Goal: Task Accomplishment & Management: Manage account settings

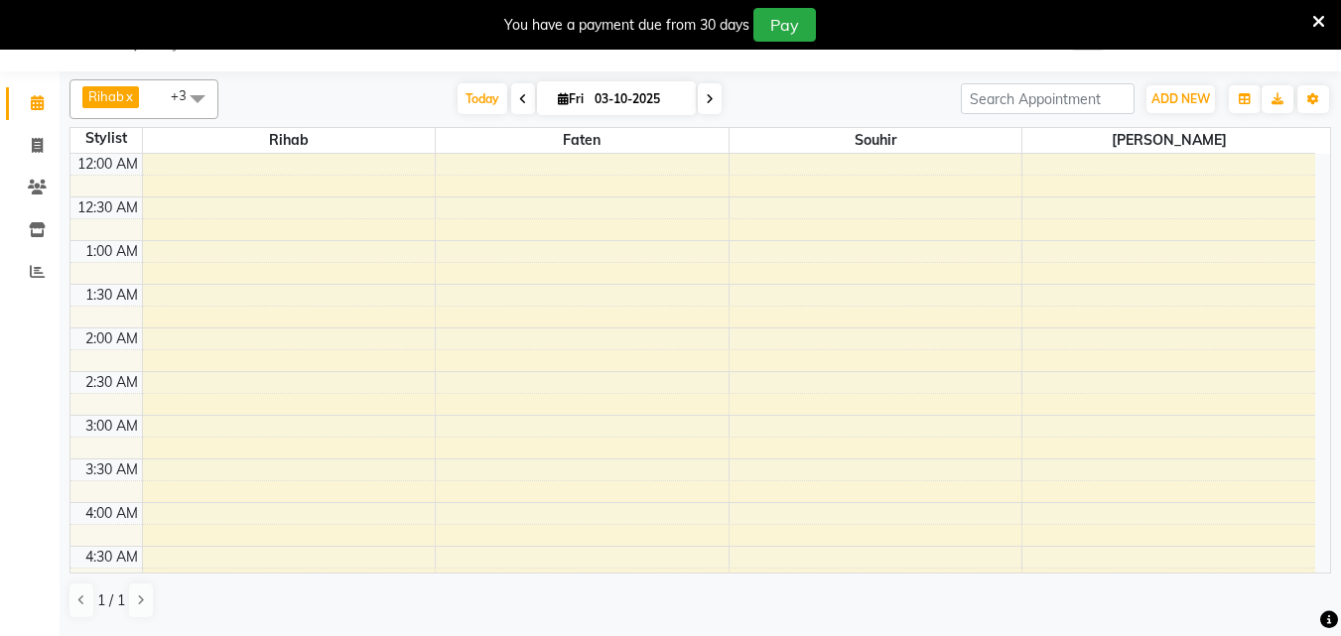
scroll to position [1092, 0]
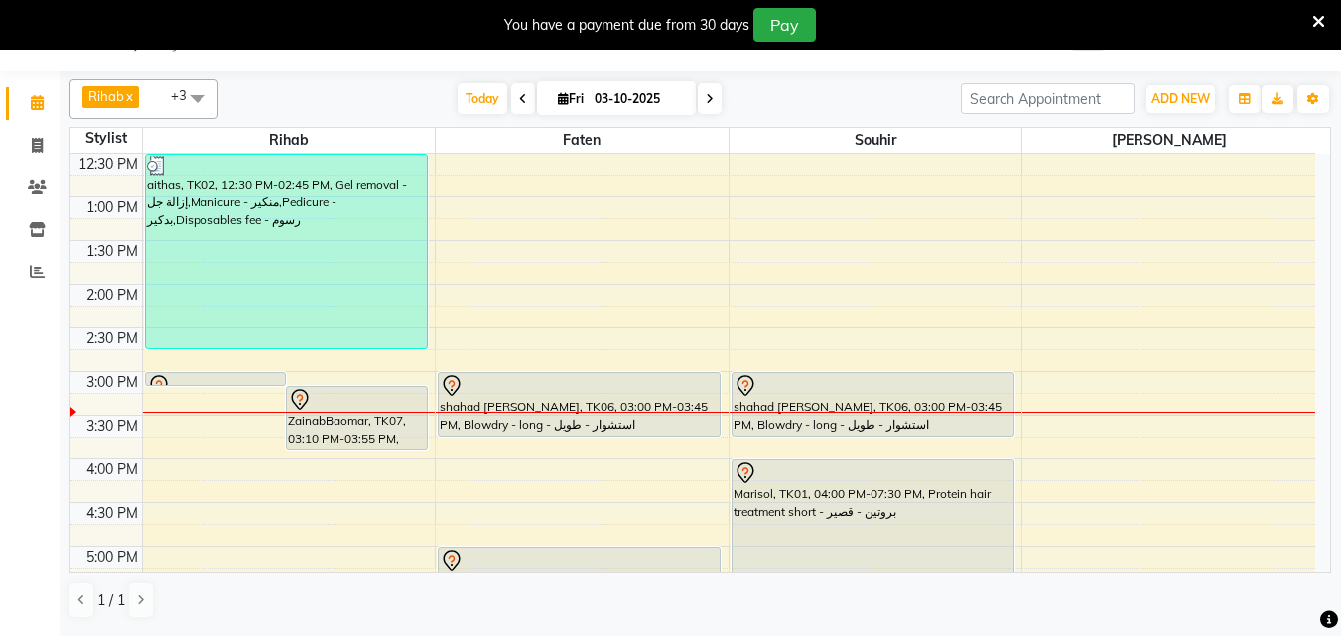
click at [334, 438] on div "ZainabBaomar, TK07, 03:10 PM-03:55 PM, Blowdry - long - استشوار - طويل" at bounding box center [357, 418] width 140 height 63
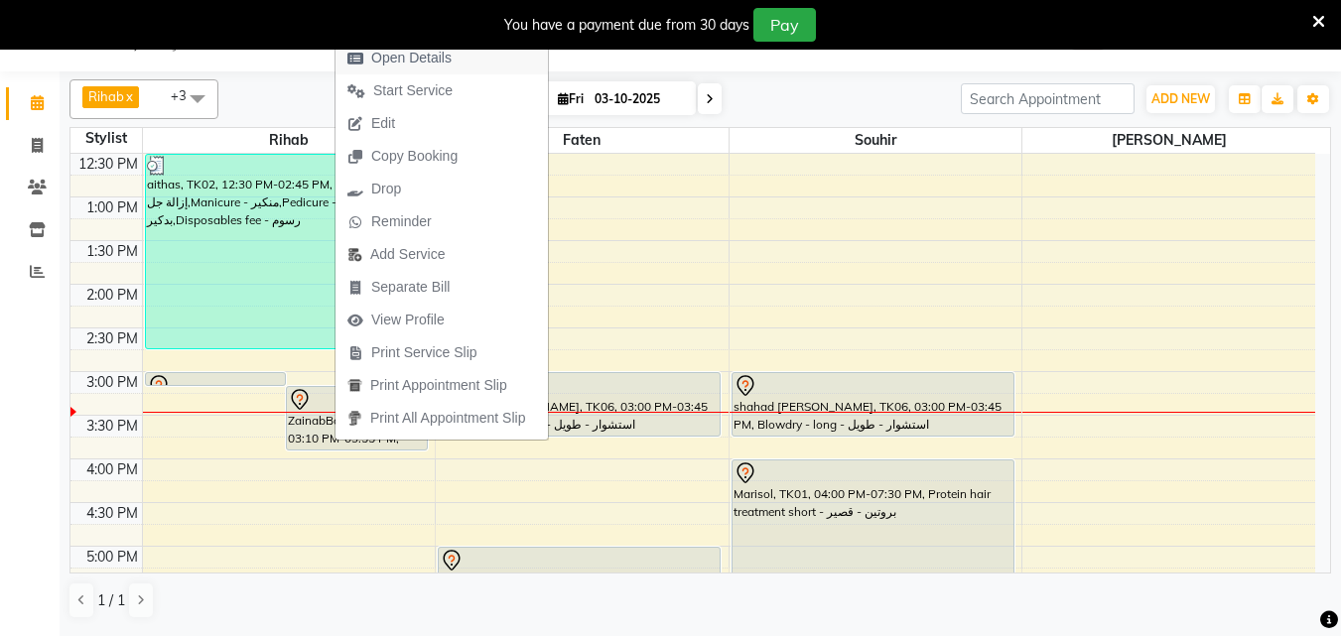
click at [460, 65] on span "Open Details" at bounding box center [399, 58] width 128 height 33
select select "7"
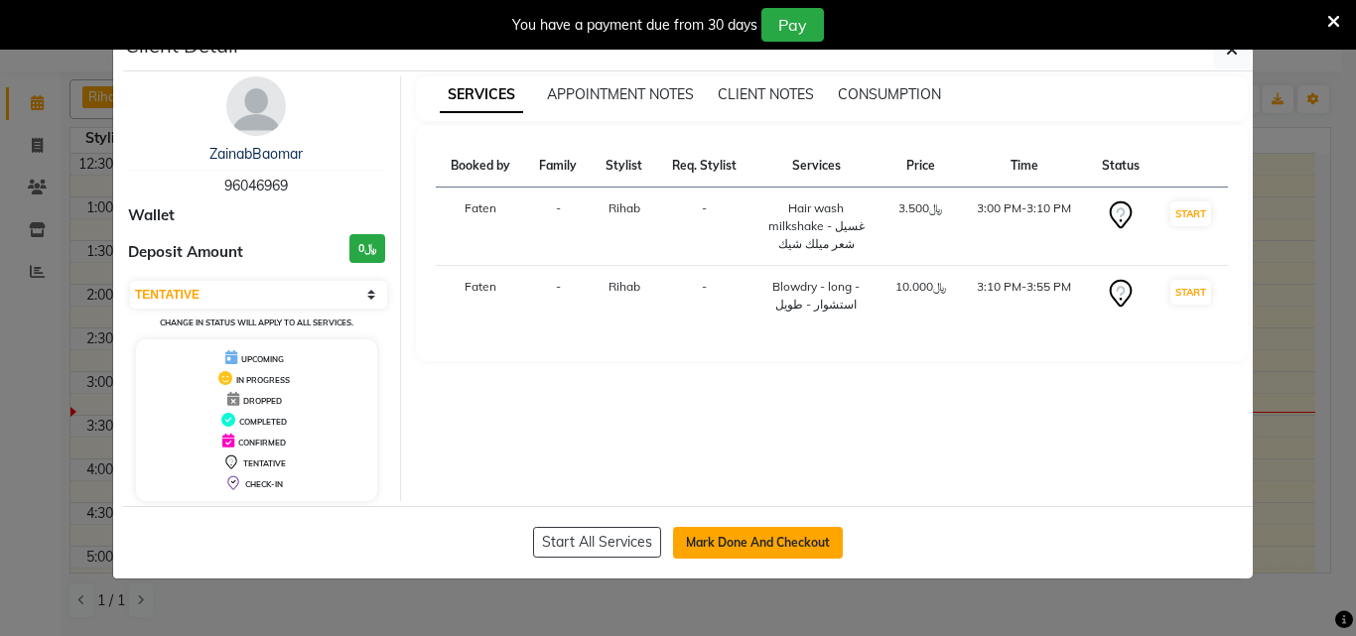
click at [757, 550] on button "Mark Done And Checkout" at bounding box center [758, 543] width 170 height 32
select select "service"
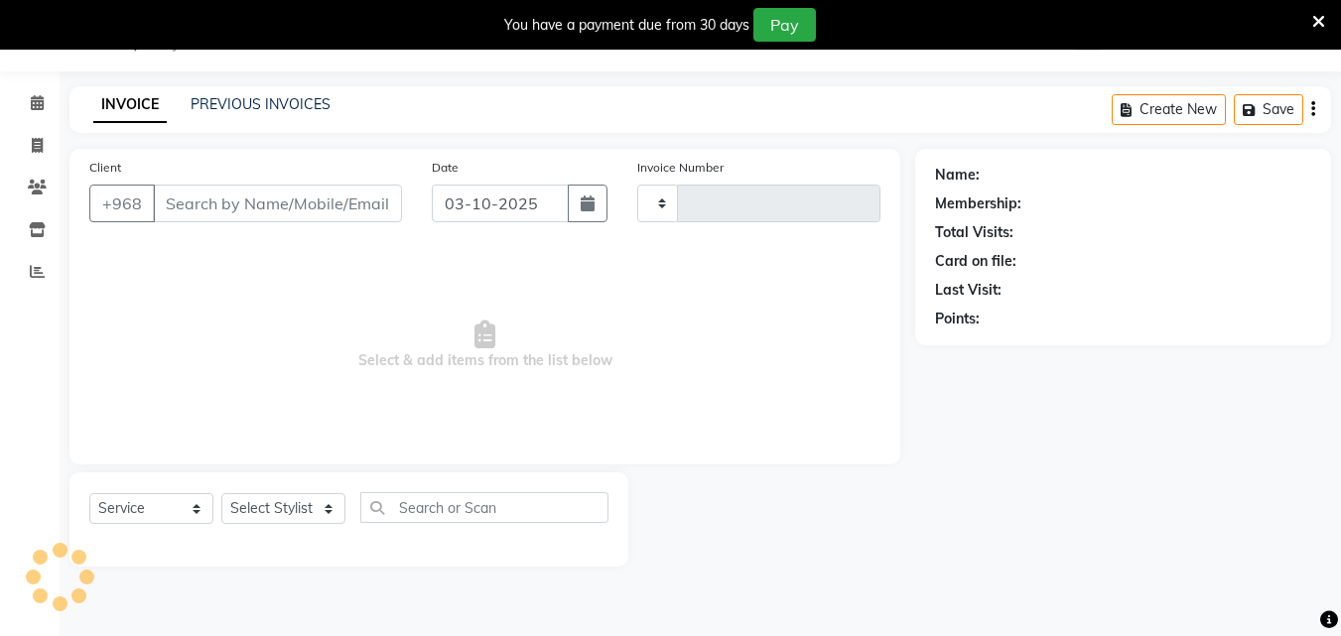
type input "0975"
select select "5589"
type input "96****69"
select select "38037"
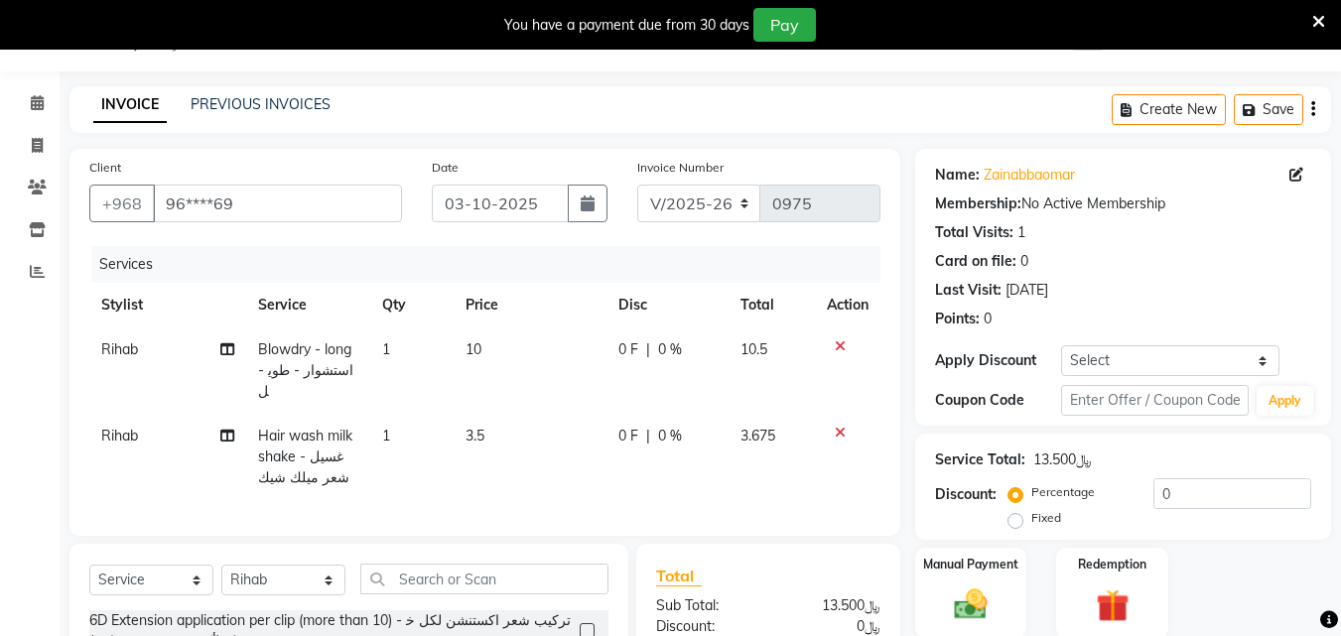
click at [842, 426] on icon at bounding box center [840, 433] width 11 height 14
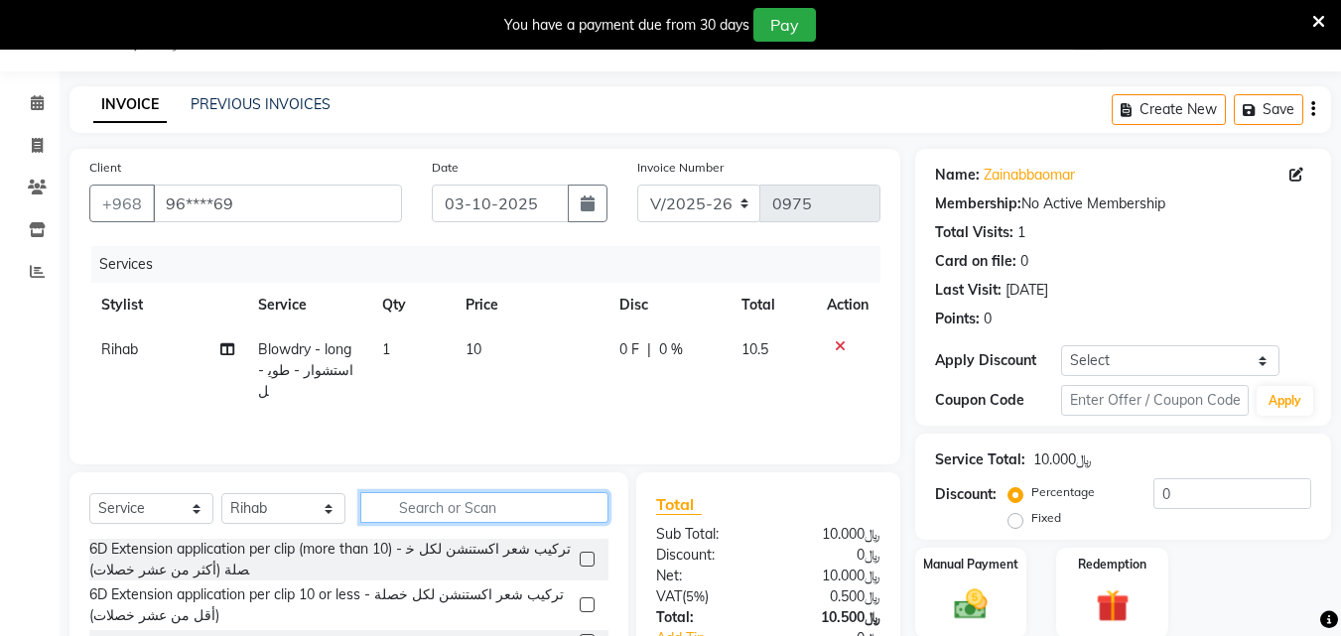
click at [538, 523] on input "text" at bounding box center [484, 507] width 248 height 31
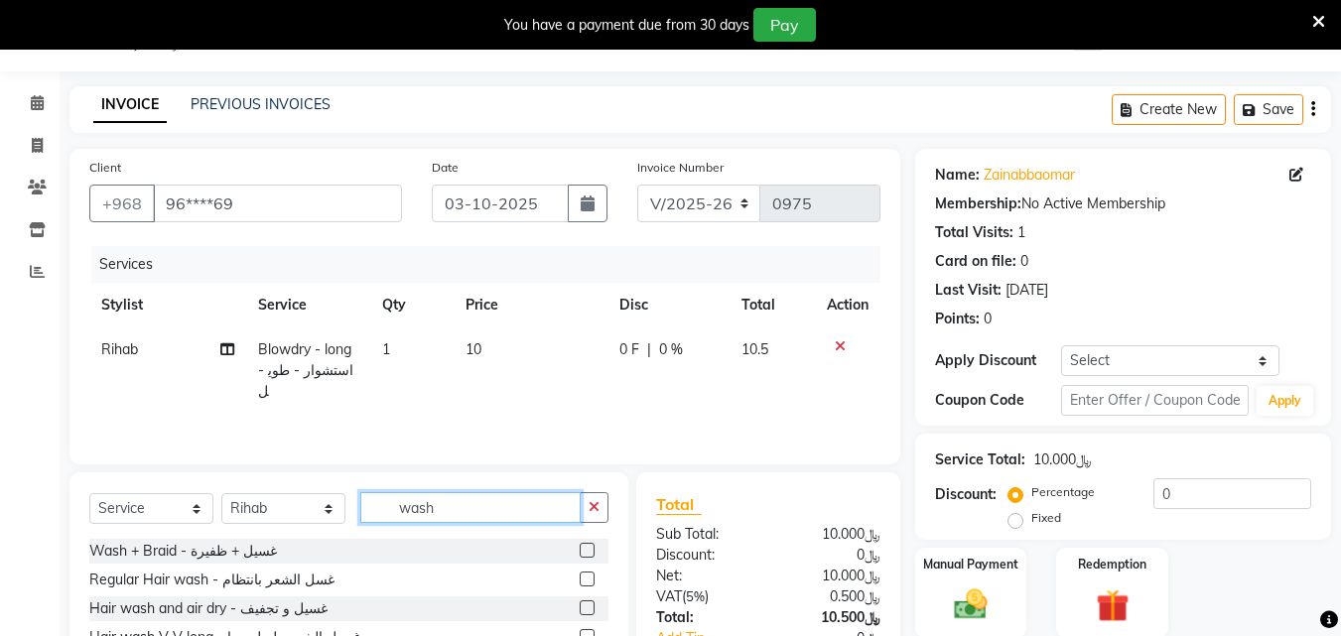
scroll to position [208, 0]
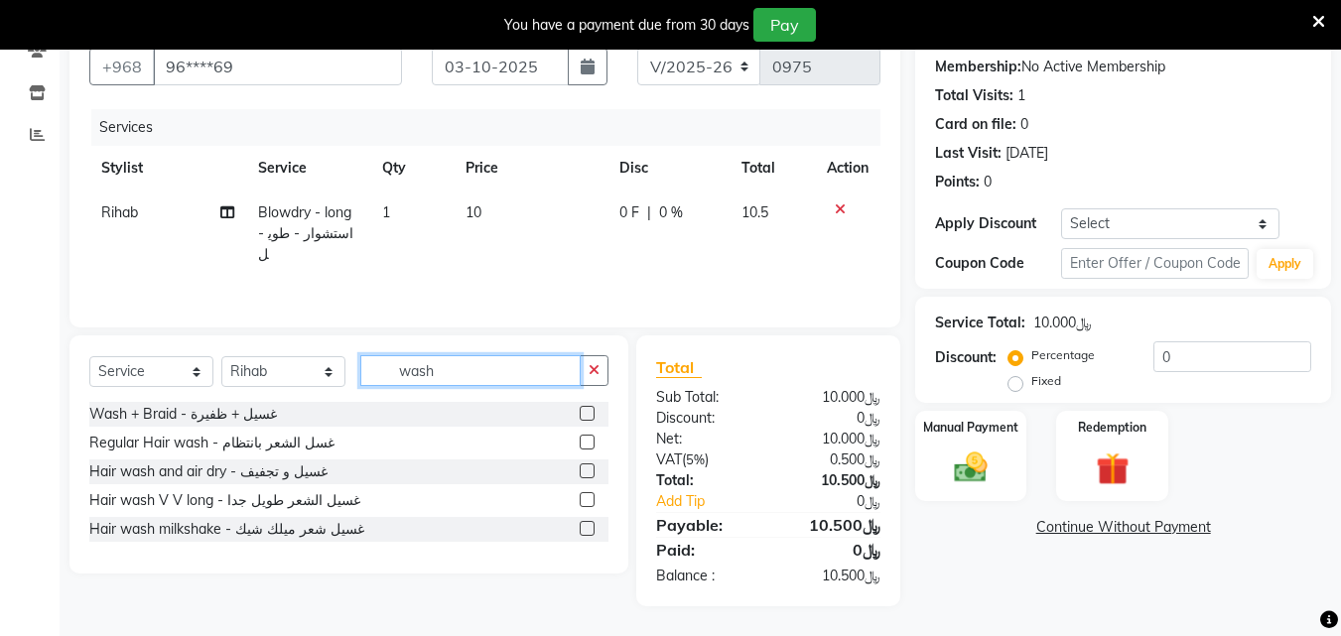
type input "wash"
click at [586, 442] on label at bounding box center [587, 442] width 15 height 15
click at [586, 442] on input "checkbox" at bounding box center [586, 443] width 13 height 13
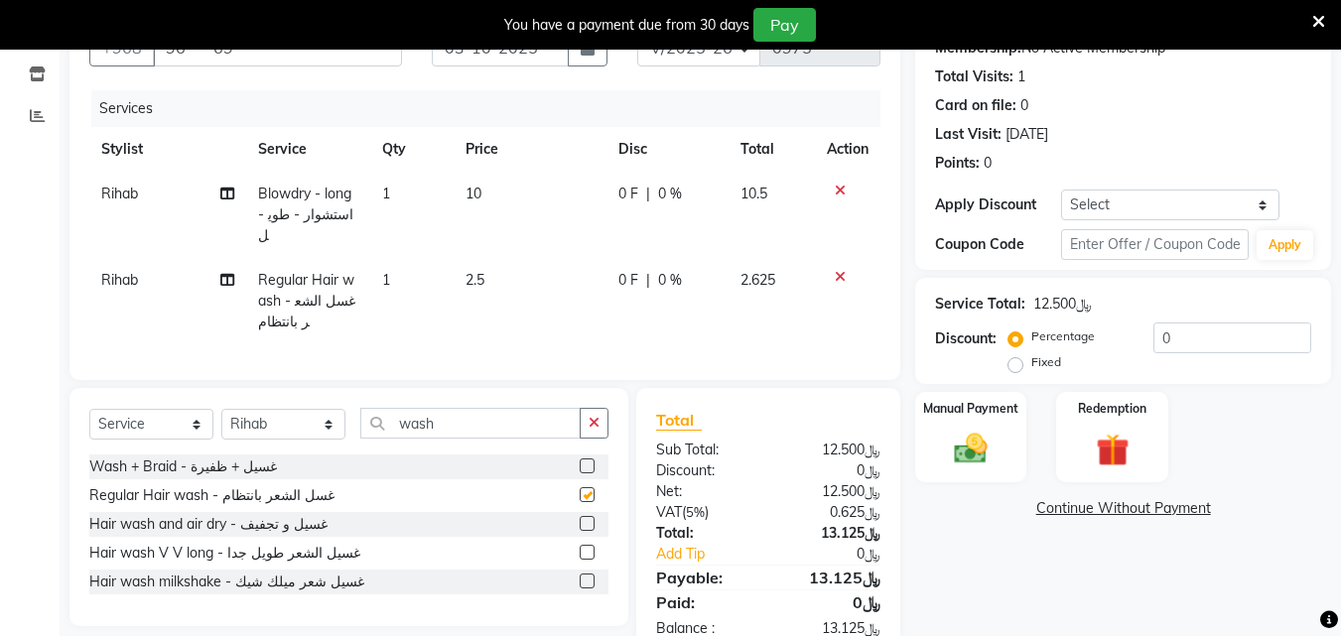
checkbox input "false"
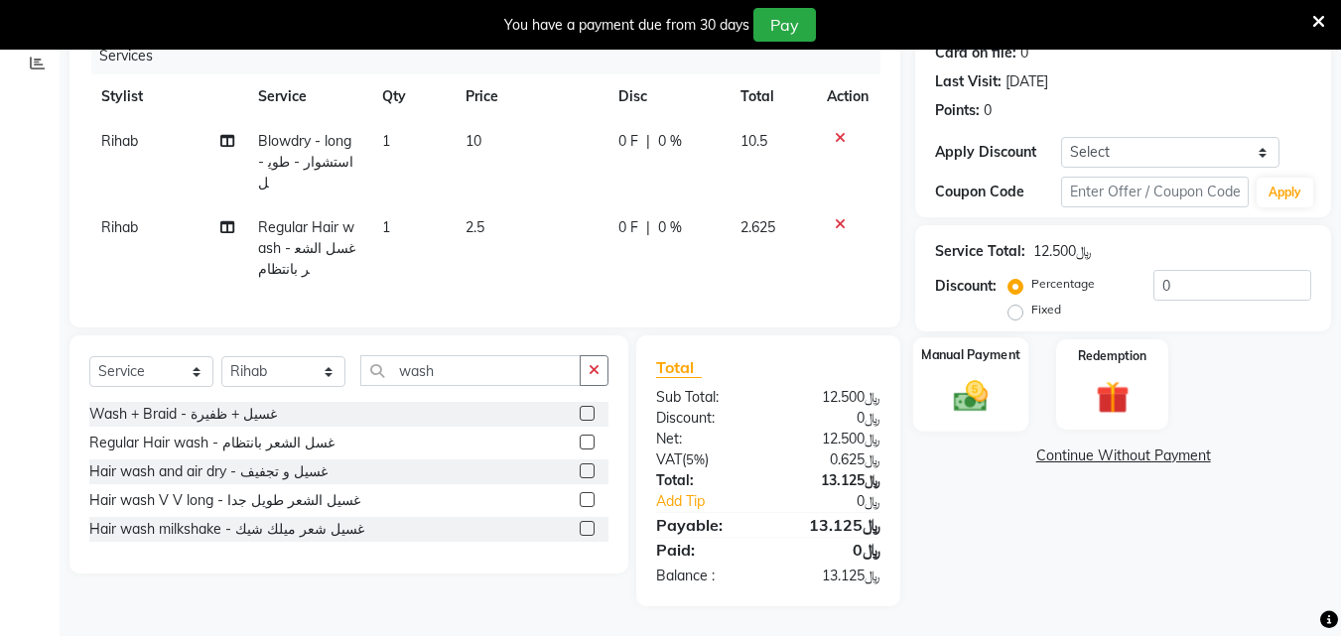
click at [991, 400] on img at bounding box center [971, 396] width 56 height 40
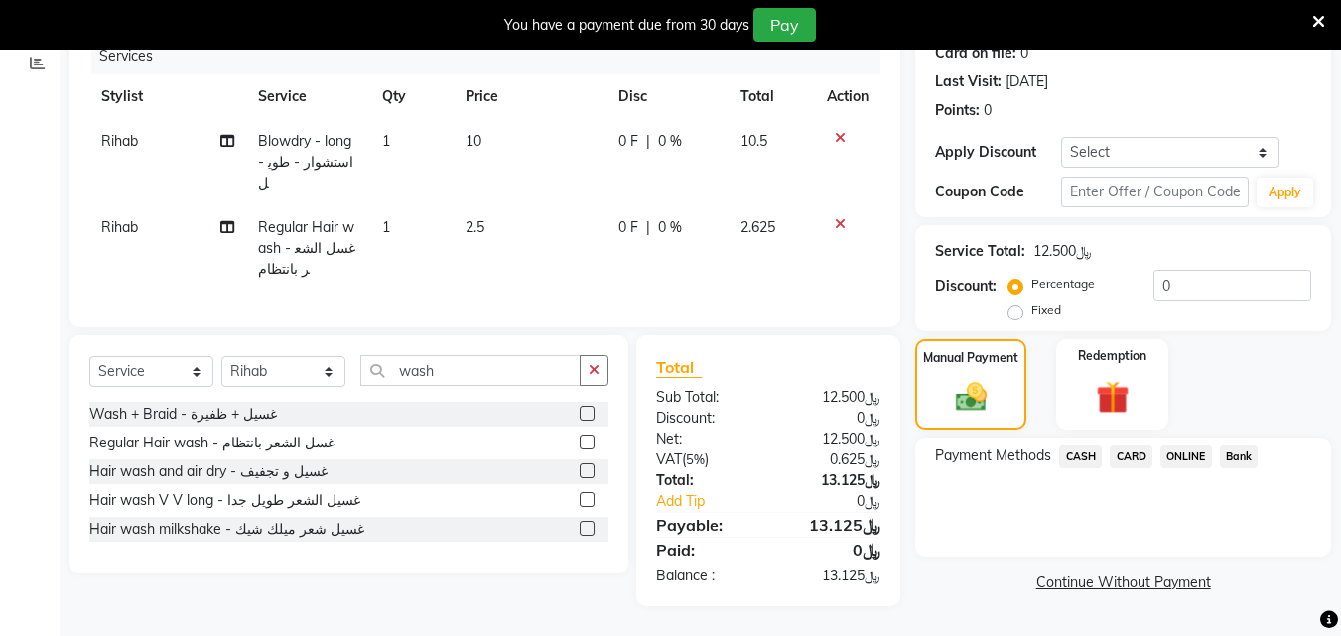
click at [1128, 465] on span "CARD" at bounding box center [1131, 457] width 43 height 23
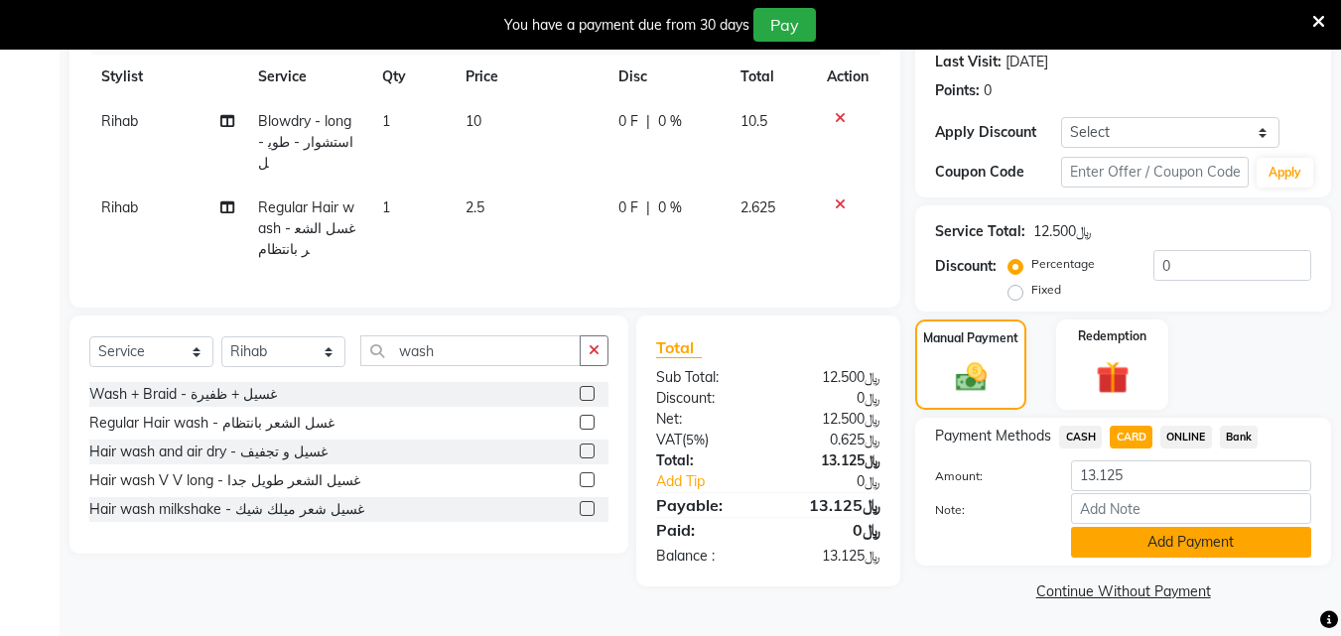
click at [1209, 558] on button "Add Payment" at bounding box center [1191, 542] width 240 height 31
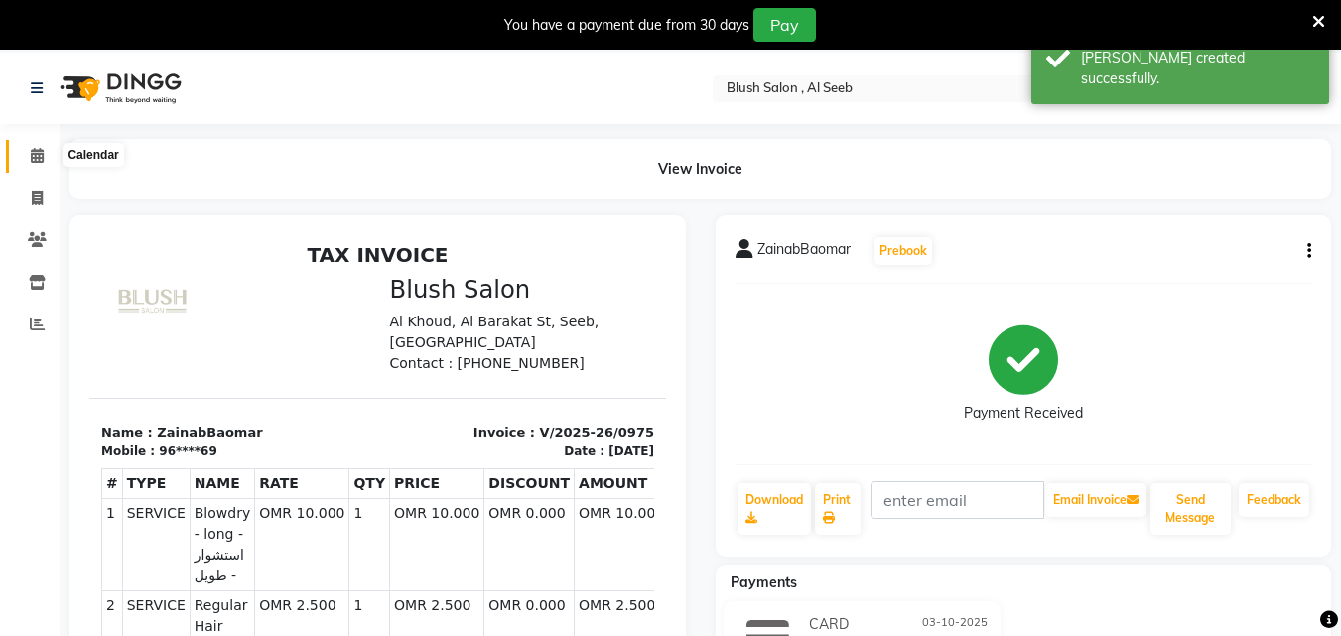
click at [48, 154] on span at bounding box center [37, 156] width 35 height 23
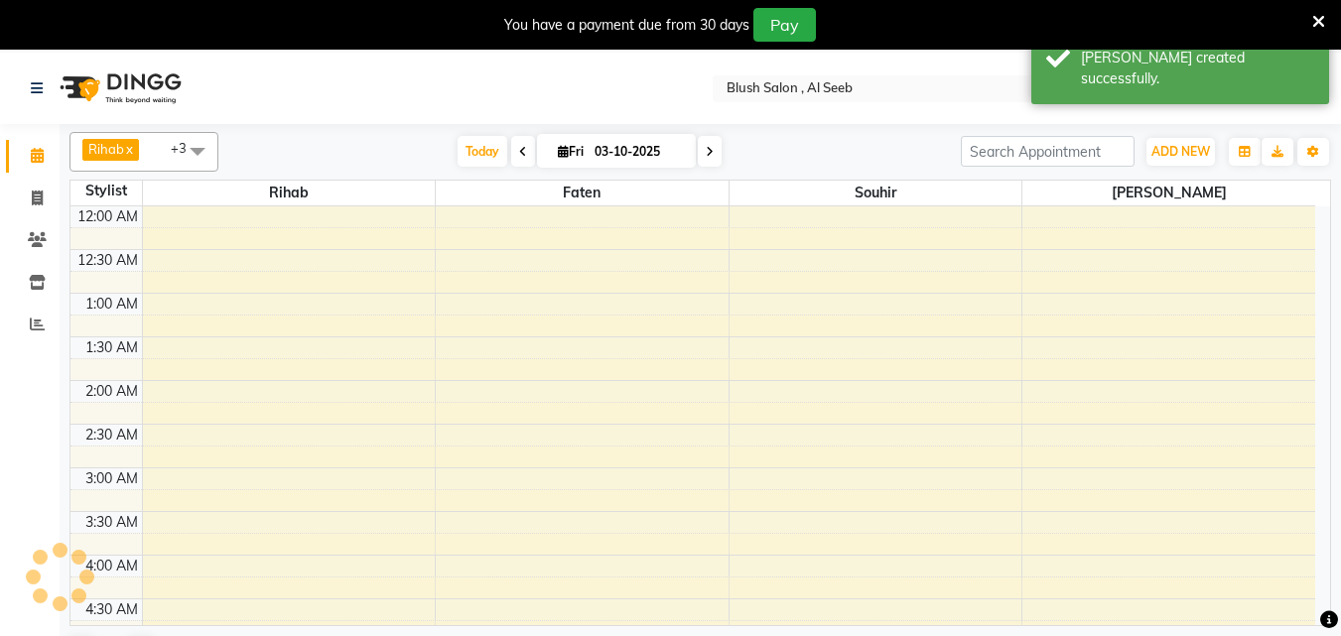
scroll to position [525, 0]
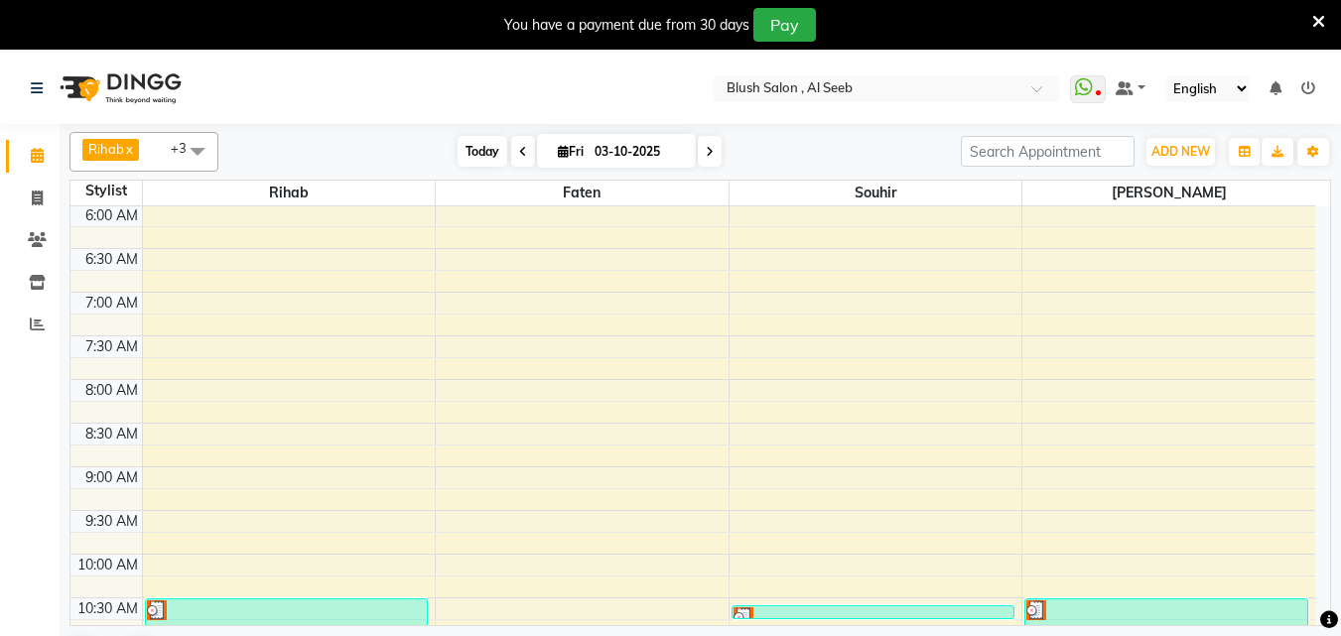
click at [469, 149] on span "Today" at bounding box center [483, 151] width 50 height 31
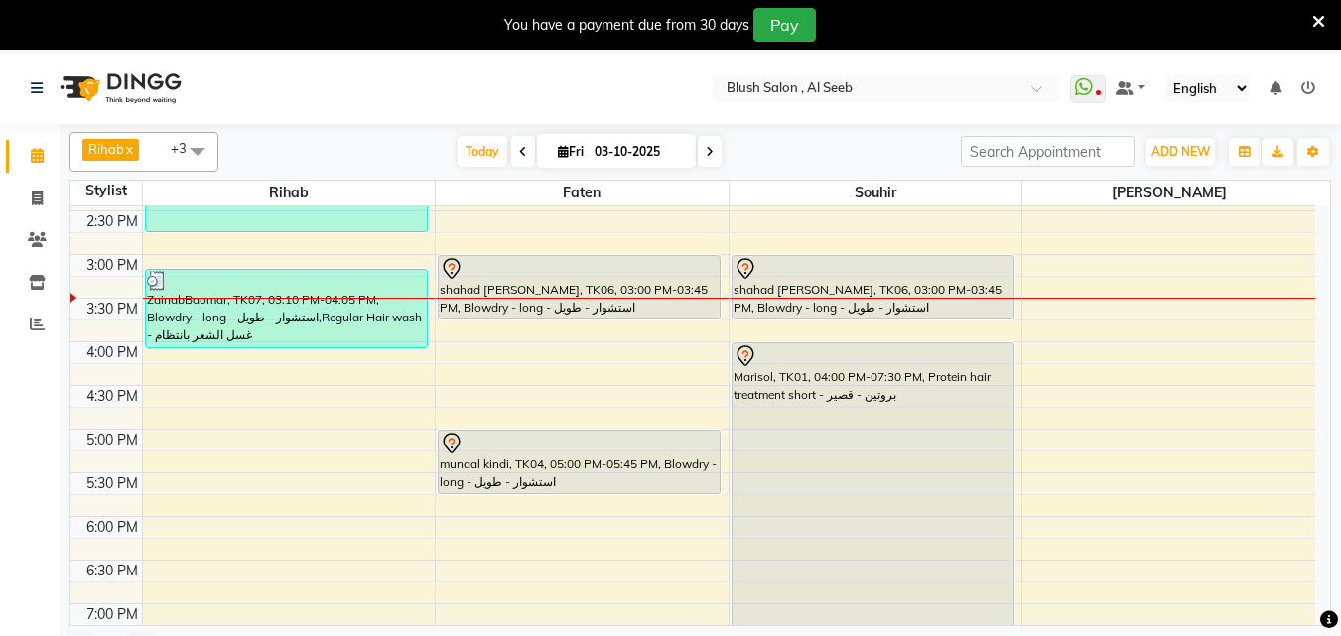
scroll to position [1212, 0]
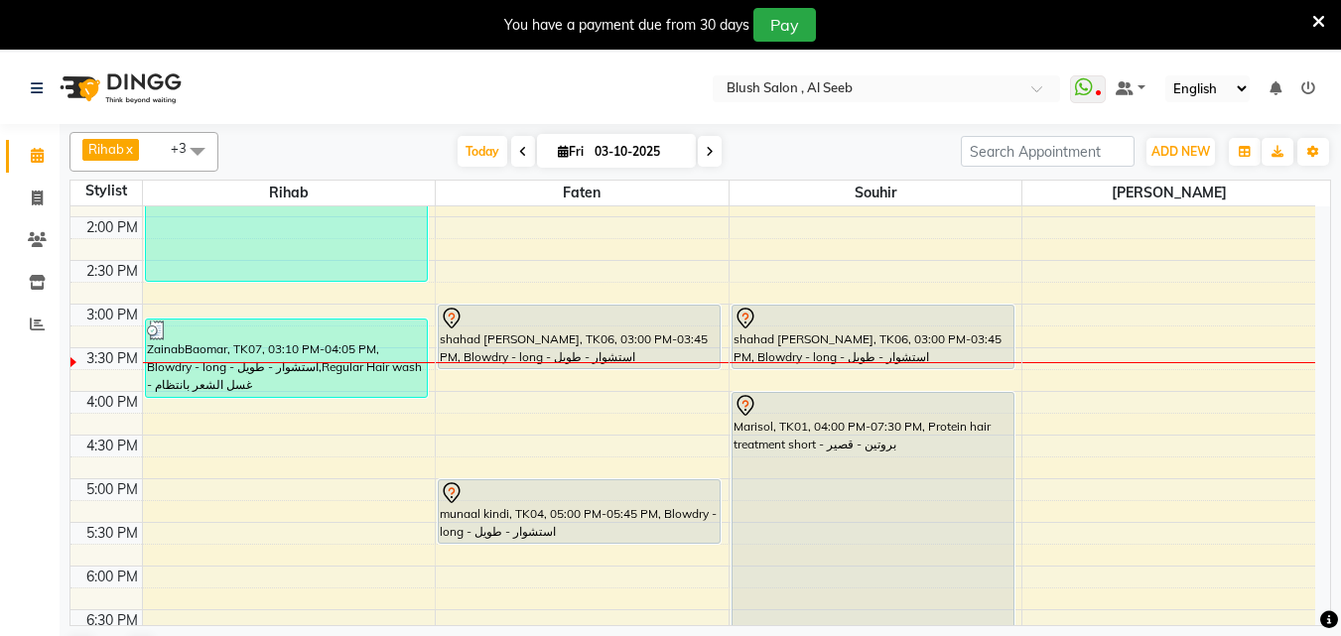
click at [851, 356] on div "shahad [PERSON_NAME], TK06, 03:00 PM-03:45 PM, Blowdry - long - استشوار - طويل" at bounding box center [872, 337] width 281 height 63
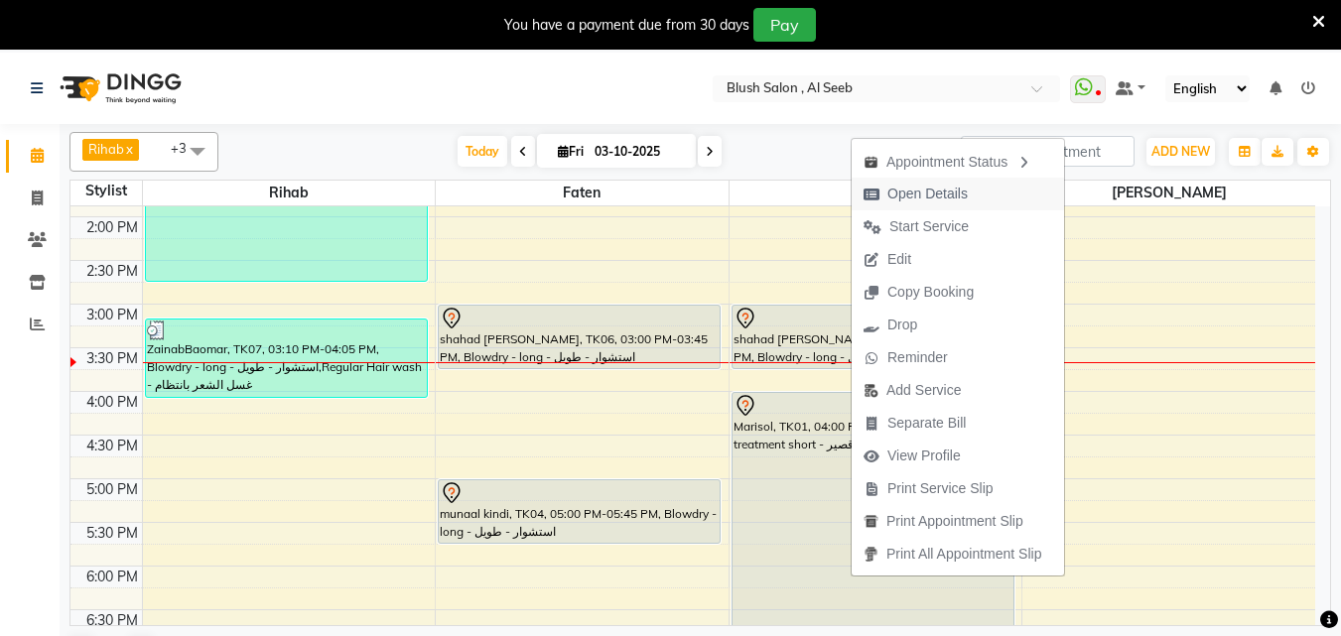
click at [920, 189] on span "Open Details" at bounding box center [927, 194] width 80 height 21
select select "7"
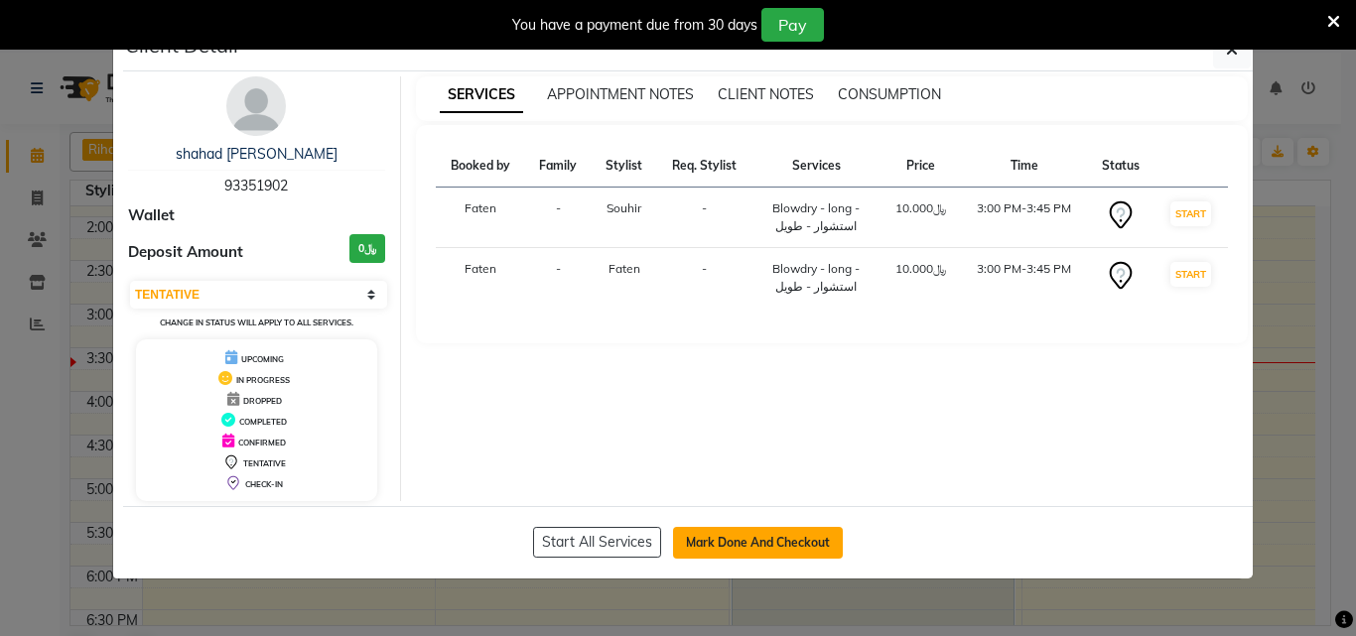
click at [781, 550] on button "Mark Done And Checkout" at bounding box center [758, 543] width 170 height 32
select select "service"
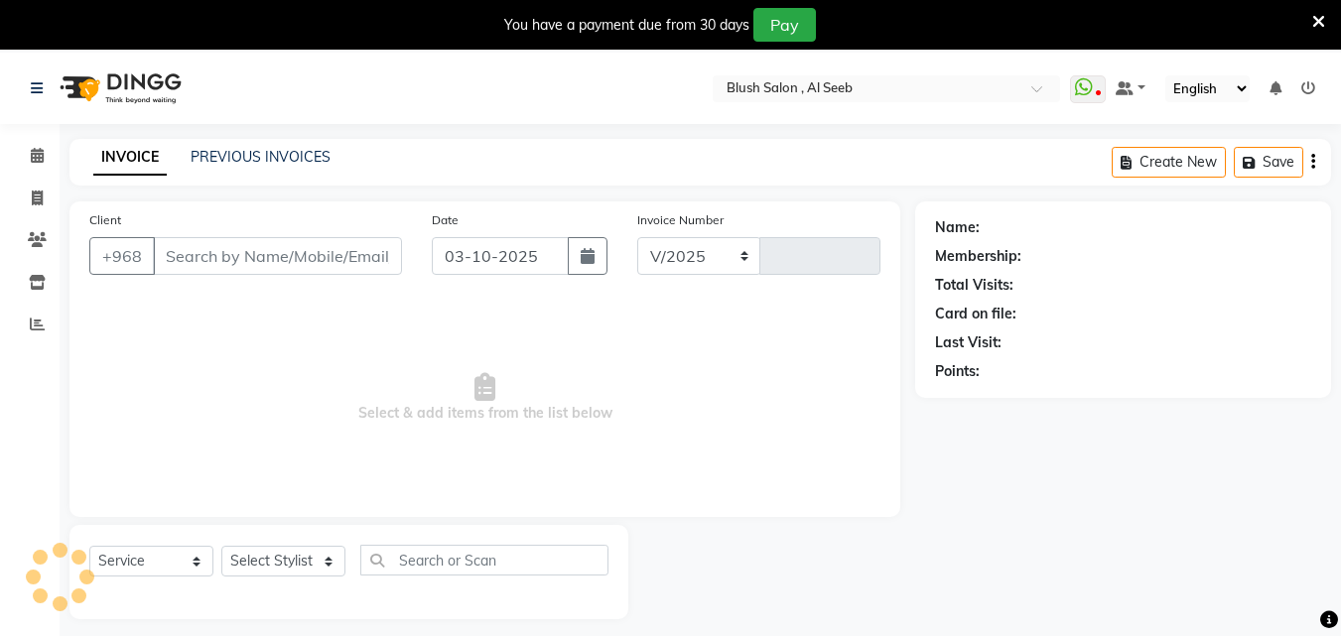
select select "5589"
type input "0976"
click at [550, 574] on input "text" at bounding box center [484, 560] width 248 height 31
type input "93****02"
select select "40671"
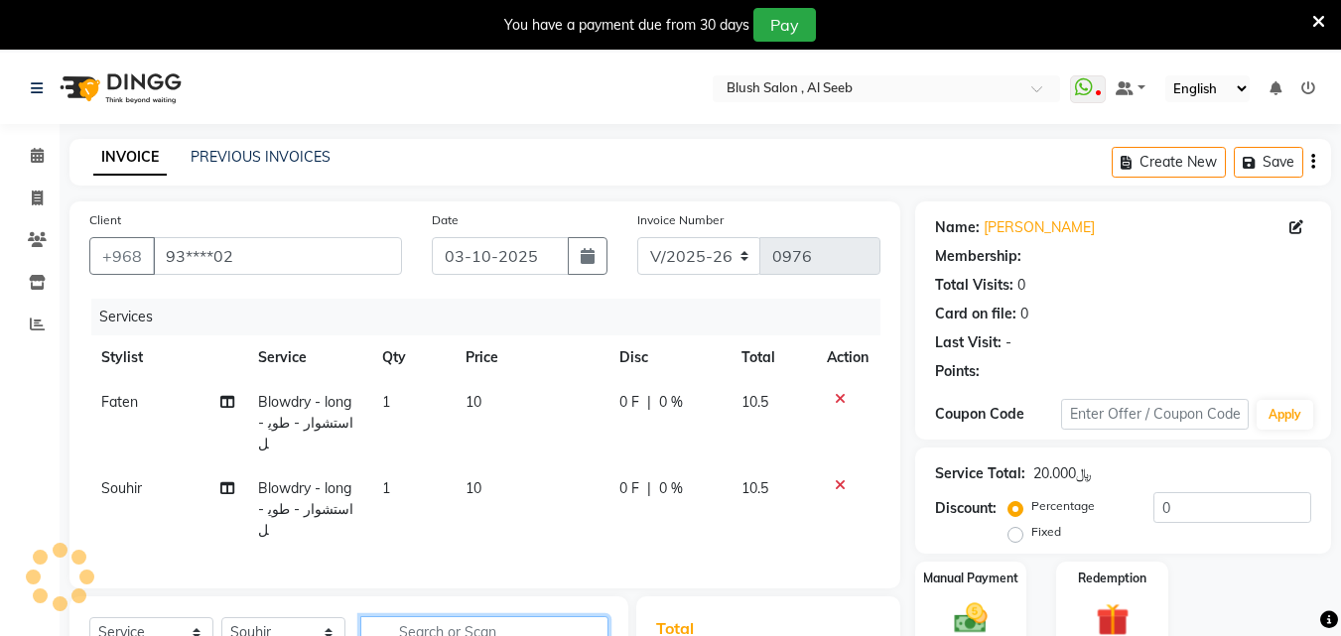
select select "1: Object"
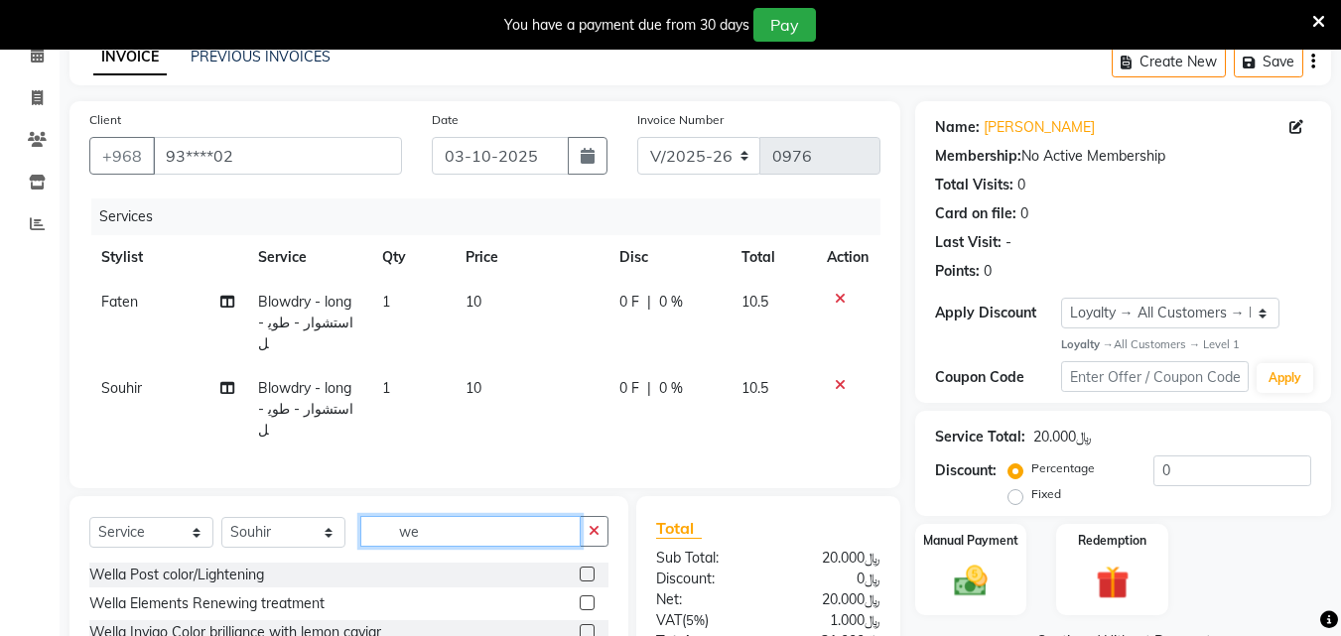
scroll to position [280, 0]
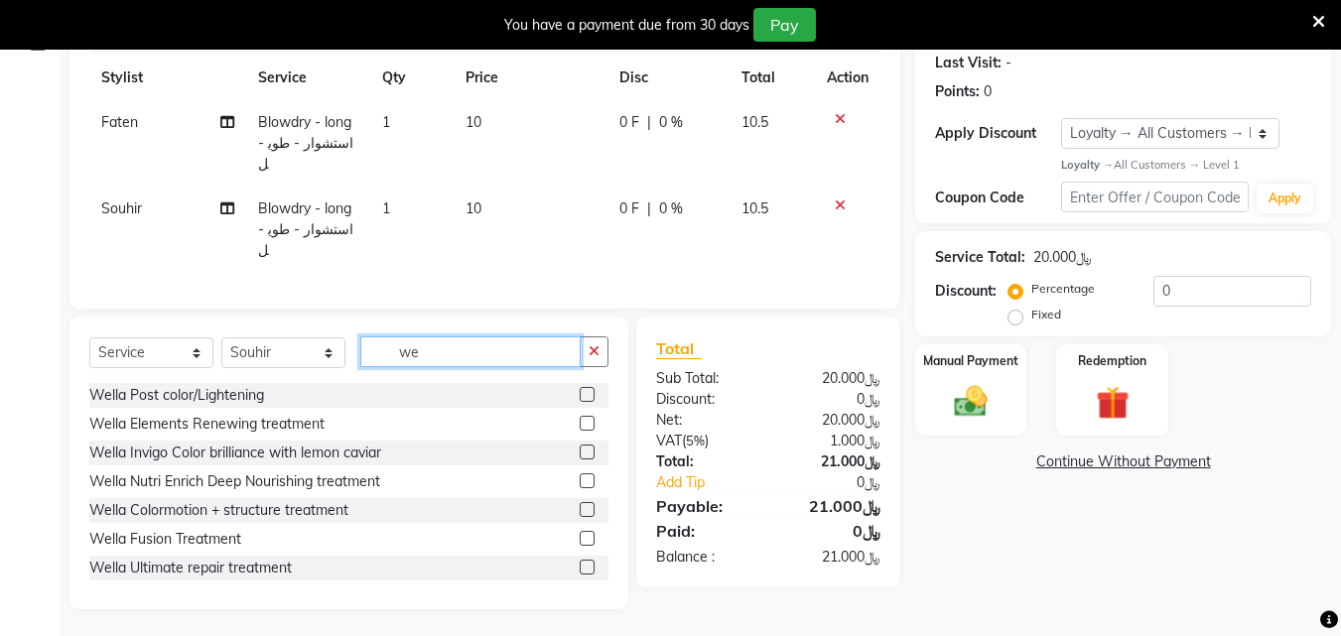
click at [427, 344] on input "we" at bounding box center [470, 351] width 220 height 31
type input "w"
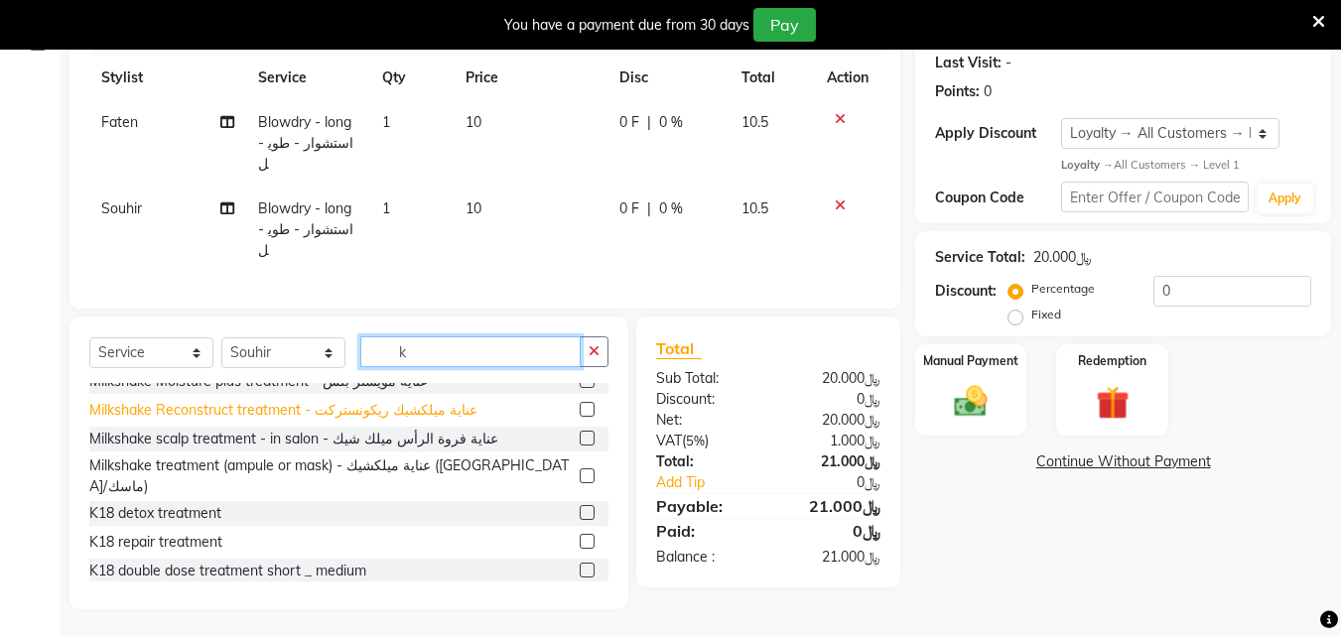
scroll to position [153, 0]
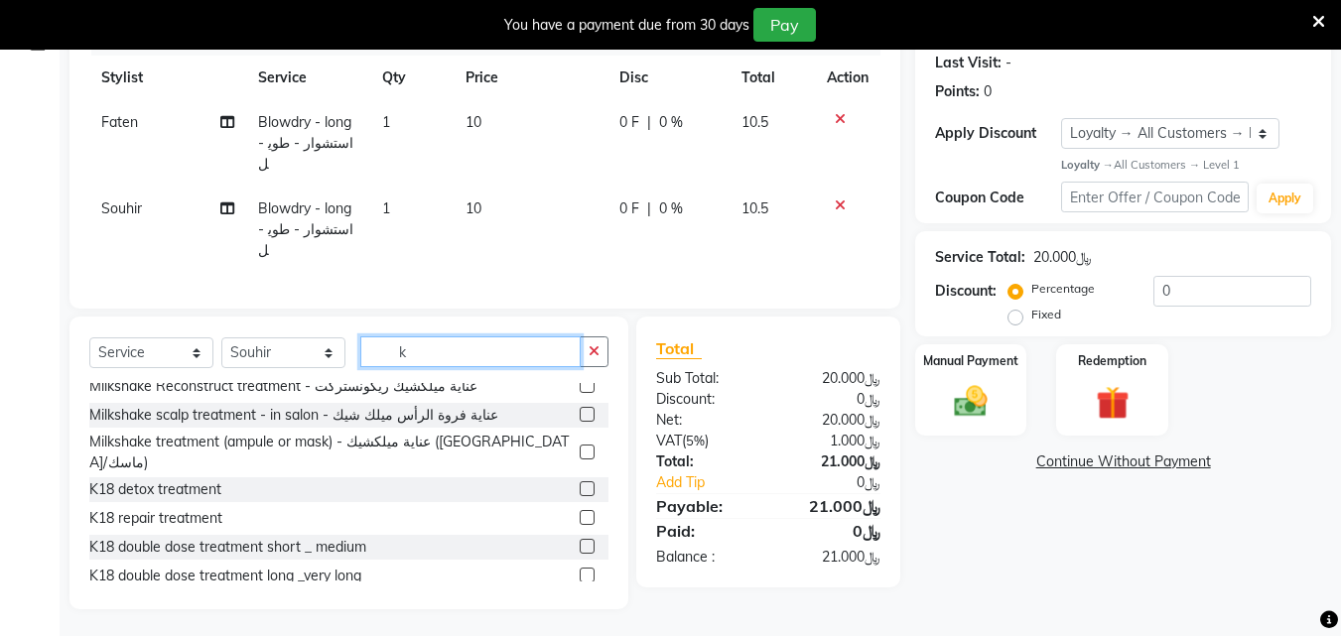
click at [417, 347] on input "k" at bounding box center [470, 351] width 220 height 31
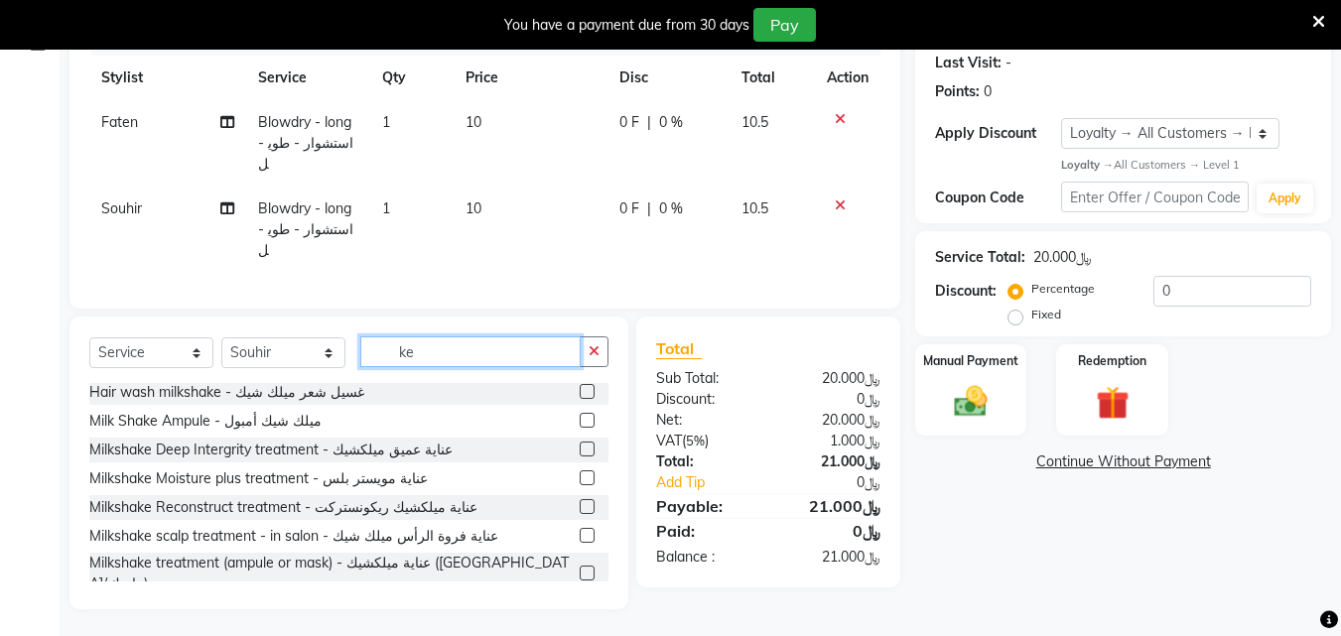
scroll to position [0, 0]
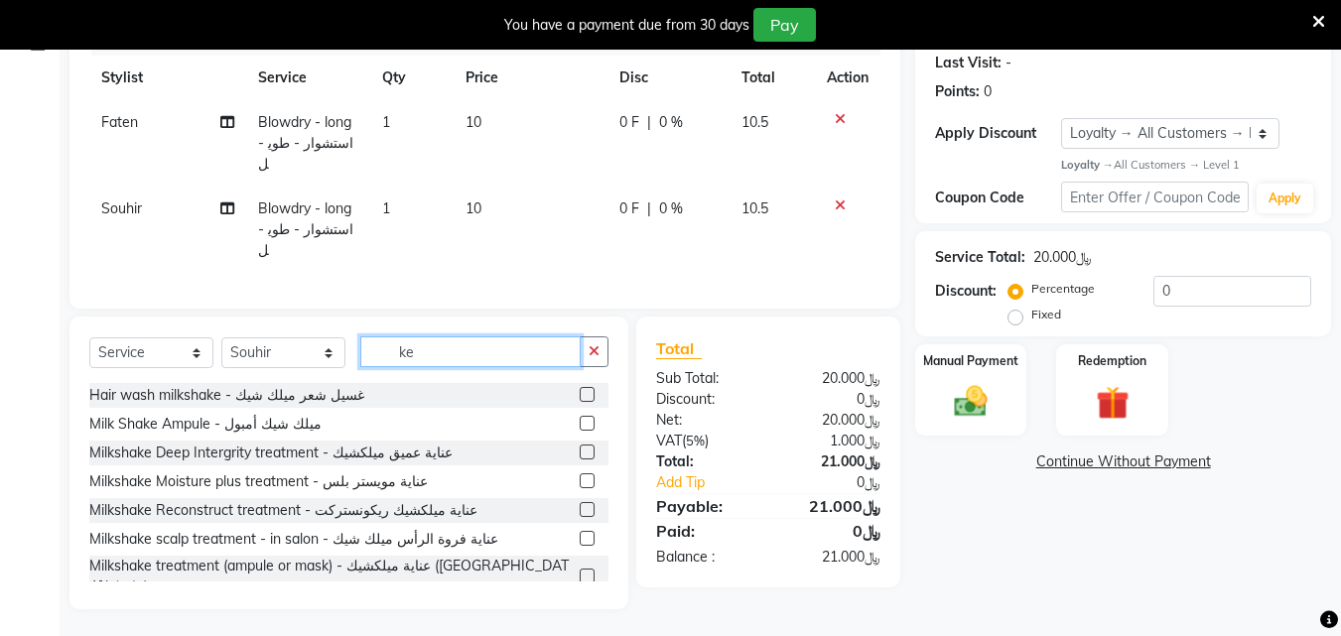
click at [423, 343] on input "ke" at bounding box center [470, 351] width 220 height 31
type input "k"
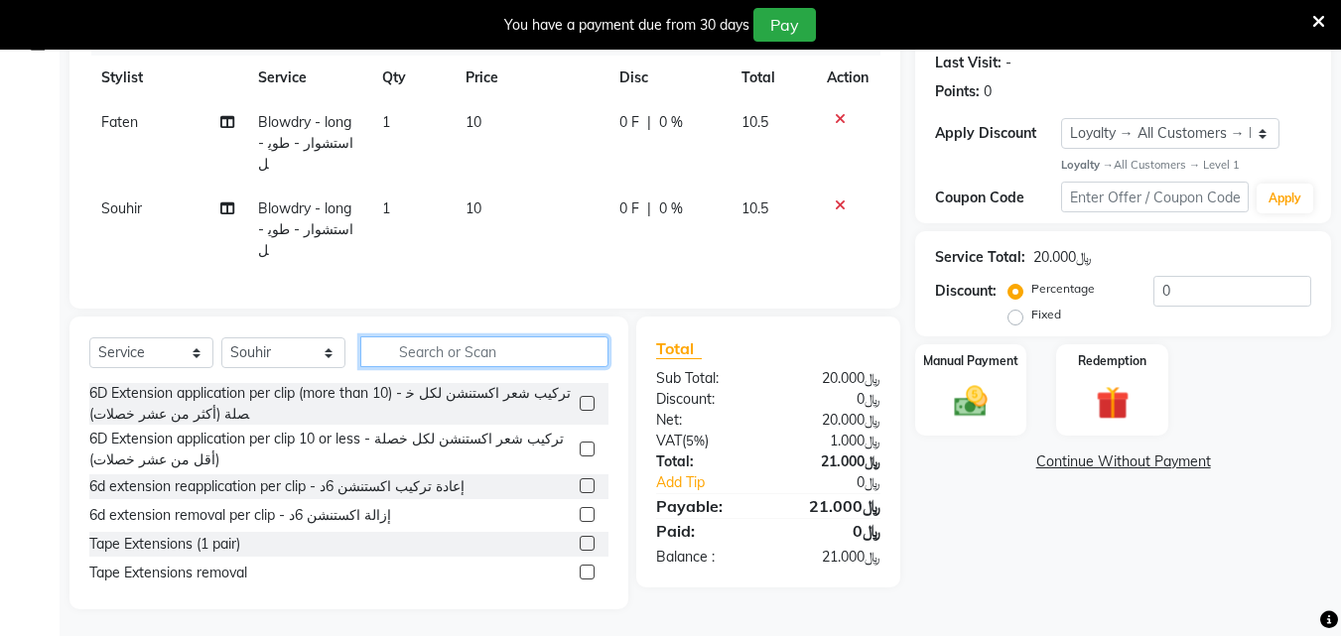
type input "s"
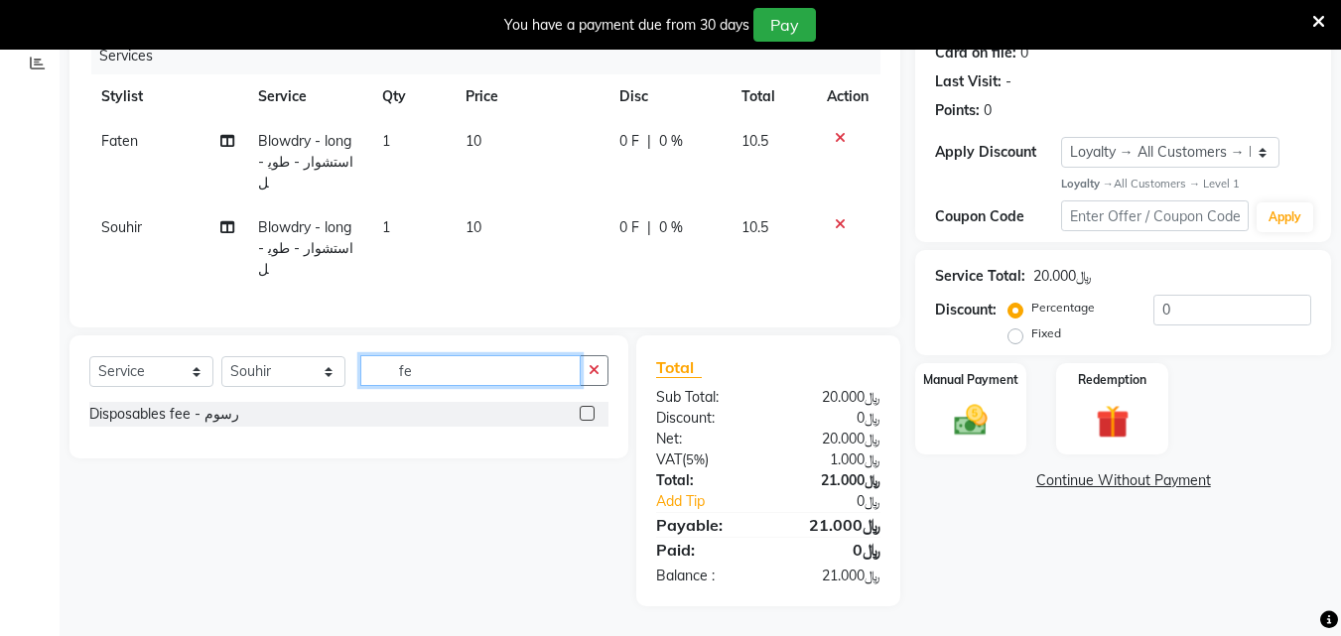
scroll to position [260, 0]
click at [444, 368] on input "fe" at bounding box center [470, 371] width 220 height 31
click at [438, 367] on input "fe" at bounding box center [470, 371] width 220 height 31
type input "f"
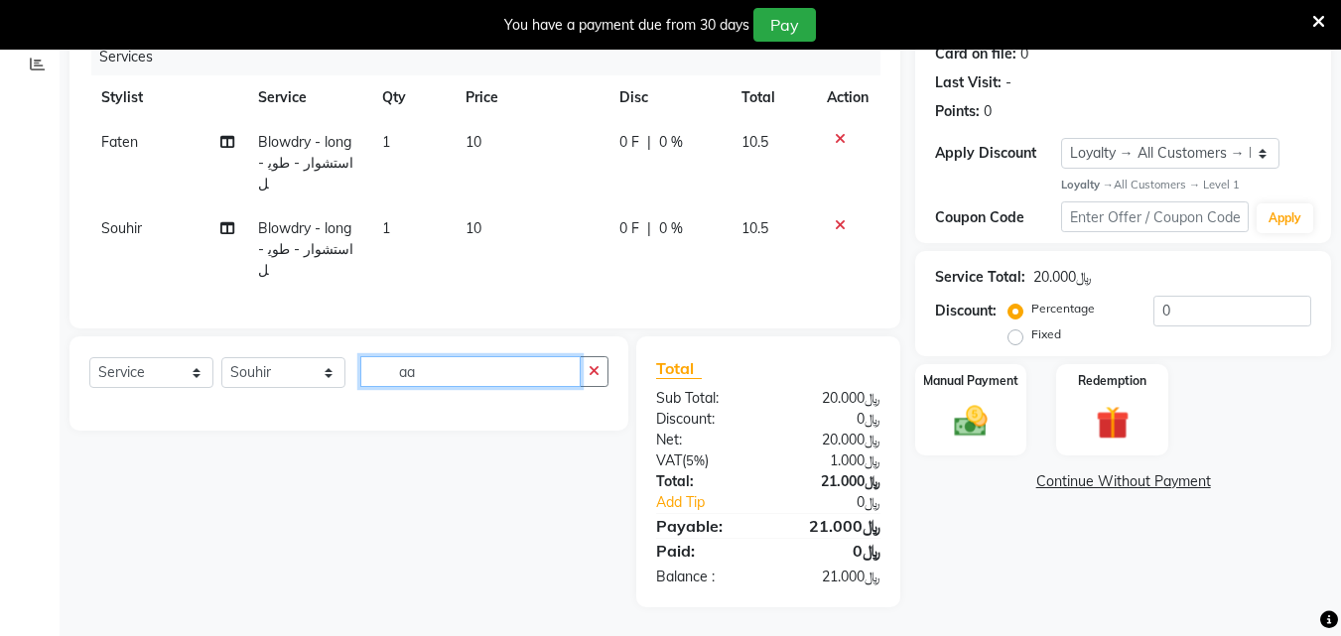
type input "a"
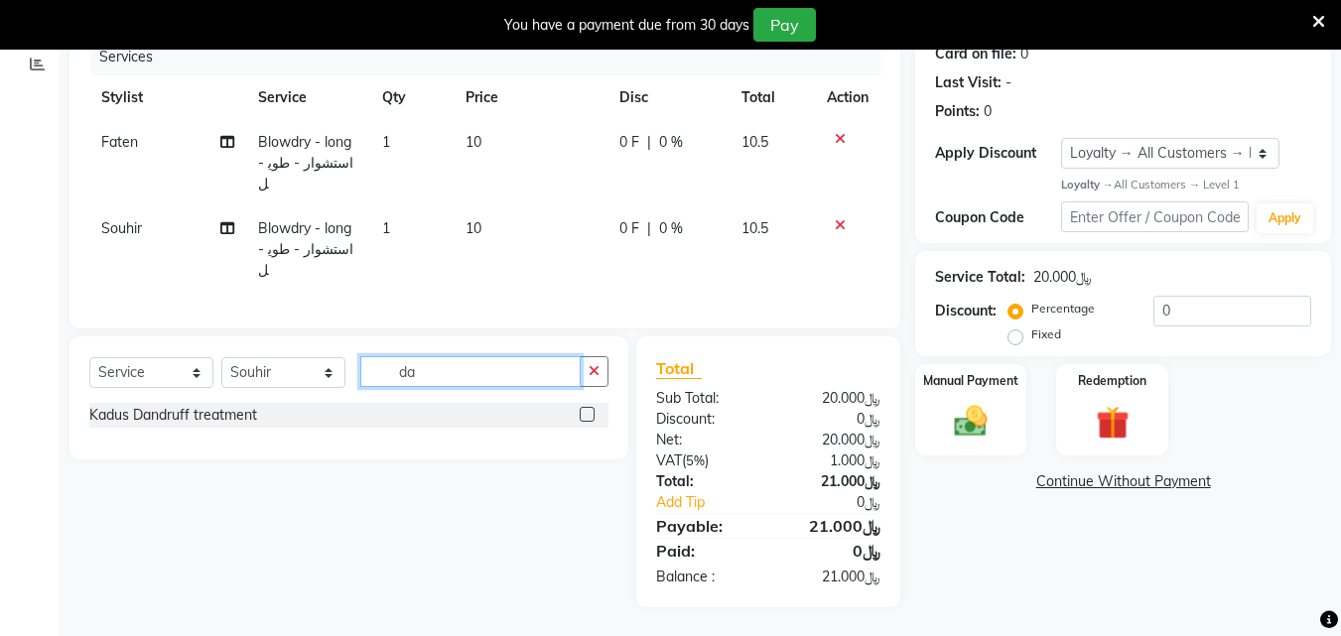
type input "d"
type input "s"
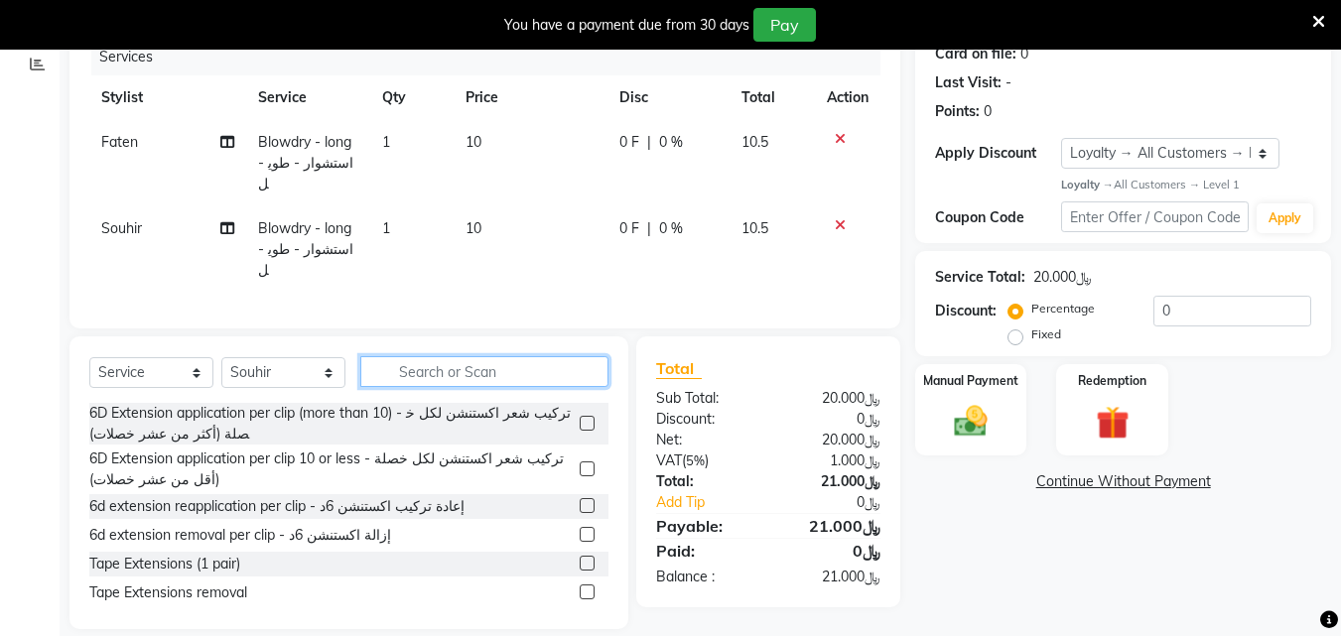
scroll to position [280, 0]
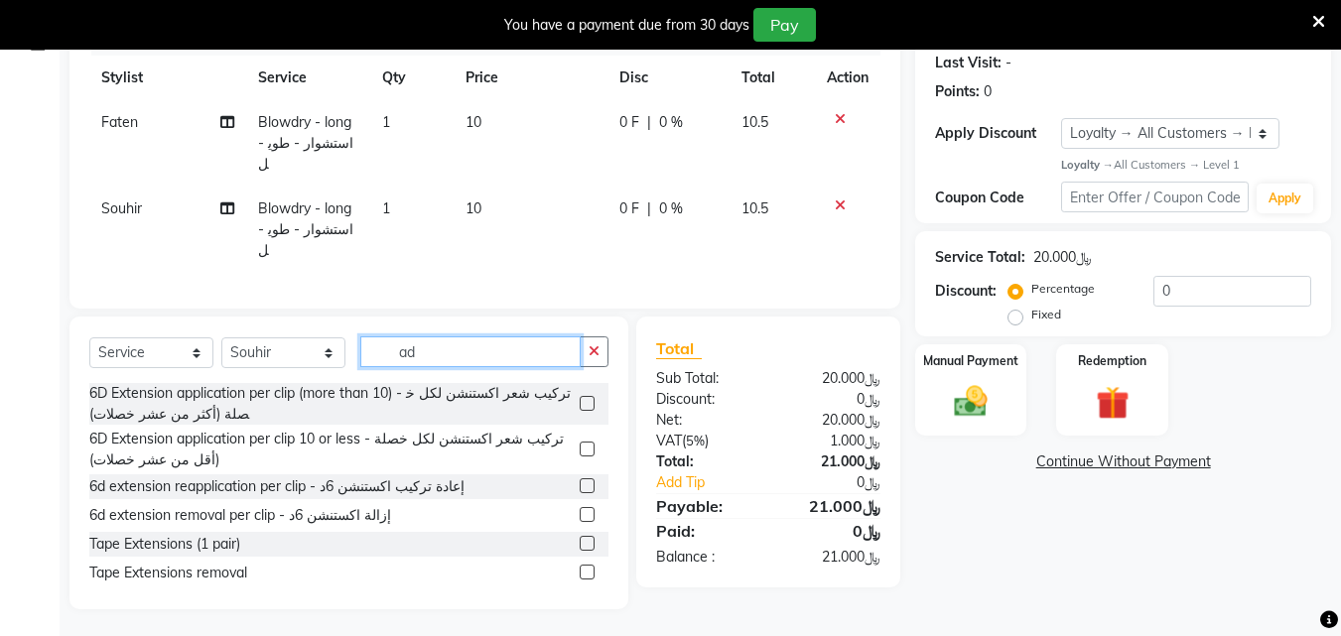
click at [452, 347] on input "ad" at bounding box center [470, 351] width 220 height 31
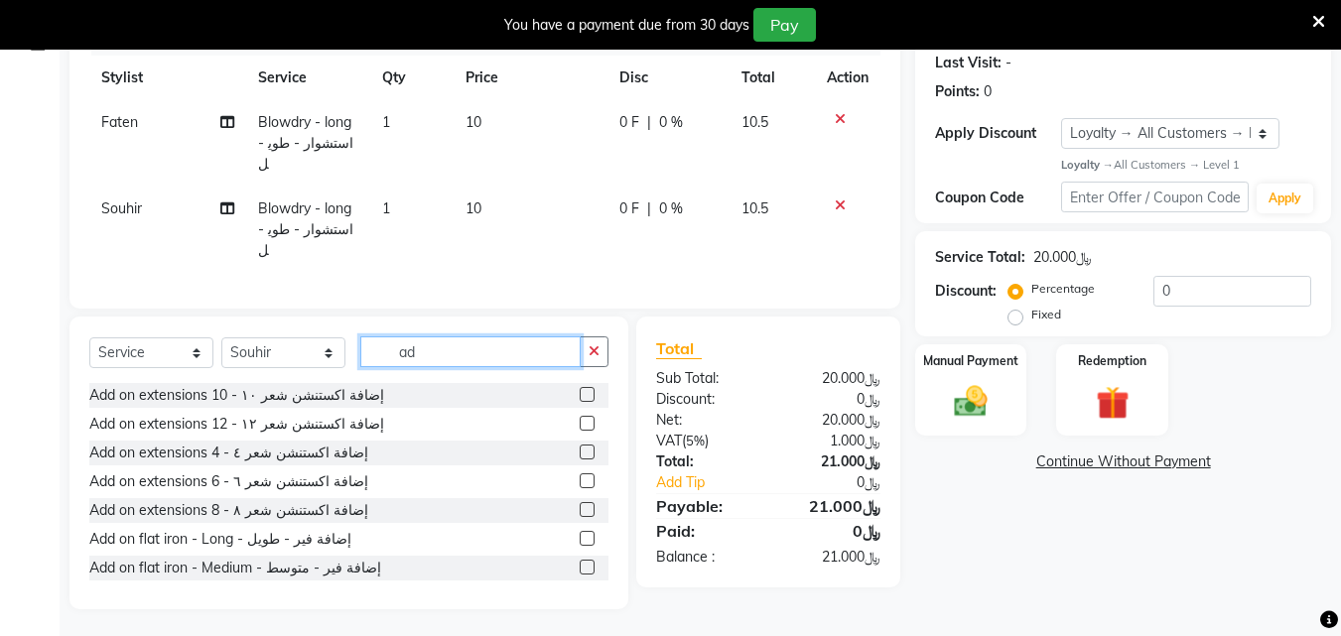
scroll to position [99, 0]
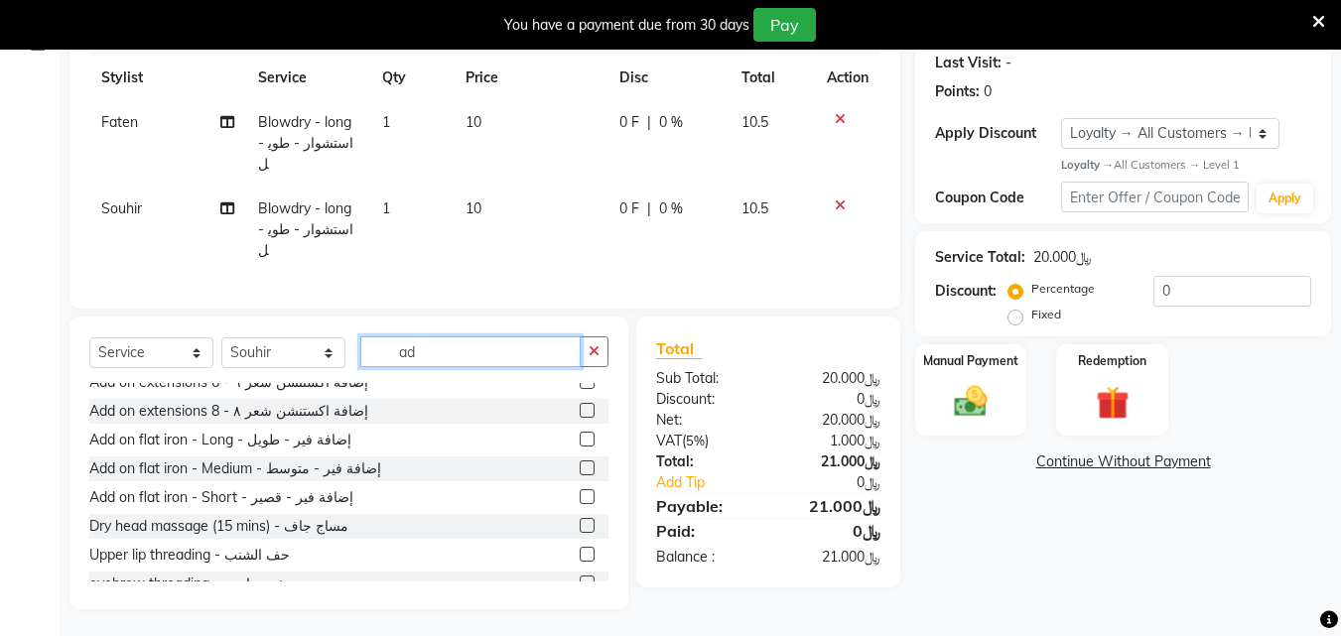
type input "ad"
click at [580, 465] on label at bounding box center [587, 468] width 15 height 15
click at [580, 465] on input "checkbox" at bounding box center [586, 469] width 13 height 13
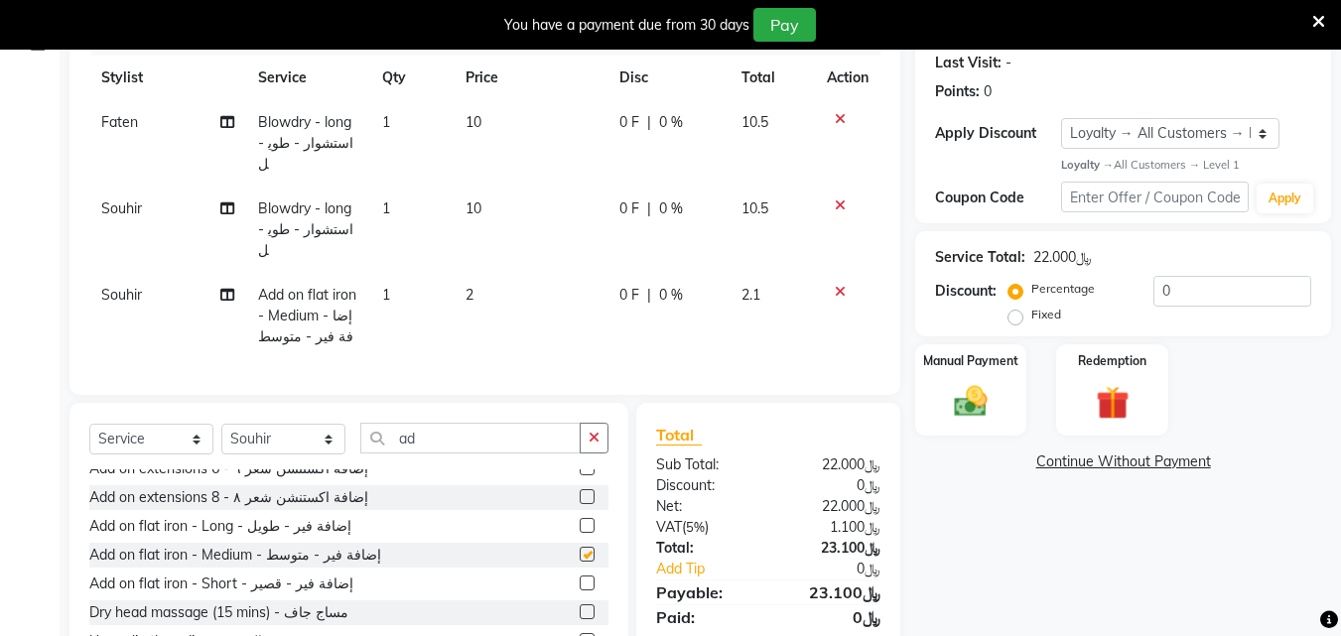
checkbox input "false"
click at [835, 199] on icon at bounding box center [840, 206] width 11 height 14
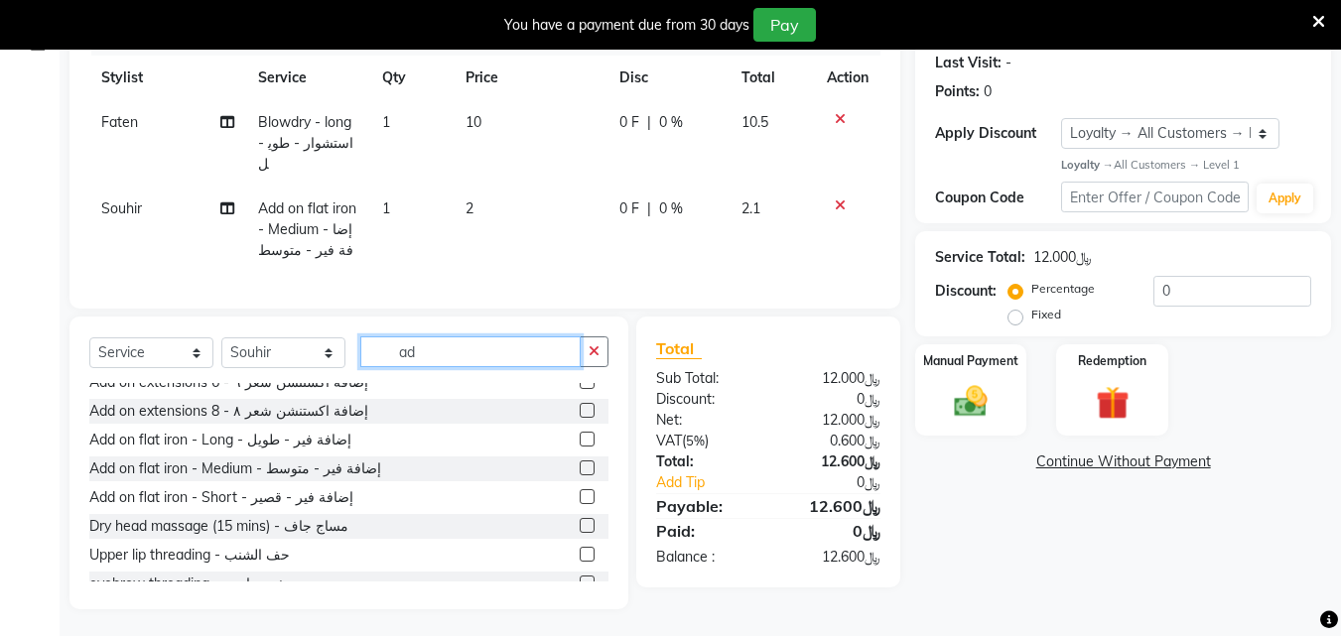
click at [472, 367] on input "ad" at bounding box center [470, 351] width 220 height 31
type input "a"
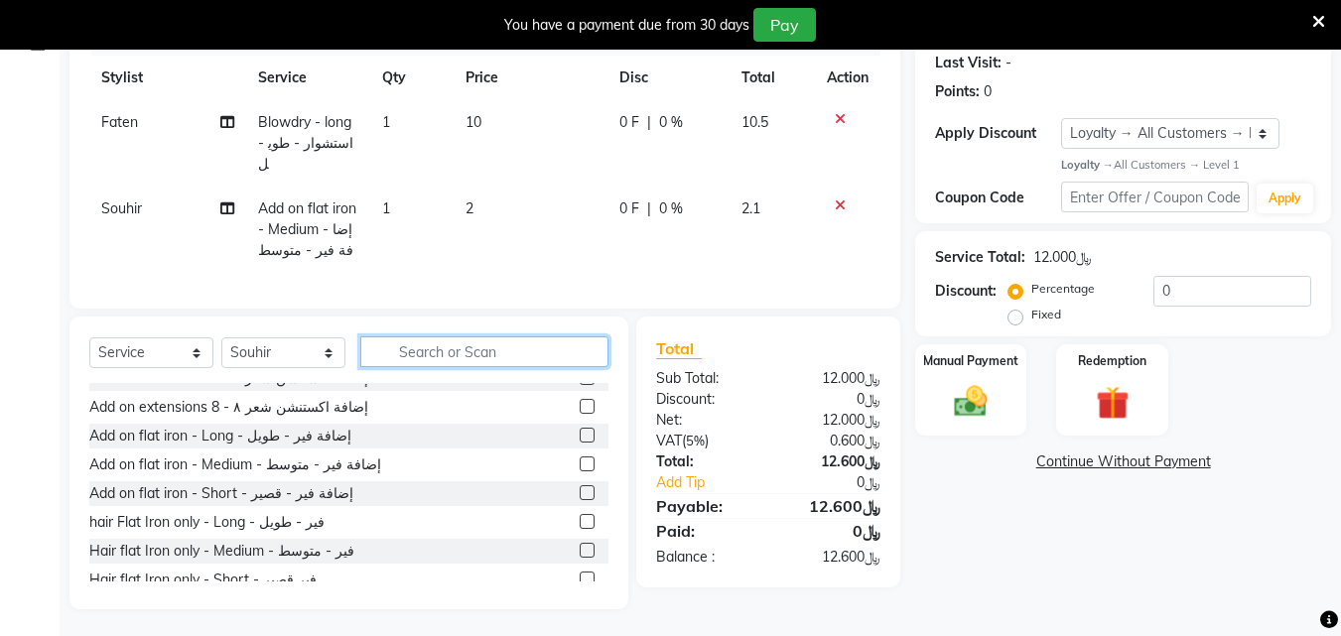
scroll to position [425, 0]
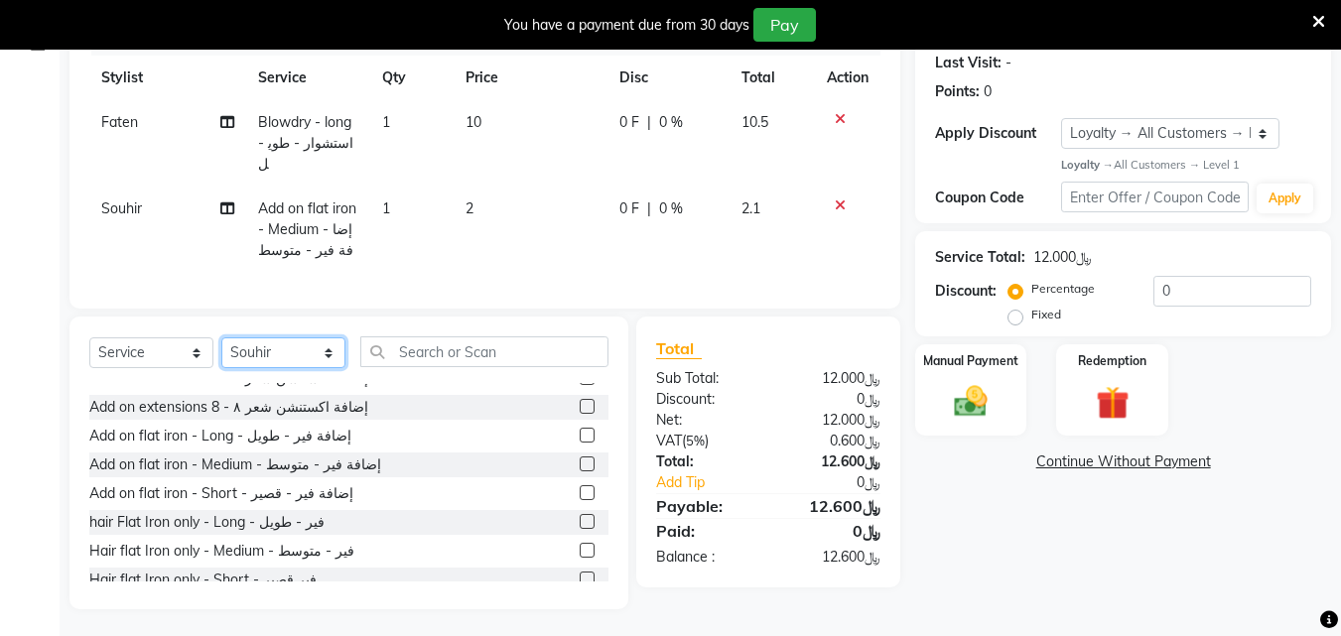
click at [328, 365] on select "Select Stylist Arwa [PERSON_NAME]" at bounding box center [283, 352] width 124 height 31
select select "38038"
click at [222, 351] on select "Select Stylist Arwa [PERSON_NAME]" at bounding box center [283, 352] width 124 height 31
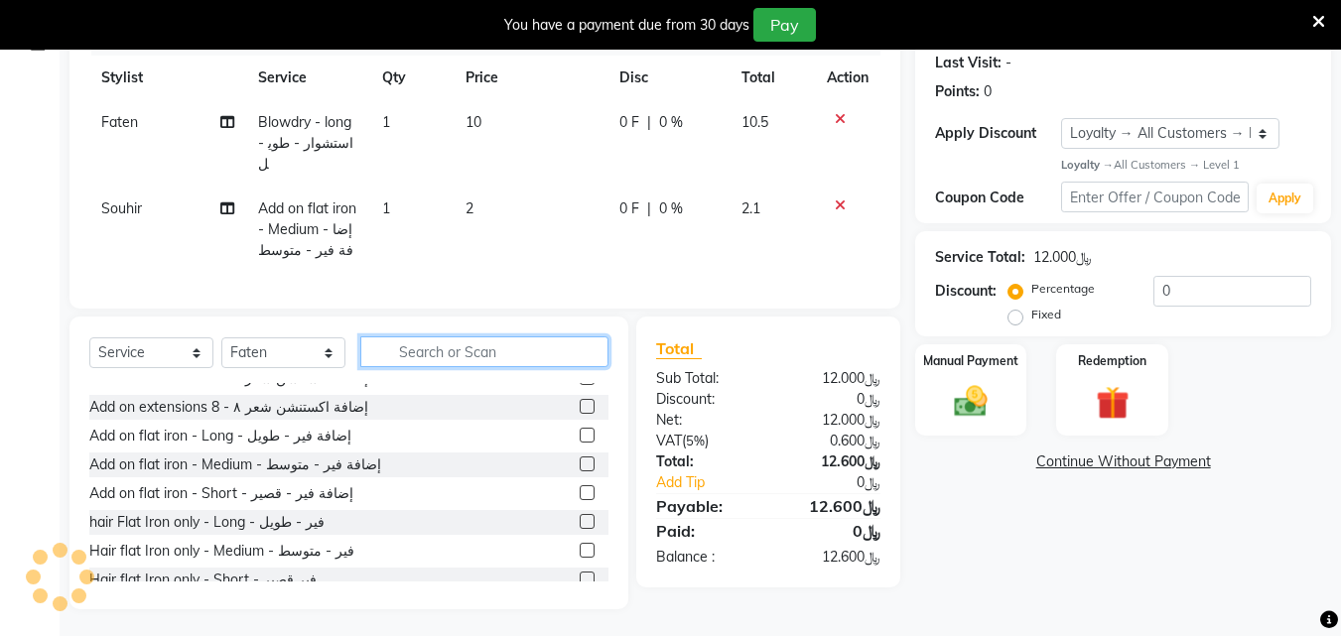
click at [415, 367] on input "text" at bounding box center [484, 351] width 248 height 31
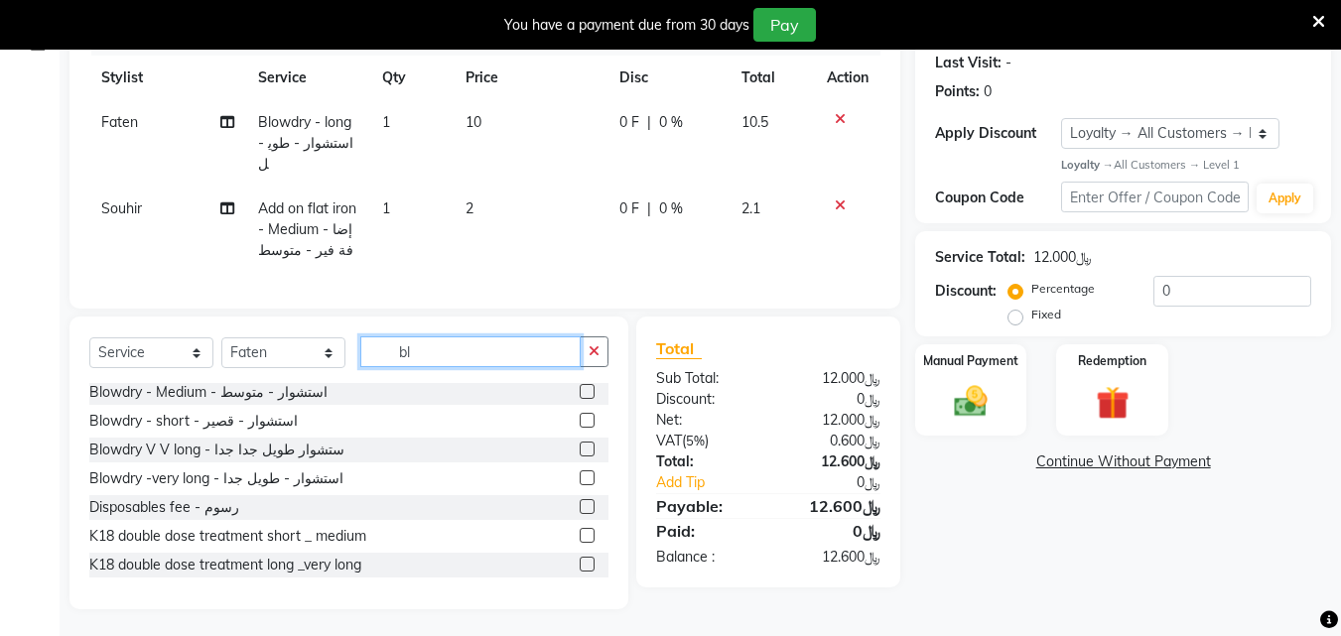
scroll to position [15, 0]
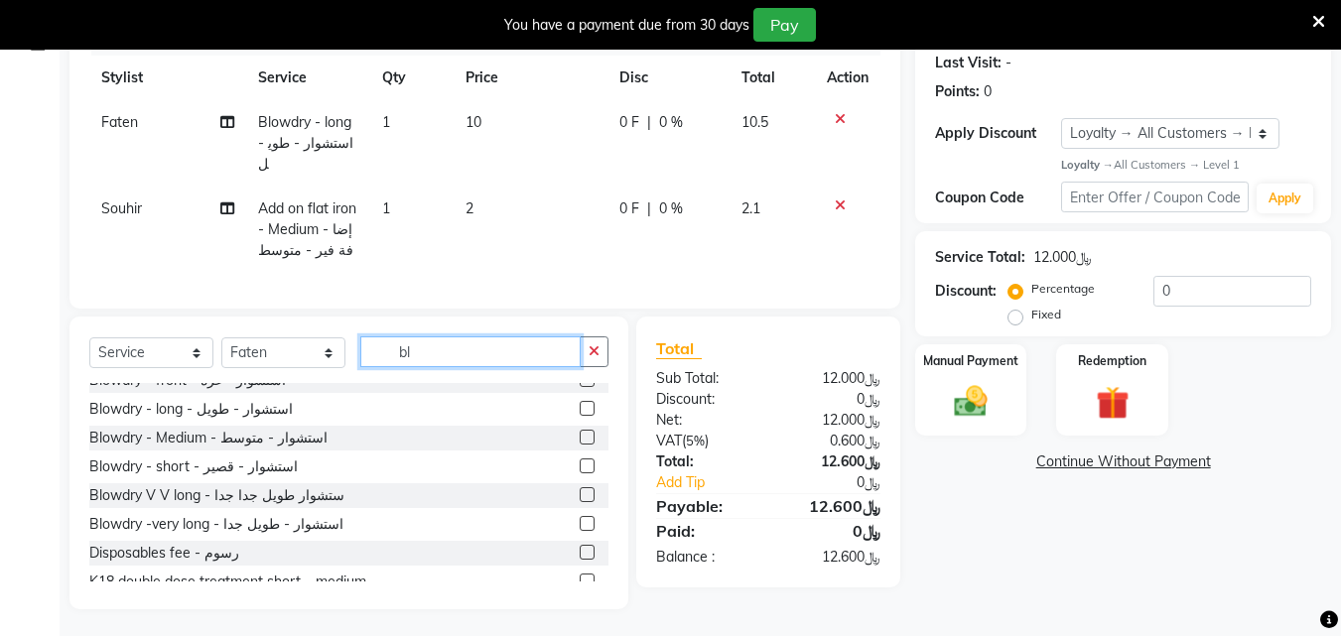
type input "bl"
click at [580, 473] on label at bounding box center [587, 466] width 15 height 15
click at [580, 473] on input "checkbox" at bounding box center [586, 467] width 13 height 13
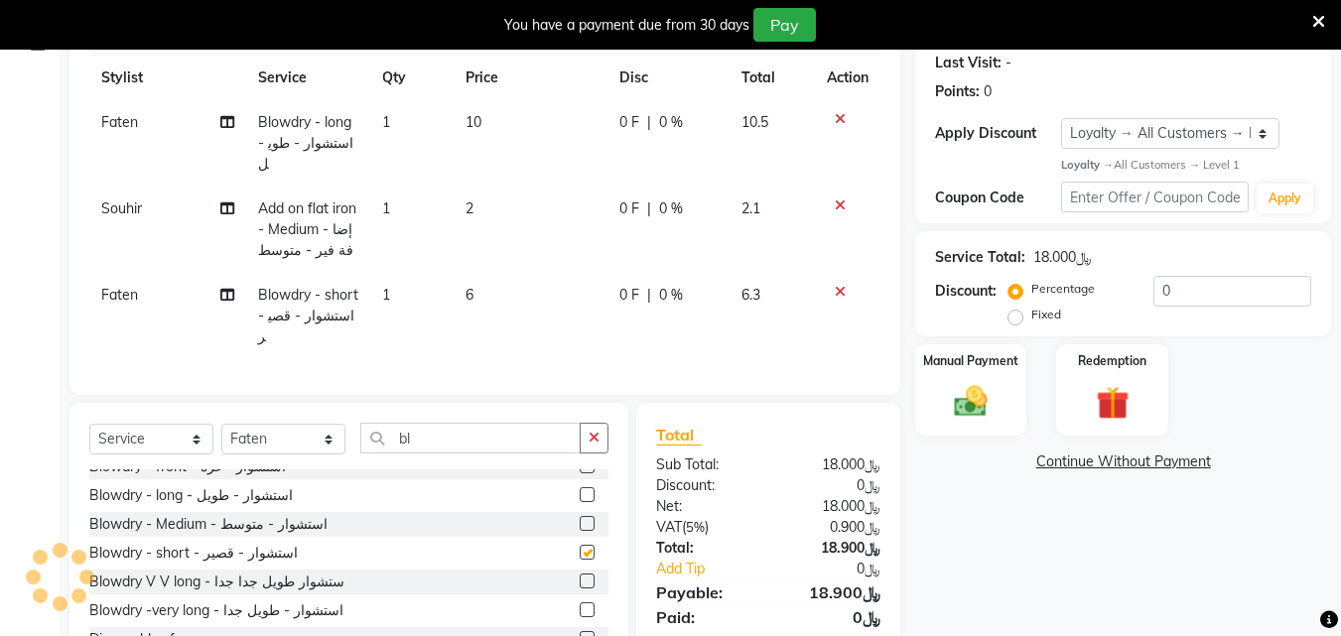
checkbox input "false"
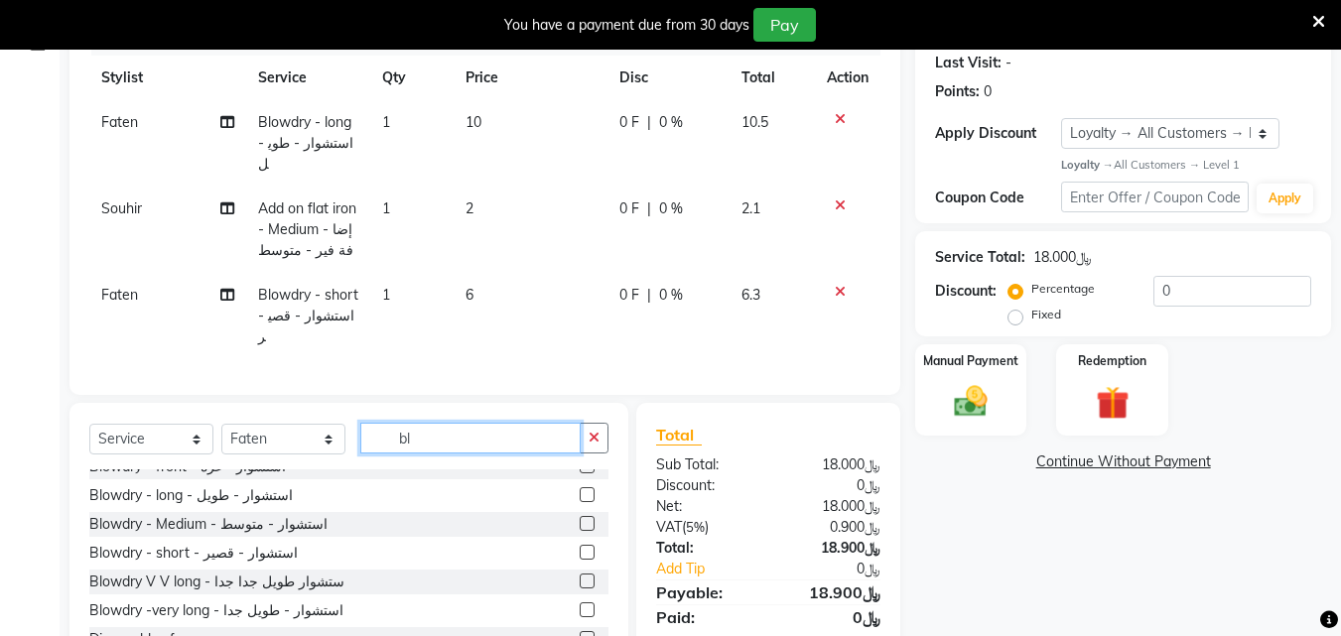
click at [432, 435] on input "bl" at bounding box center [470, 438] width 220 height 31
type input "b"
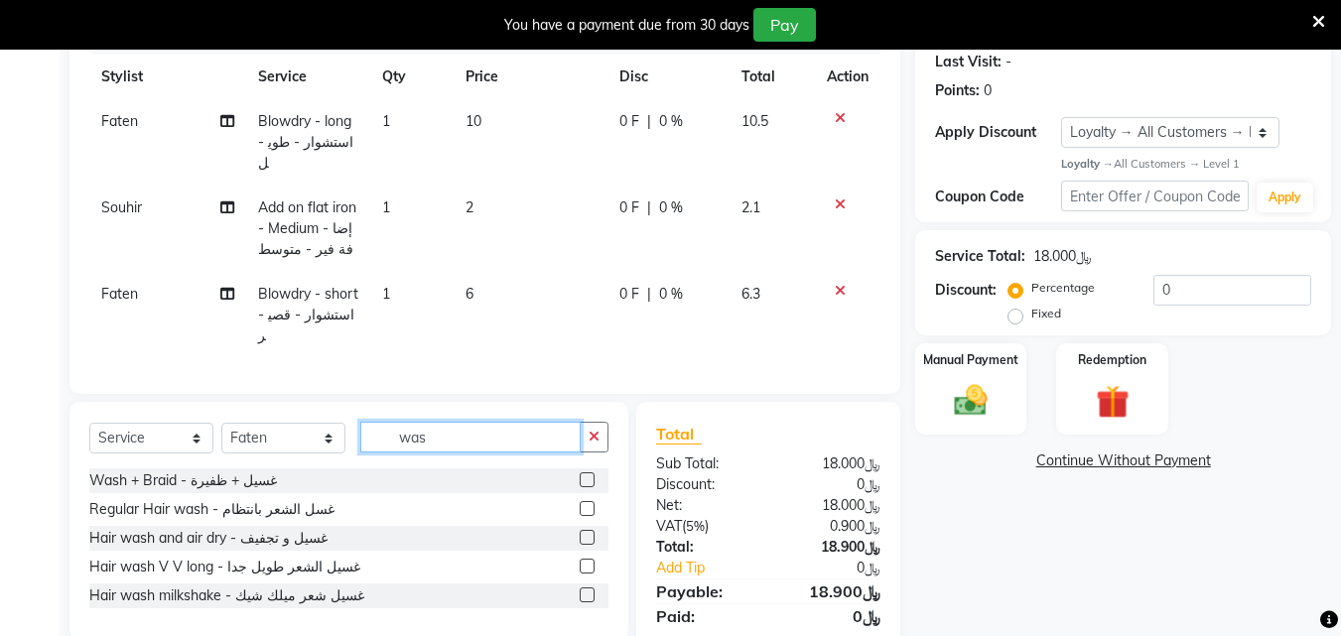
scroll to position [347, 0]
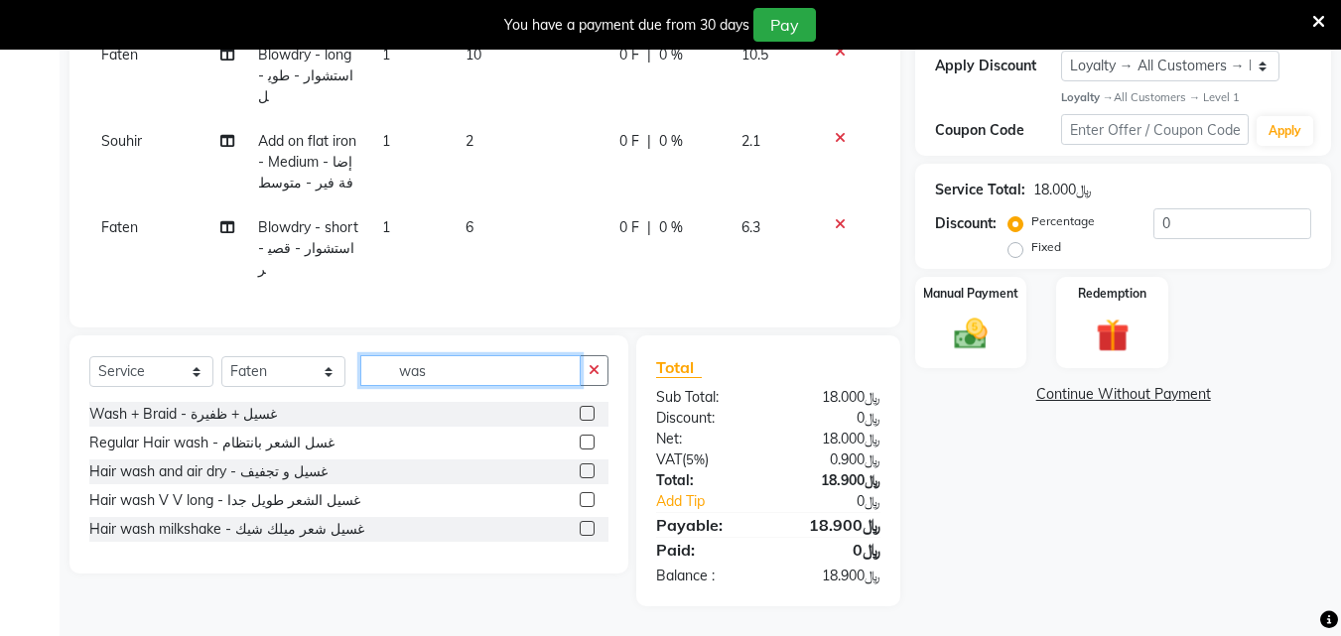
type input "was"
click at [583, 522] on label at bounding box center [587, 528] width 15 height 15
click at [583, 523] on input "checkbox" at bounding box center [586, 529] width 13 height 13
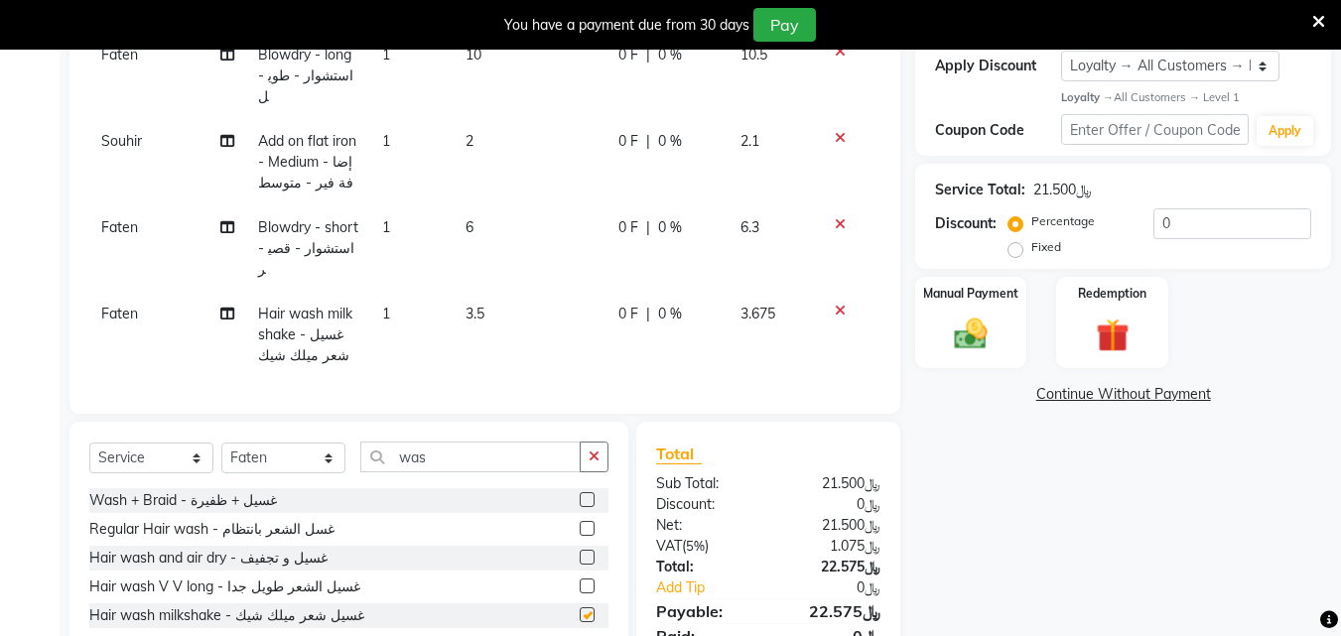
checkbox input "false"
click at [329, 456] on select "Select Stylist Arwa [PERSON_NAME]" at bounding box center [283, 458] width 124 height 31
select select "40671"
click at [222, 443] on select "Select Stylist Arwa [PERSON_NAME]" at bounding box center [283, 458] width 124 height 31
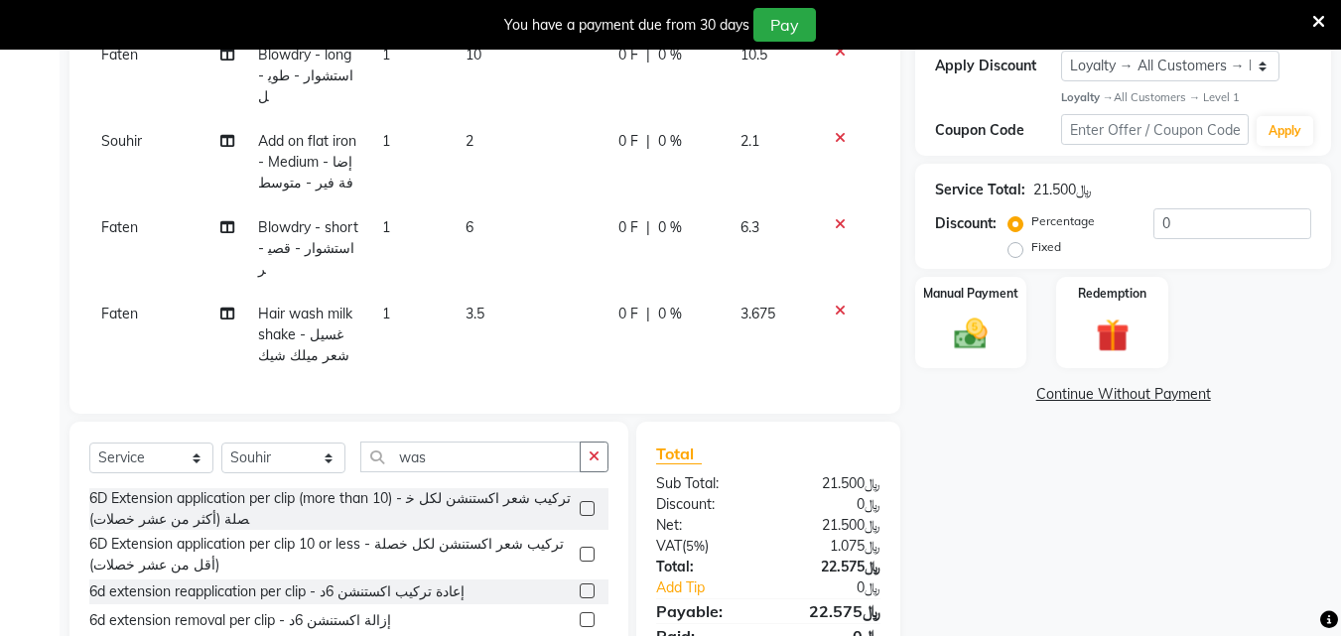
click at [838, 304] on icon at bounding box center [840, 311] width 11 height 14
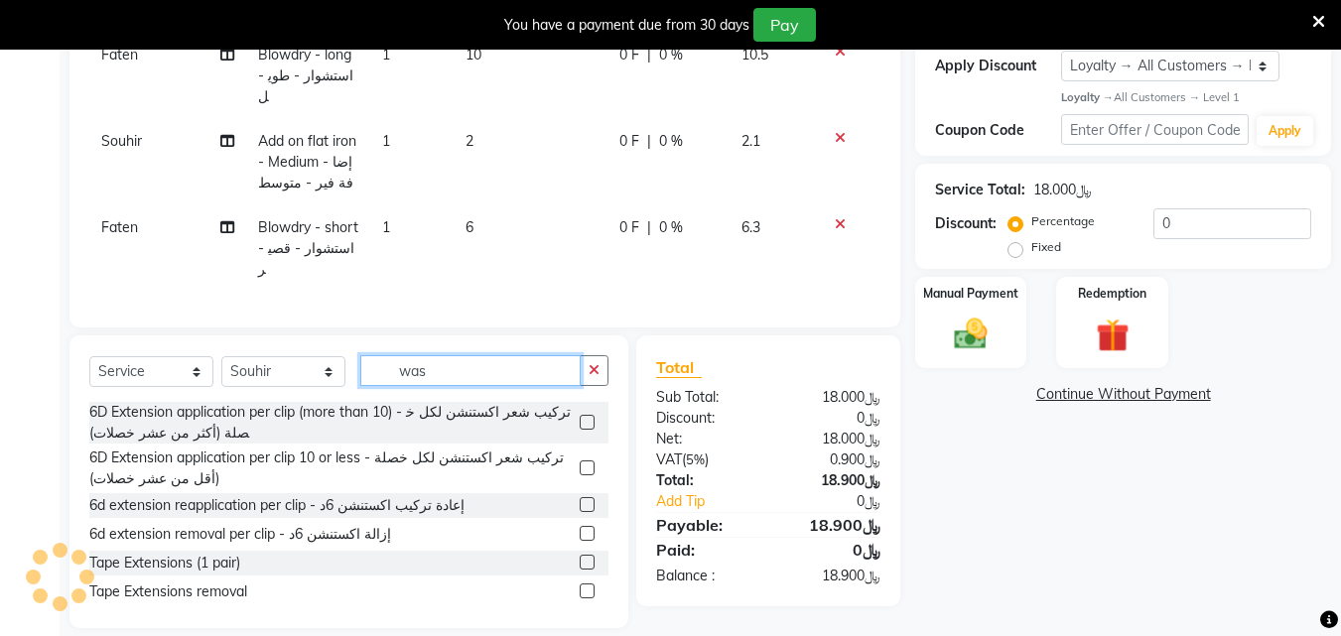
click at [493, 371] on input "was" at bounding box center [470, 370] width 220 height 31
type input "w"
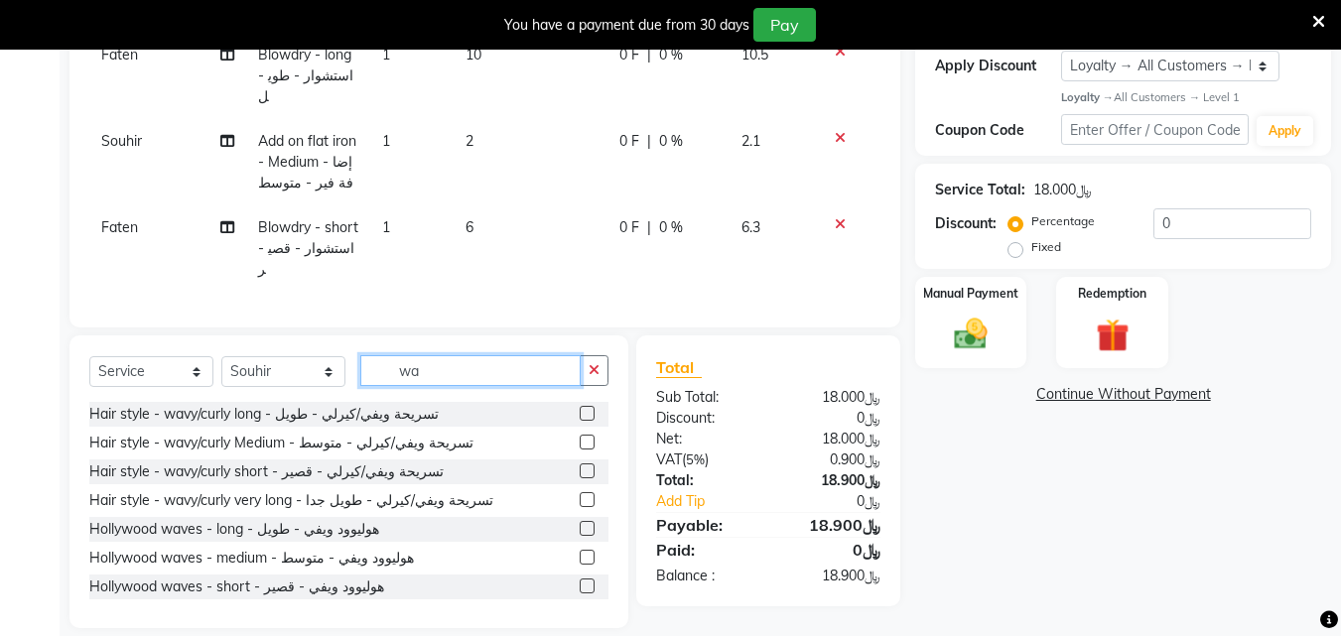
type input "was"
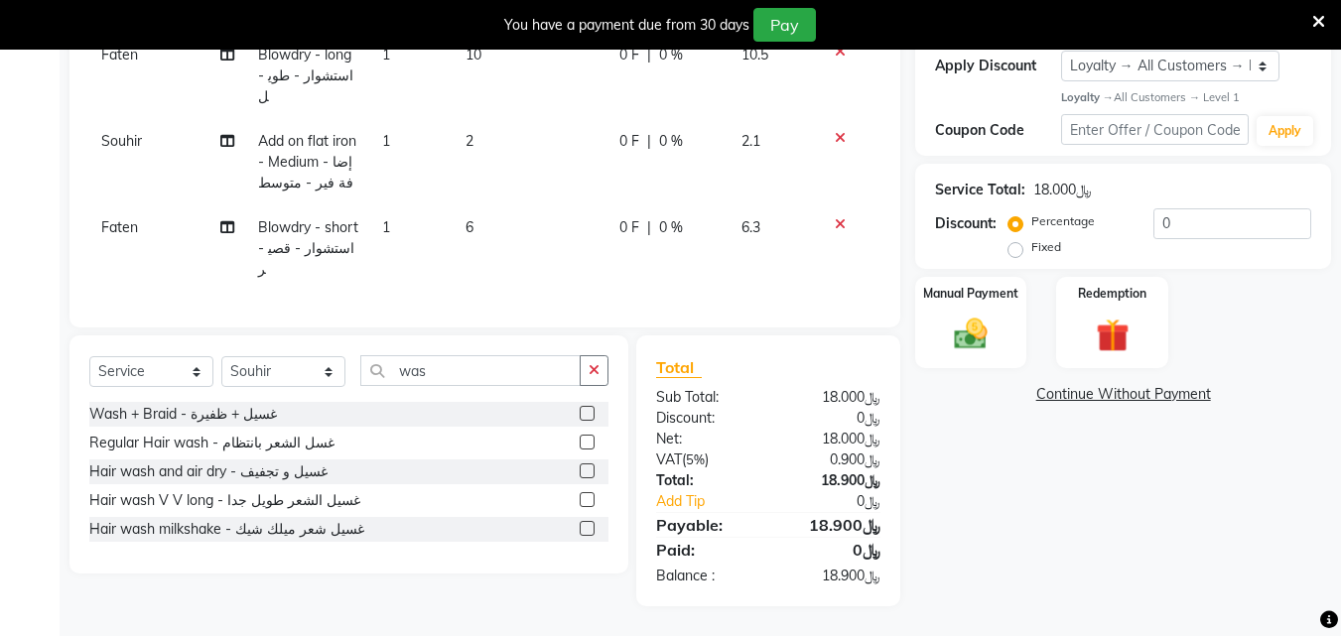
click at [586, 526] on label at bounding box center [587, 528] width 15 height 15
click at [586, 526] on input "checkbox" at bounding box center [586, 529] width 13 height 13
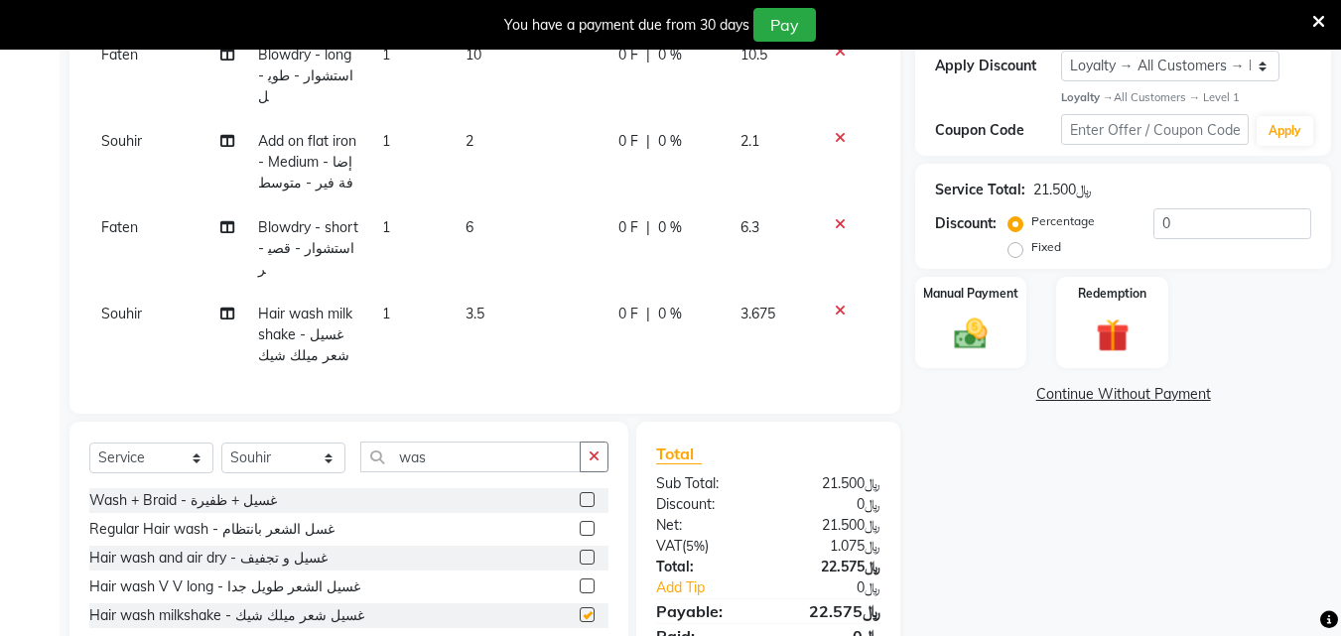
checkbox input "false"
click at [841, 131] on icon at bounding box center [840, 138] width 11 height 14
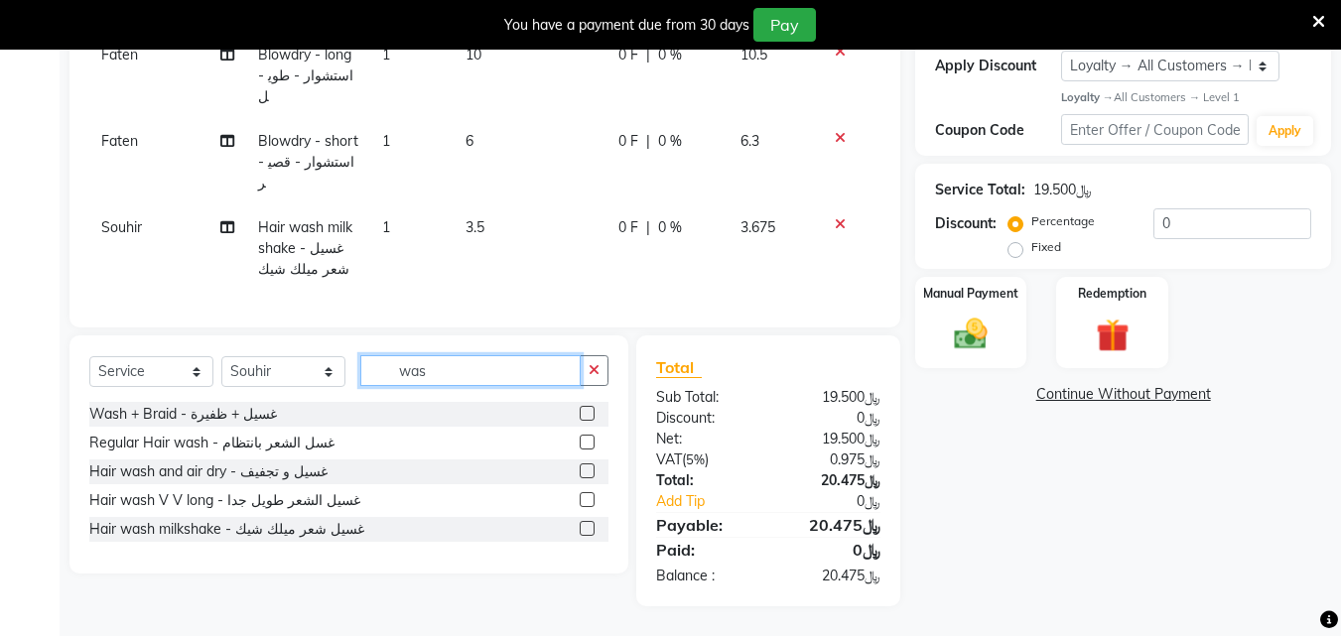
click at [456, 355] on input "was" at bounding box center [470, 370] width 220 height 31
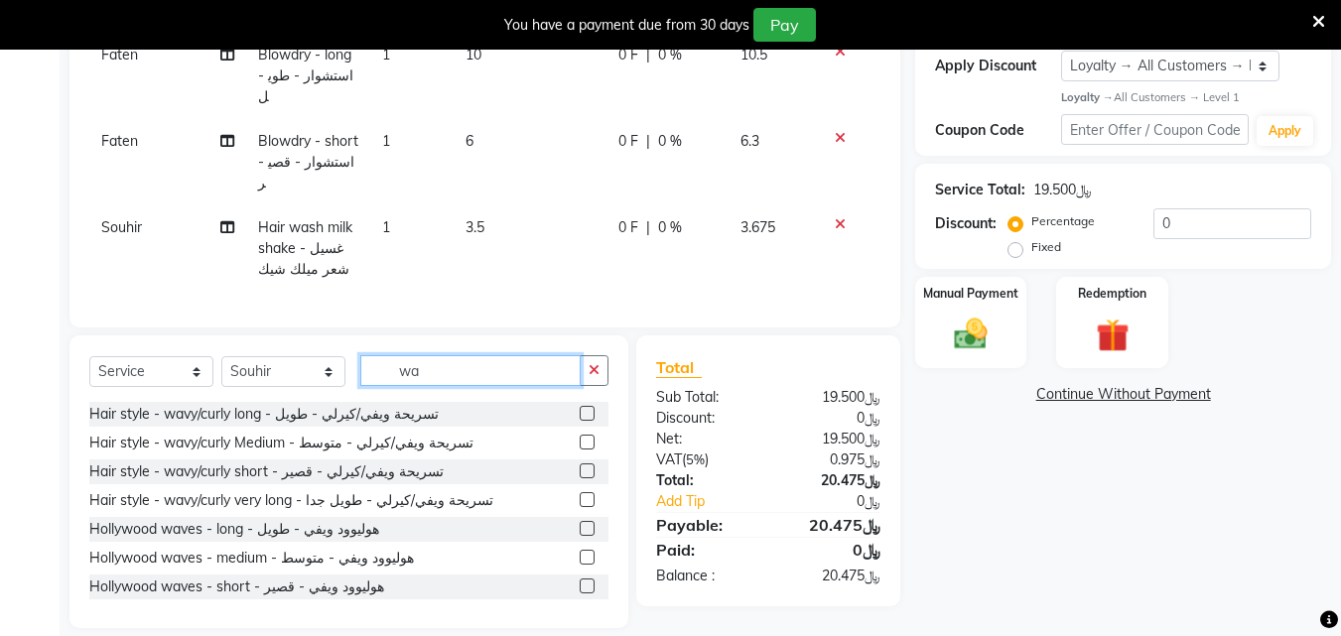
type input "w"
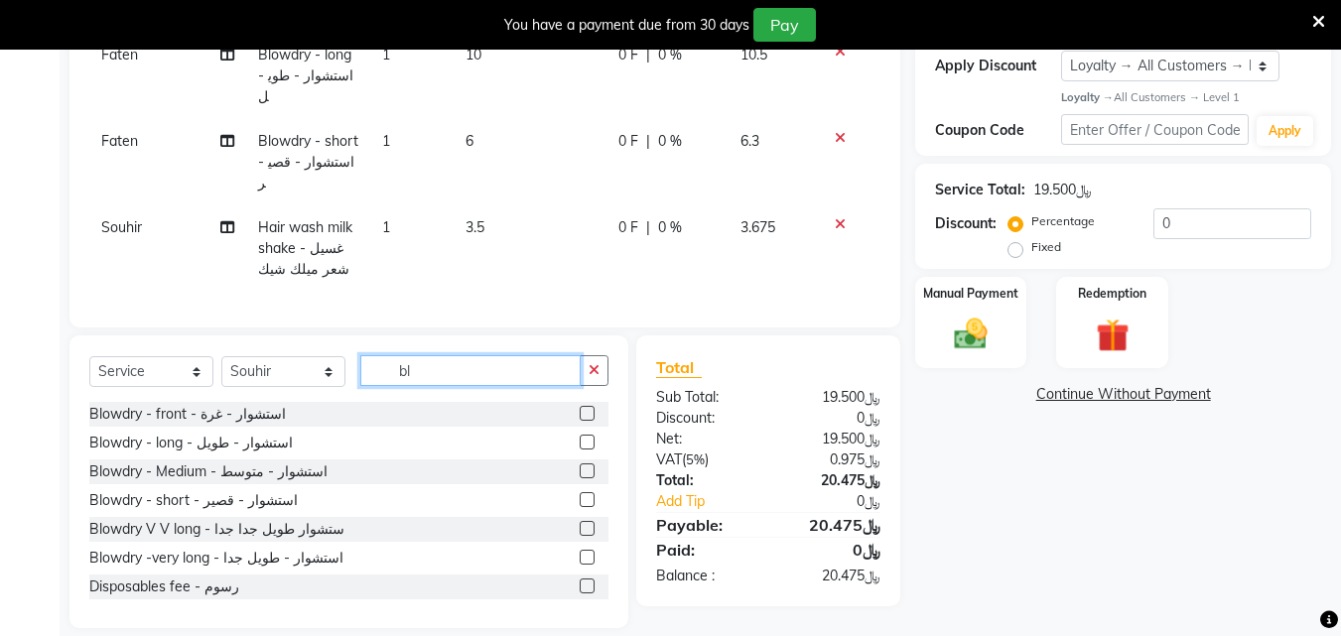
type input "bl"
click at [580, 468] on label at bounding box center [587, 471] width 15 height 15
click at [580, 468] on input "checkbox" at bounding box center [586, 472] width 13 height 13
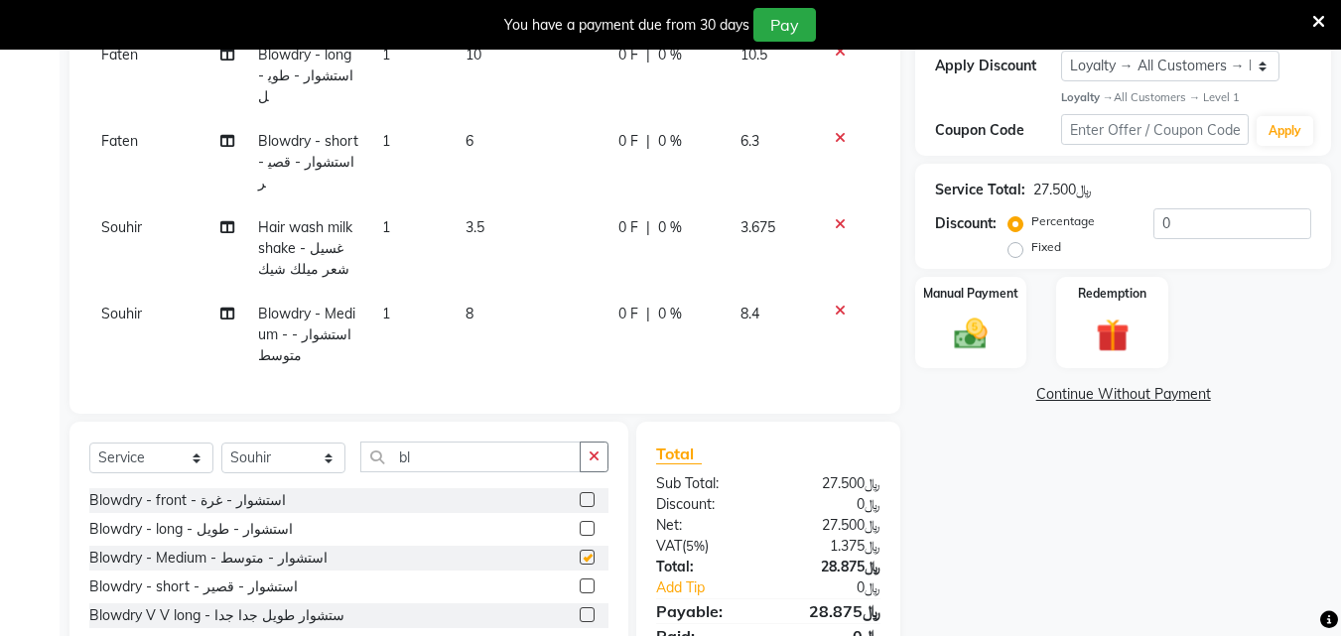
checkbox input "false"
click at [839, 304] on icon at bounding box center [840, 311] width 11 height 14
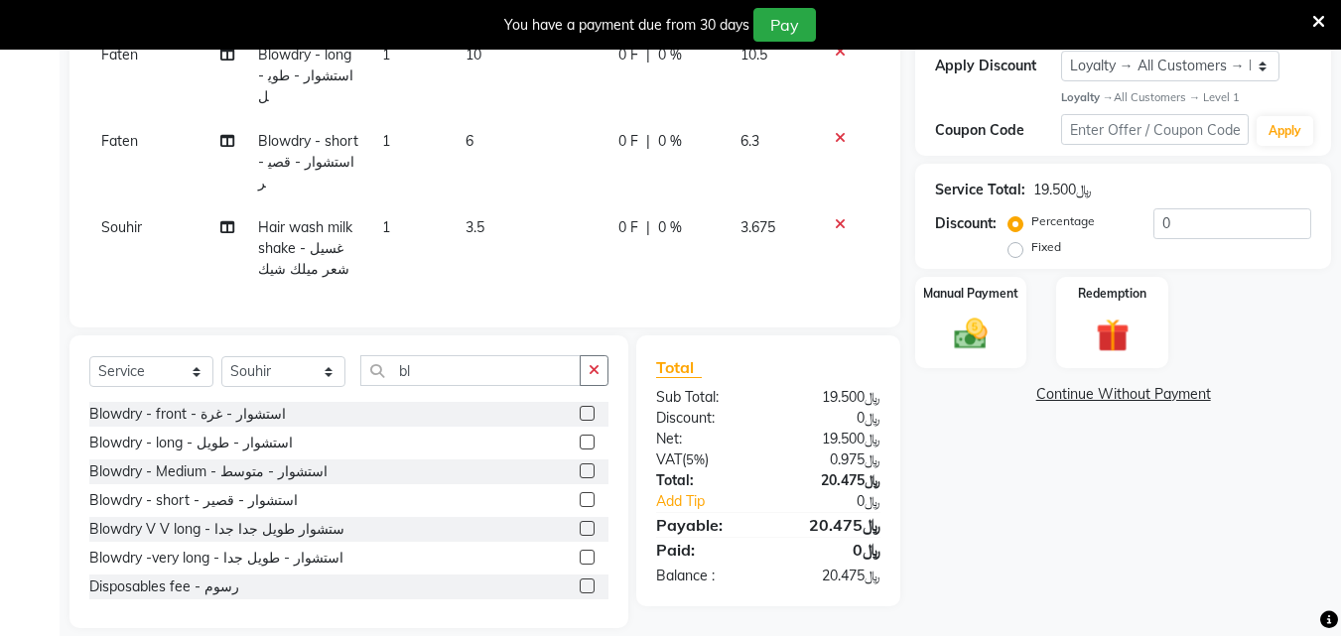
click at [580, 440] on label at bounding box center [587, 442] width 15 height 15
click at [580, 440] on input "checkbox" at bounding box center [586, 443] width 13 height 13
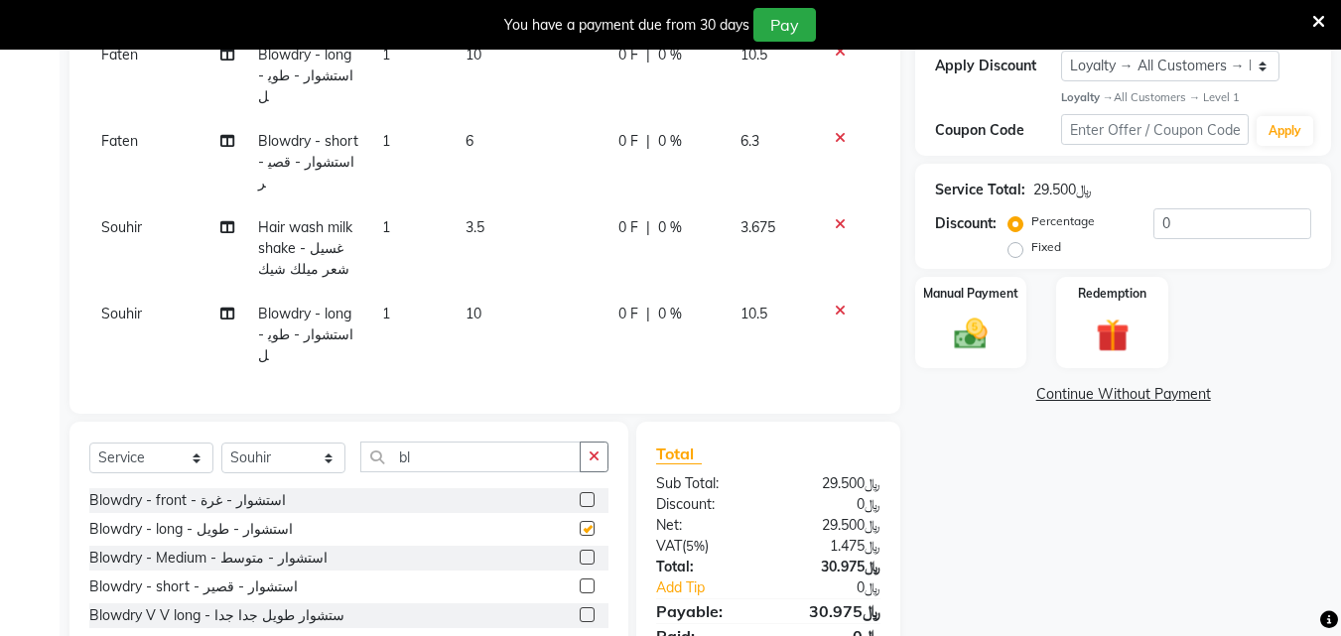
checkbox input "false"
click at [841, 131] on icon at bounding box center [840, 138] width 11 height 14
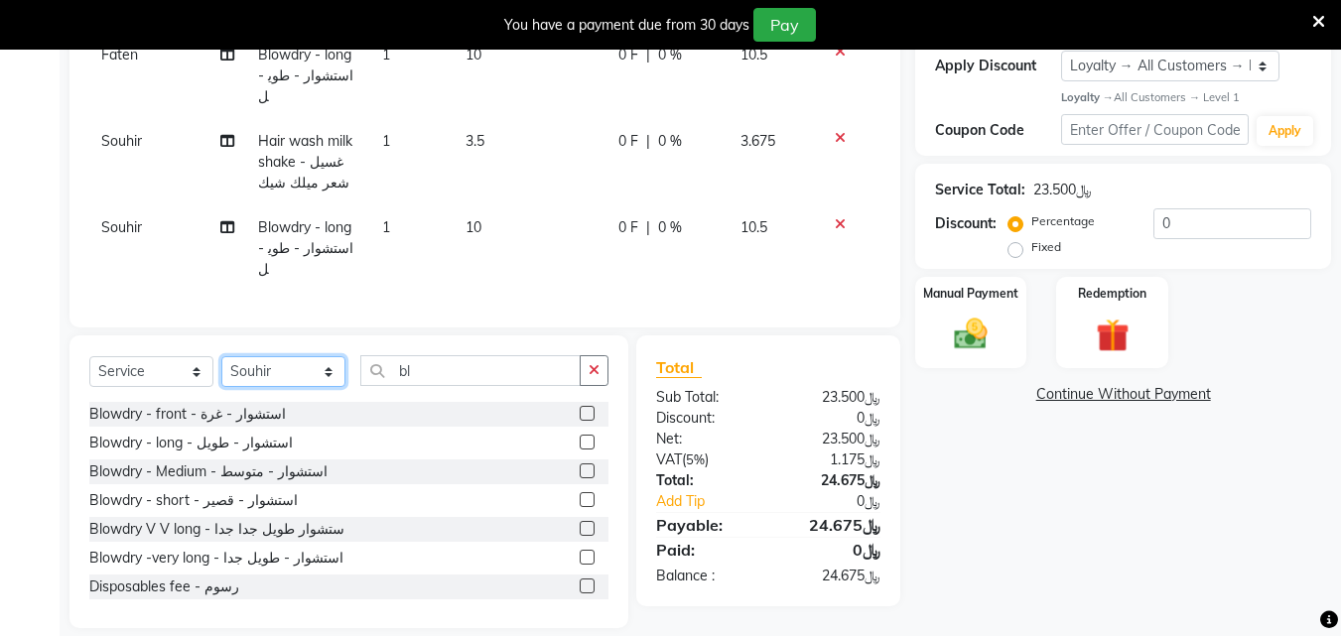
click at [333, 364] on select "Select Stylist Arwa [PERSON_NAME]" at bounding box center [283, 371] width 124 height 31
select select "38038"
click at [222, 356] on select "Select Stylist Arwa [PERSON_NAME]" at bounding box center [283, 371] width 124 height 31
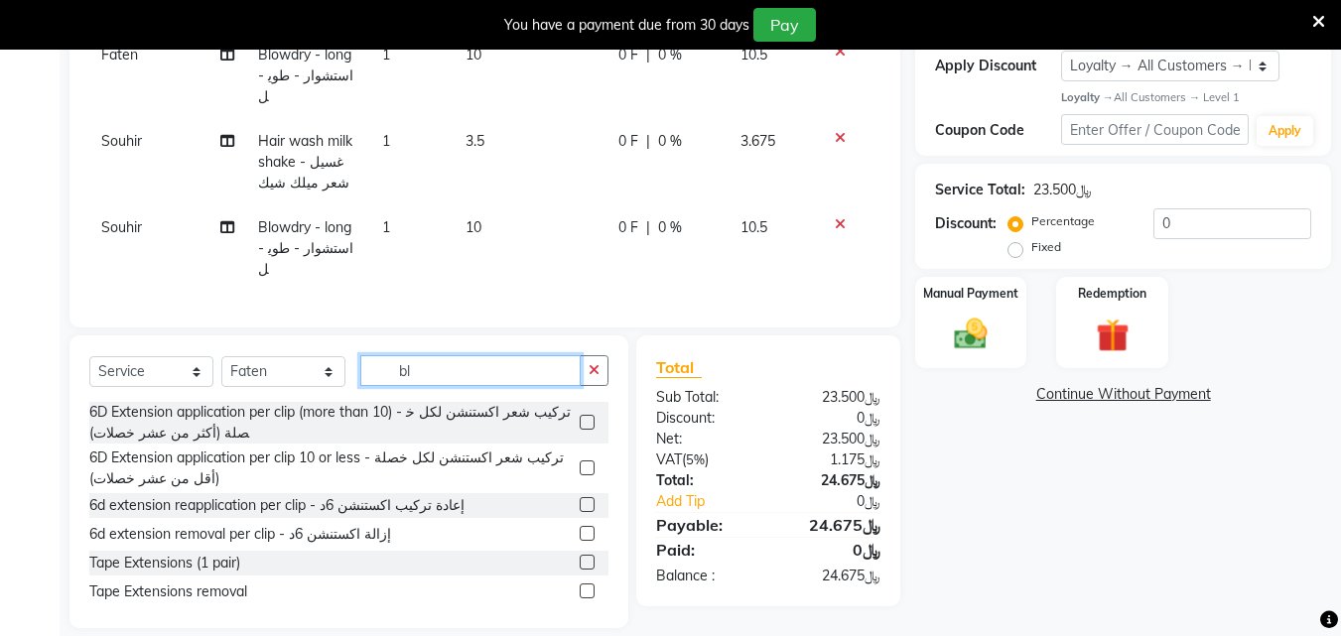
click at [433, 367] on input "bl" at bounding box center [470, 370] width 220 height 31
type input "b"
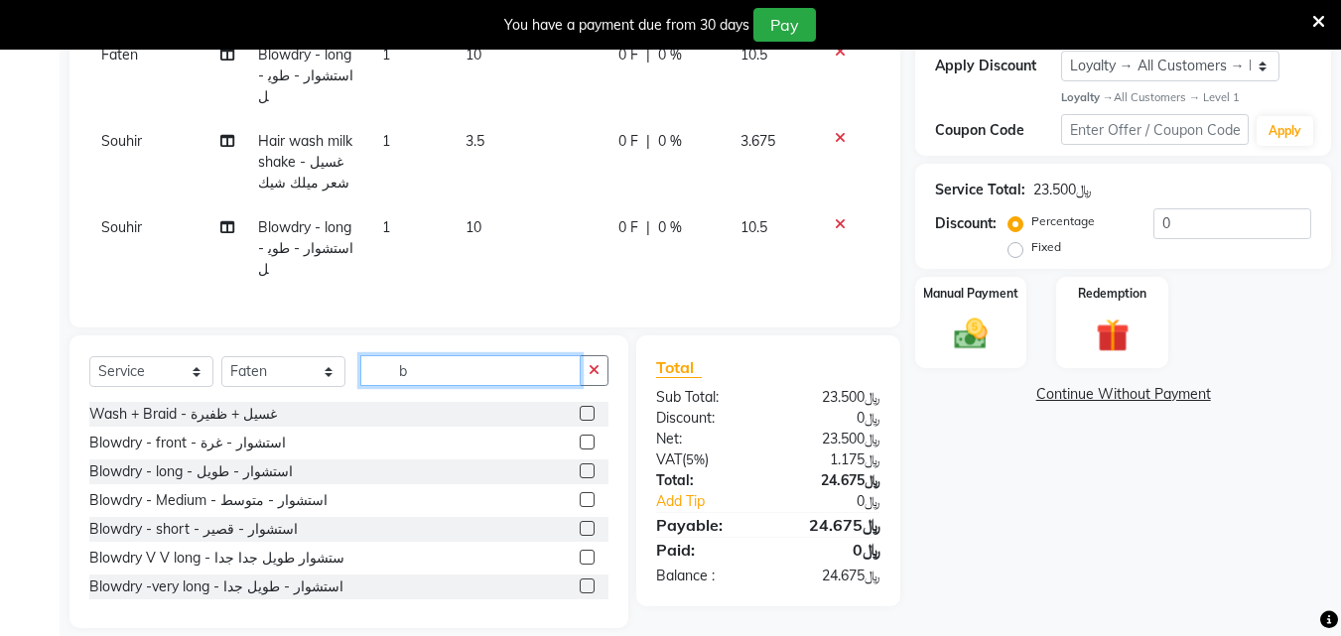
type input "bl"
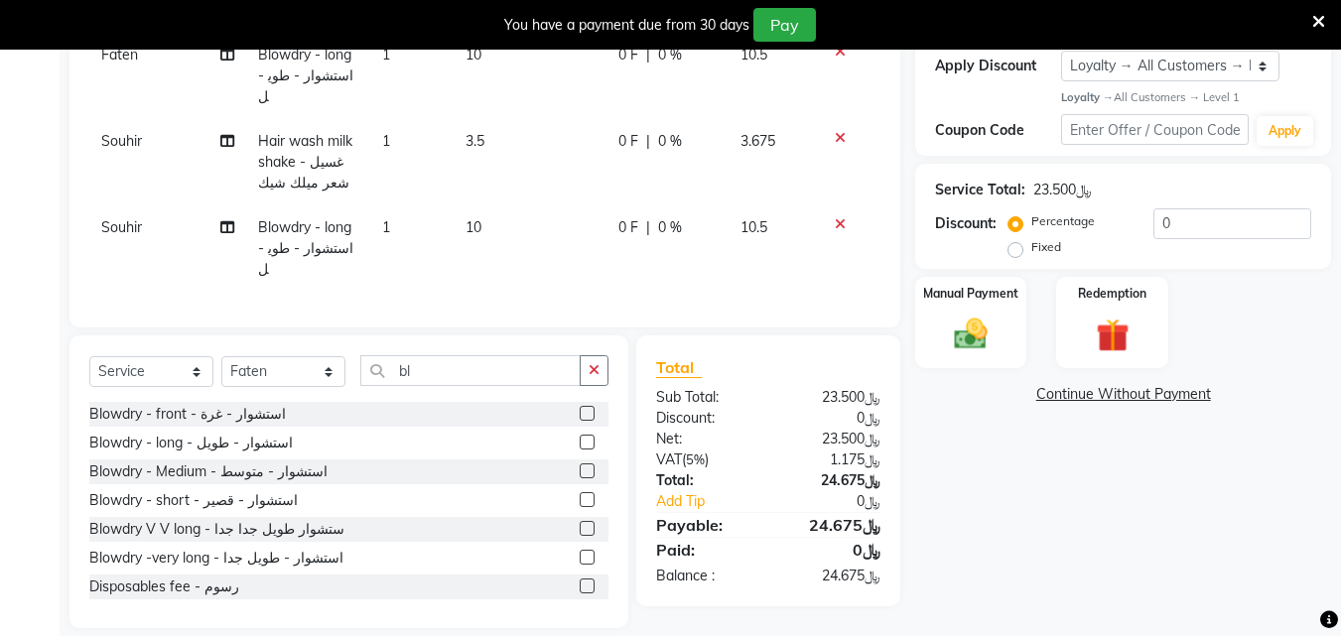
click at [580, 469] on label at bounding box center [587, 471] width 15 height 15
click at [580, 469] on input "checkbox" at bounding box center [586, 472] width 13 height 13
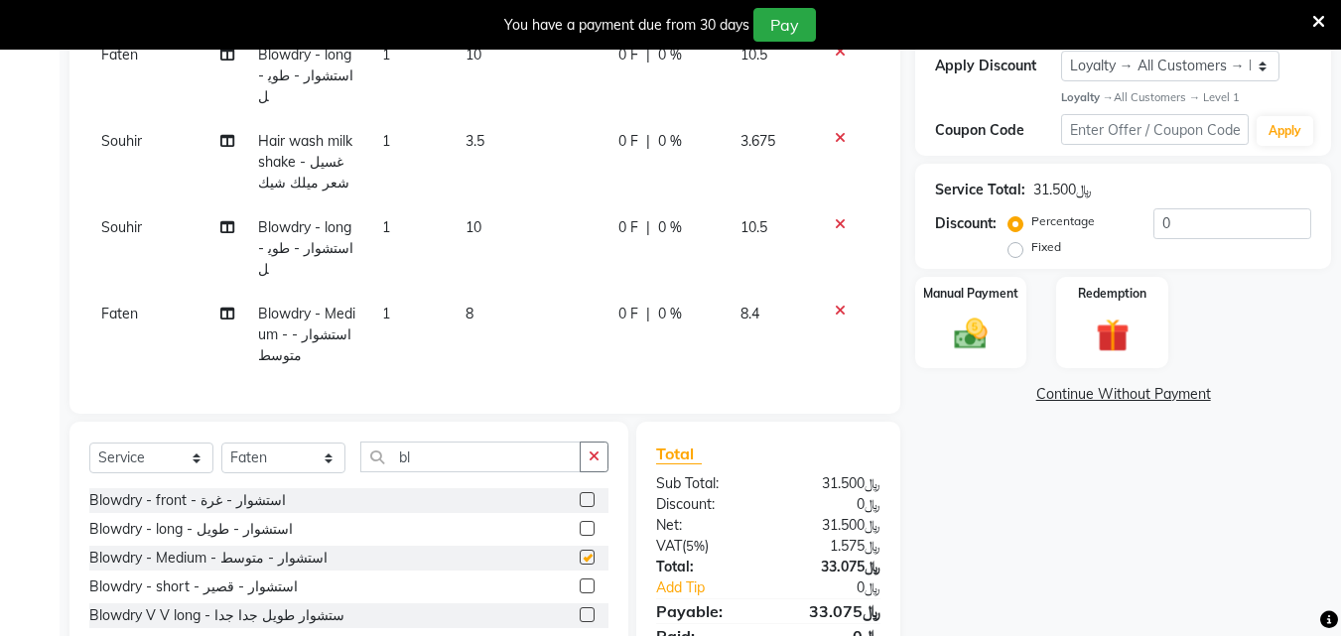
checkbox input "false"
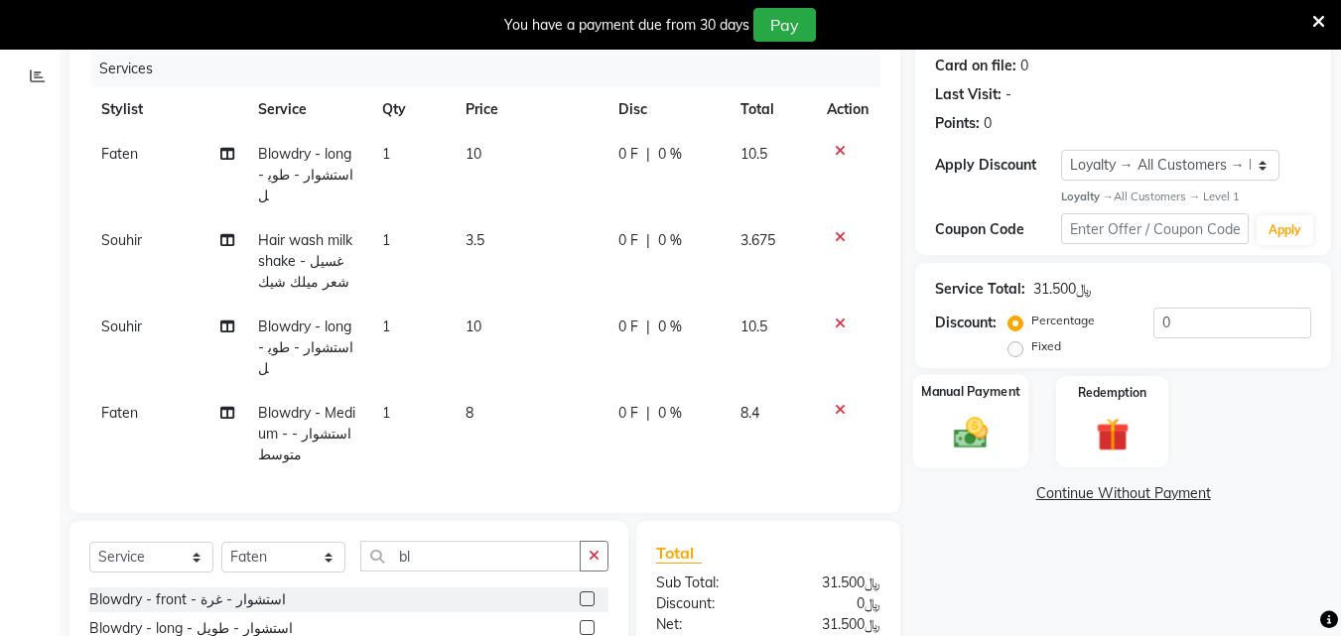
click at [975, 454] on img at bounding box center [971, 434] width 56 height 40
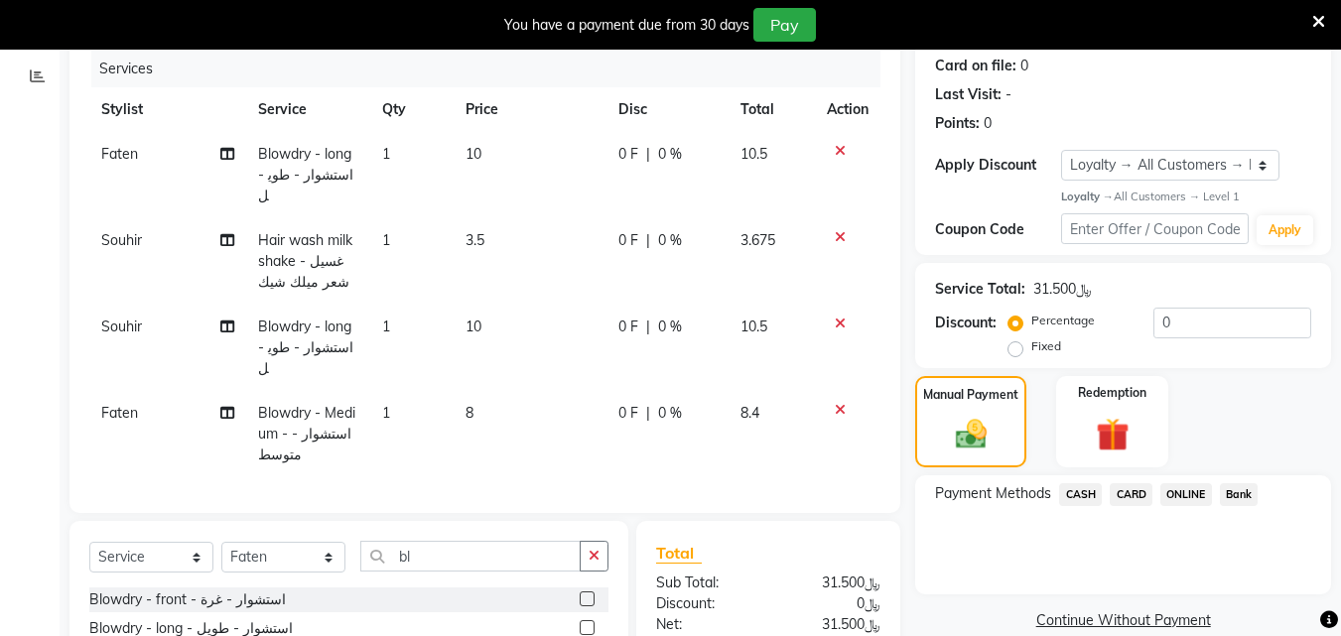
click at [1138, 506] on span "CARD" at bounding box center [1131, 494] width 43 height 23
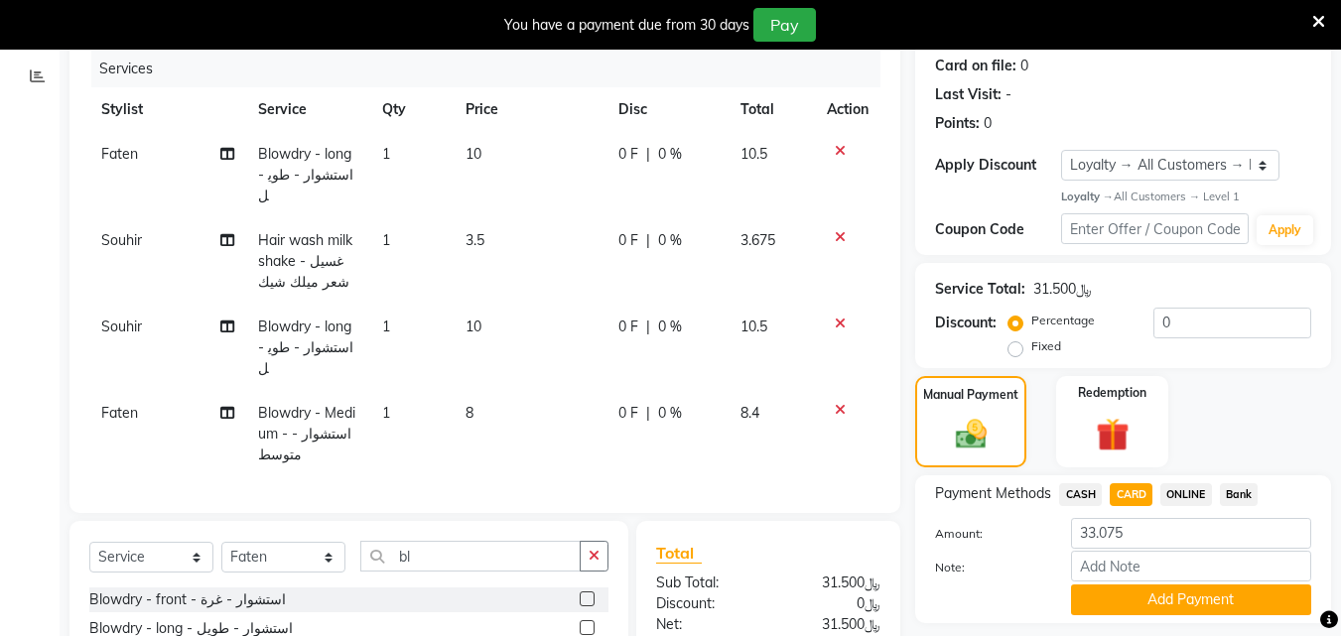
scroll to position [447, 0]
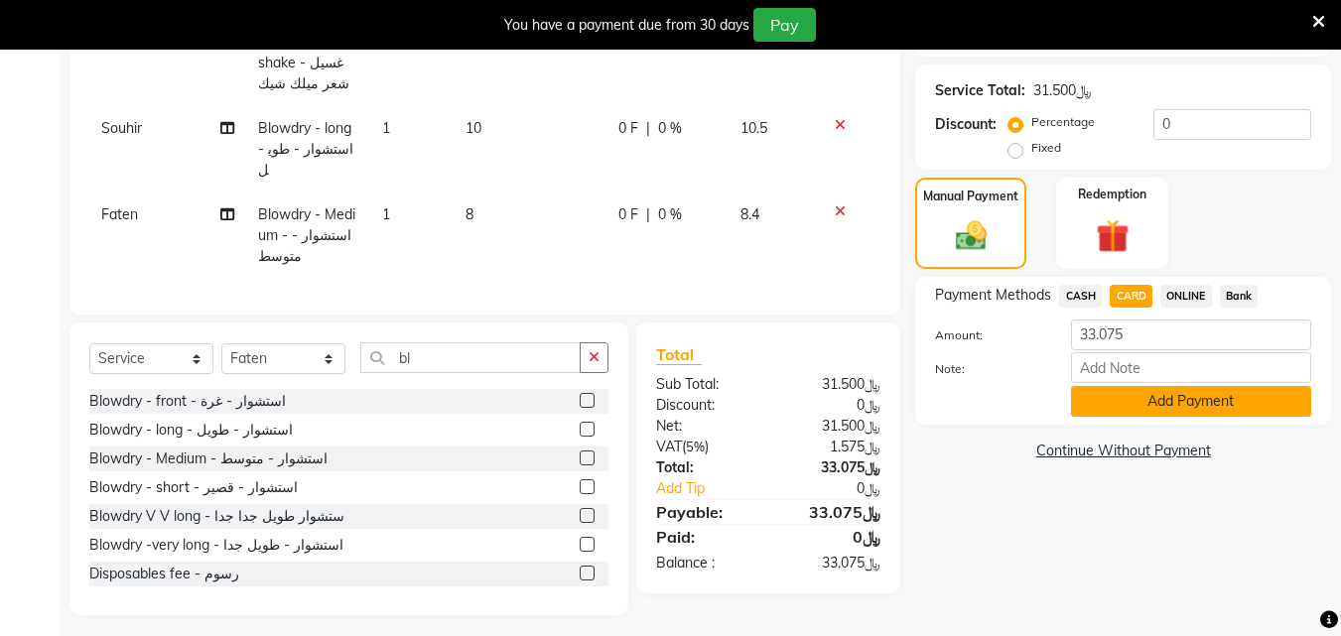
click at [1192, 417] on button "Add Payment" at bounding box center [1191, 401] width 240 height 31
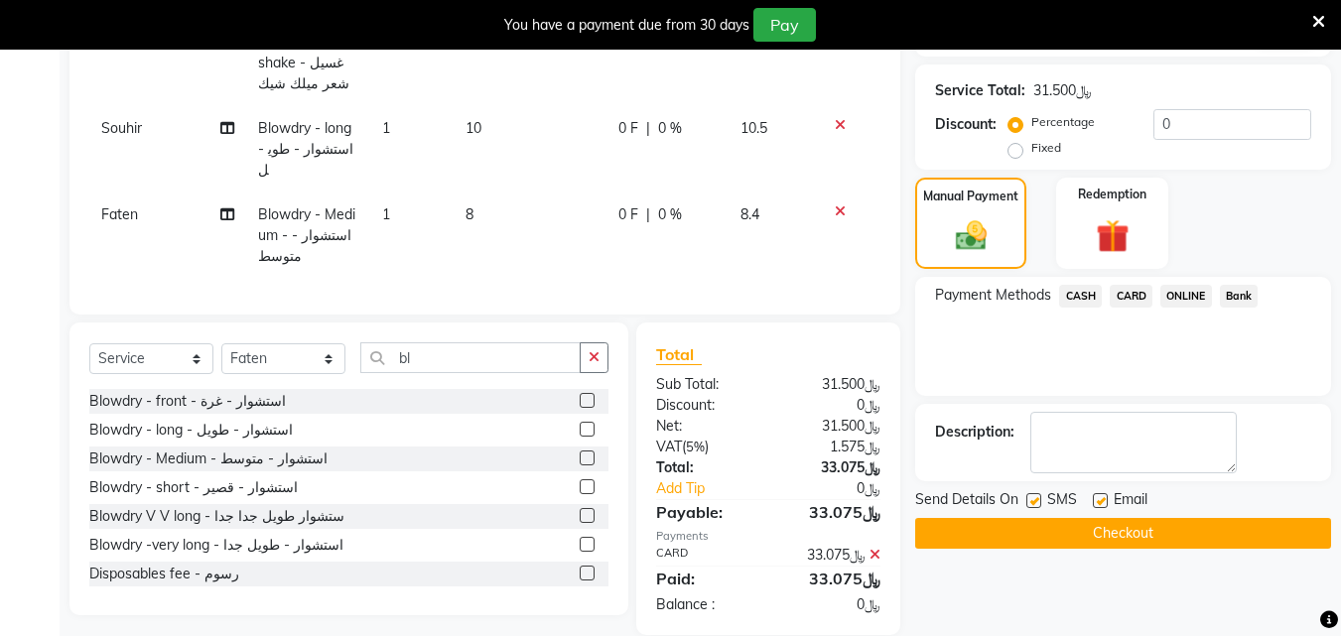
click at [996, 549] on button "Checkout" at bounding box center [1123, 533] width 416 height 31
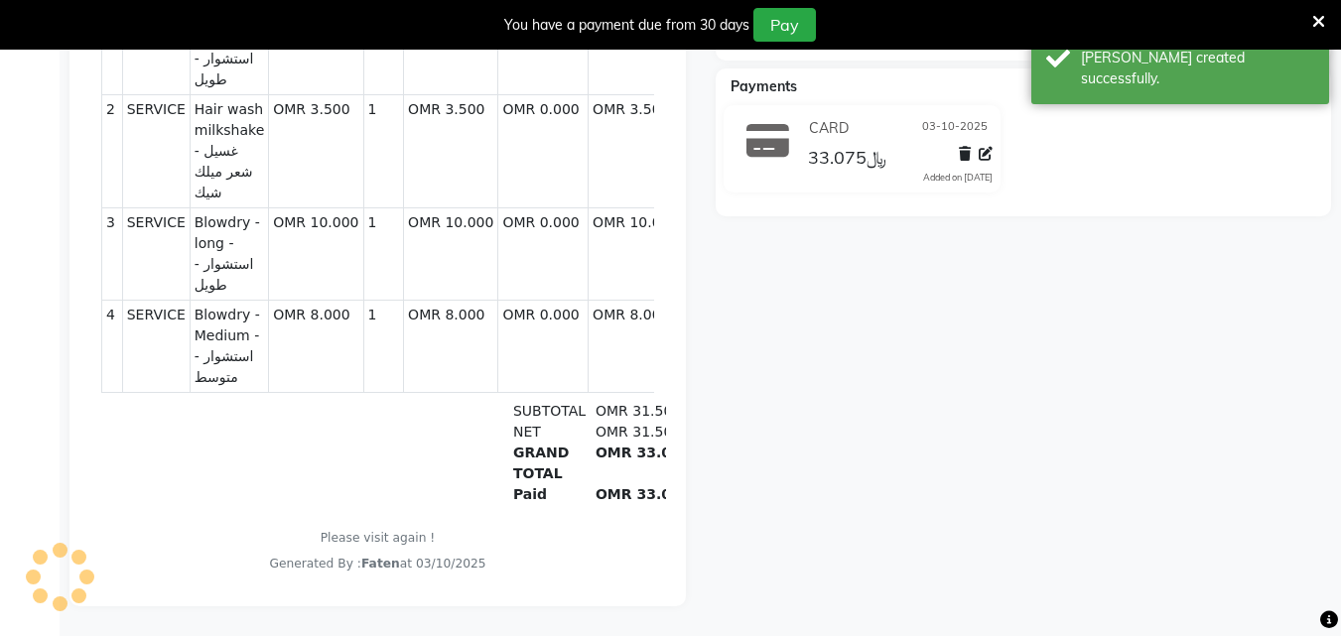
scroll to position [22, 0]
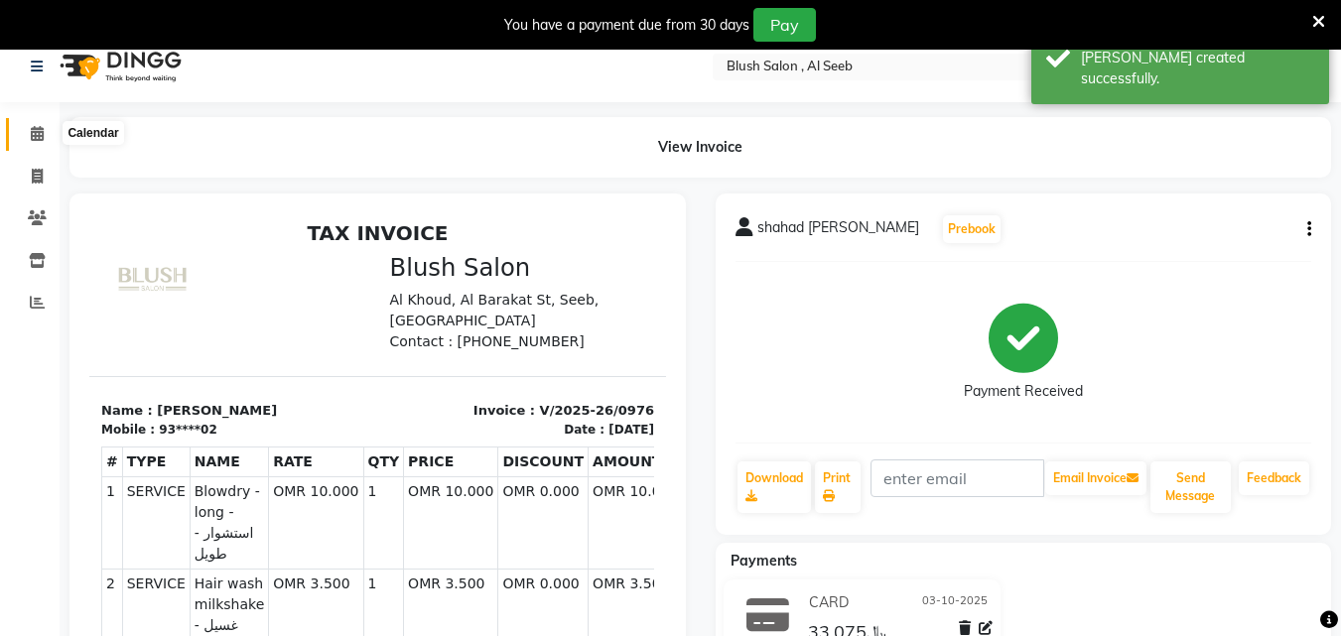
click at [28, 131] on span at bounding box center [37, 134] width 35 height 23
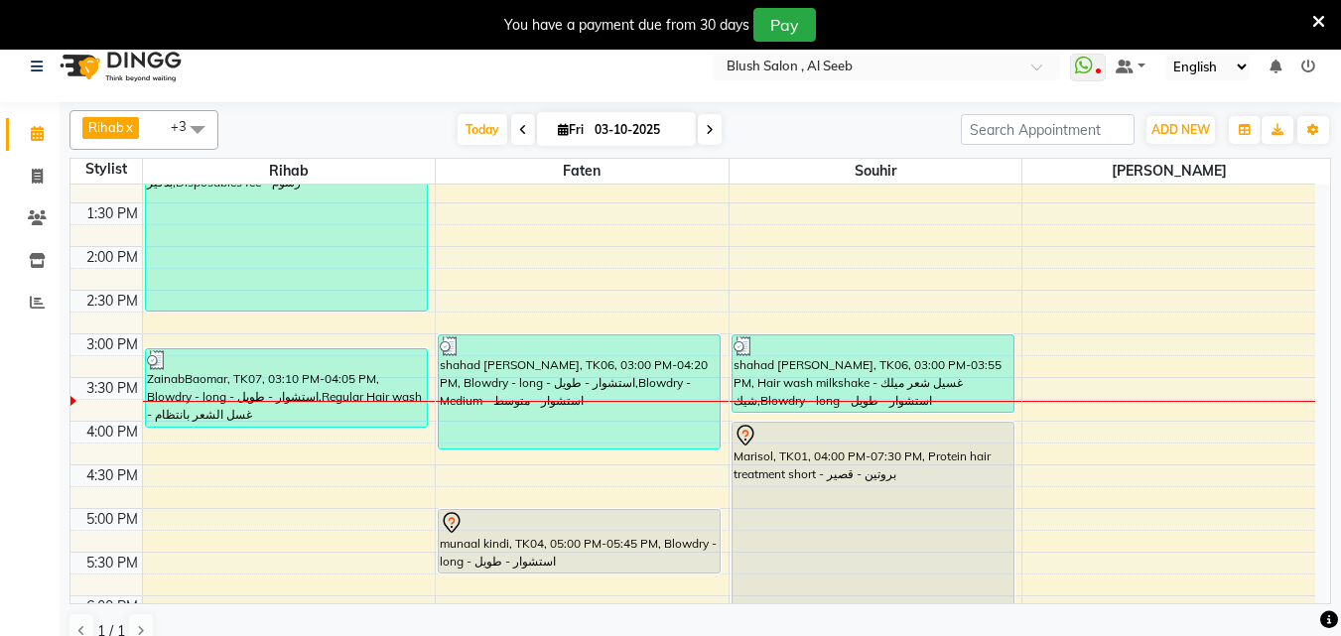
scroll to position [1220, 0]
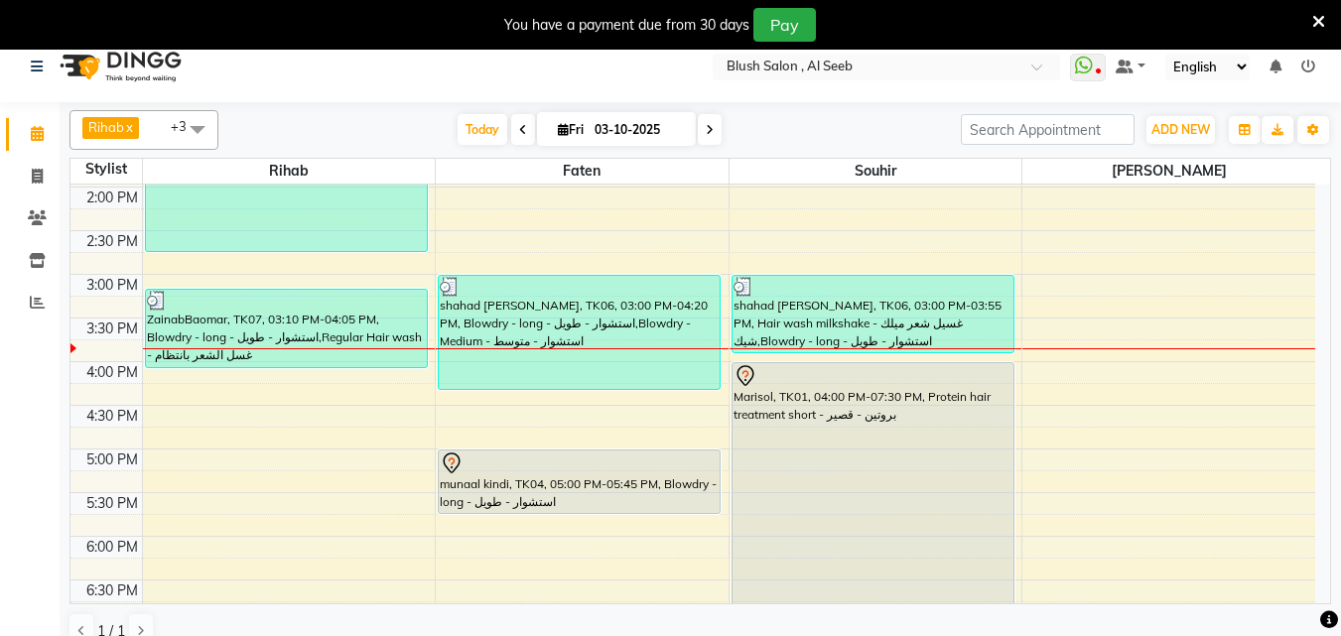
click at [893, 515] on div "Marisol, TK01, 04:00 PM-07:30 PM, Protein hair treatment short - بروتين - قصير" at bounding box center [872, 514] width 281 height 303
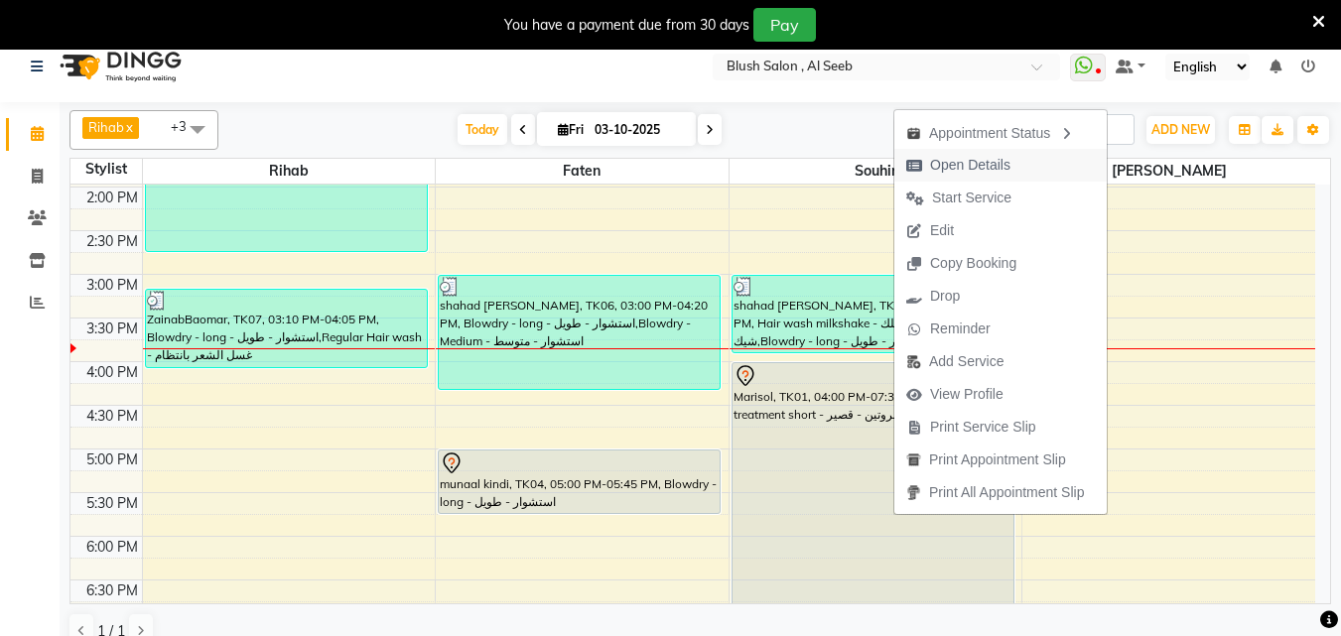
click at [961, 165] on span "Open Details" at bounding box center [970, 165] width 80 height 21
select select "7"
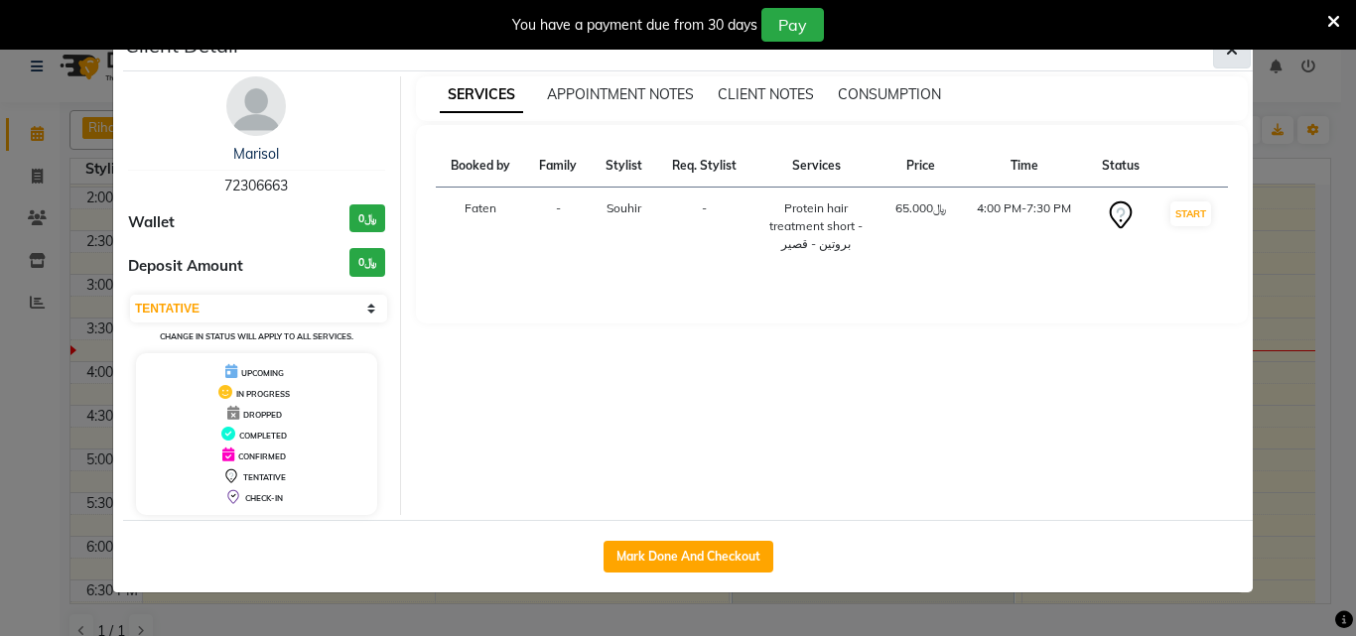
click at [1233, 58] on icon "button" at bounding box center [1232, 50] width 12 height 16
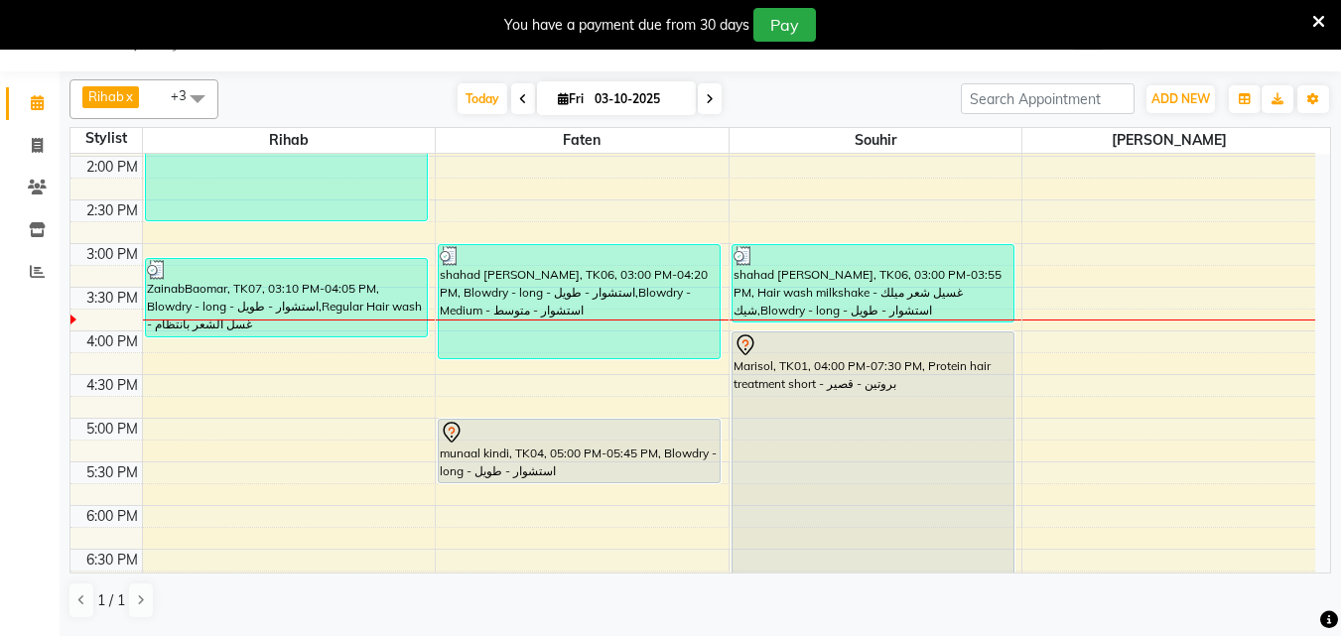
click at [988, 412] on div "Marisol, TK01, 04:00 PM-07:30 PM, Protein hair treatment short - بروتين - قصير" at bounding box center [872, 484] width 281 height 303
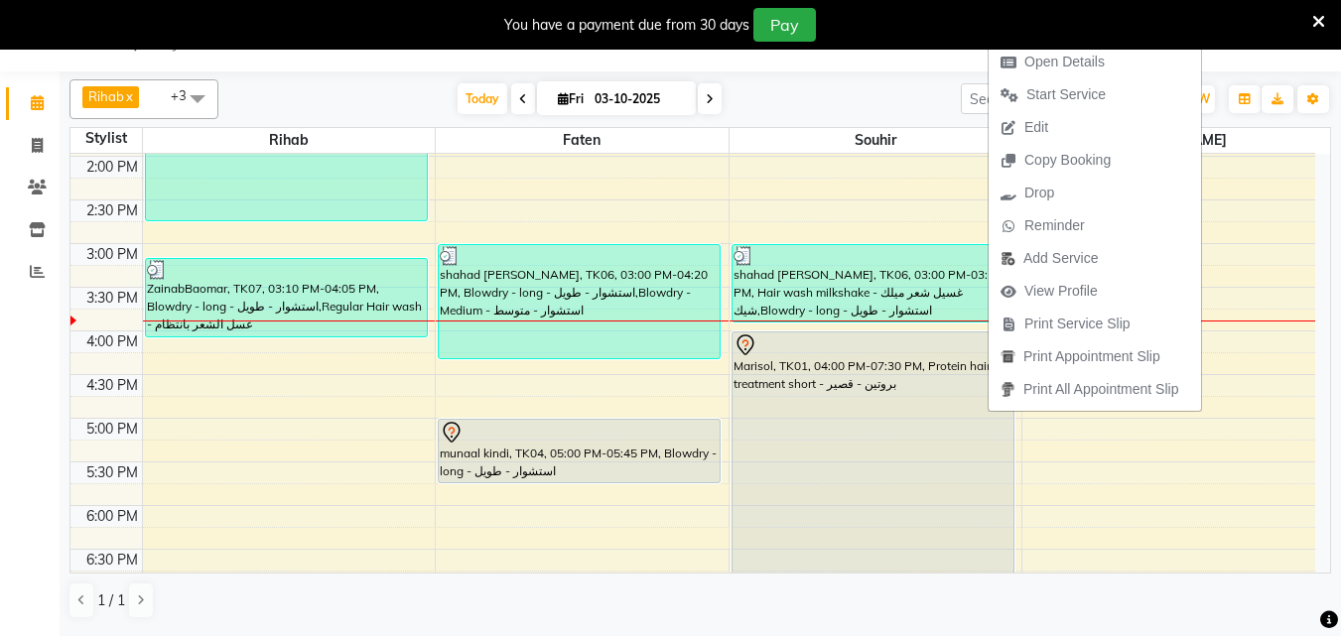
click at [1313, 15] on icon at bounding box center [1318, 22] width 13 height 18
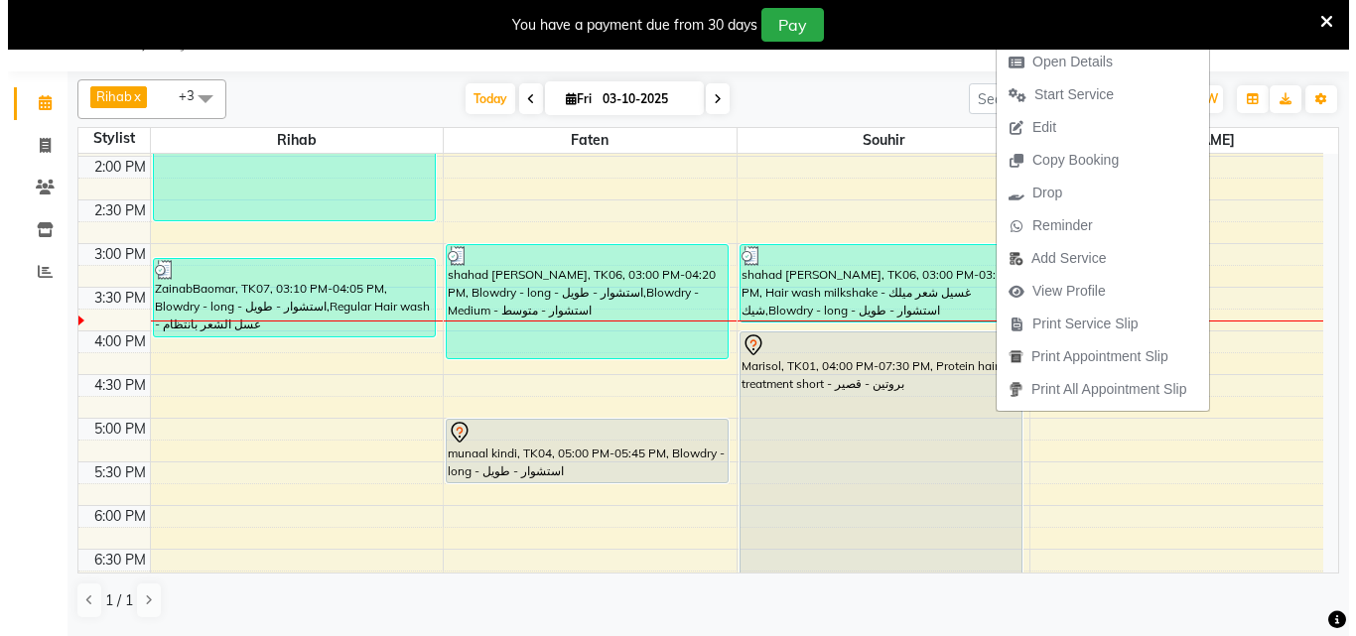
scroll to position [0, 0]
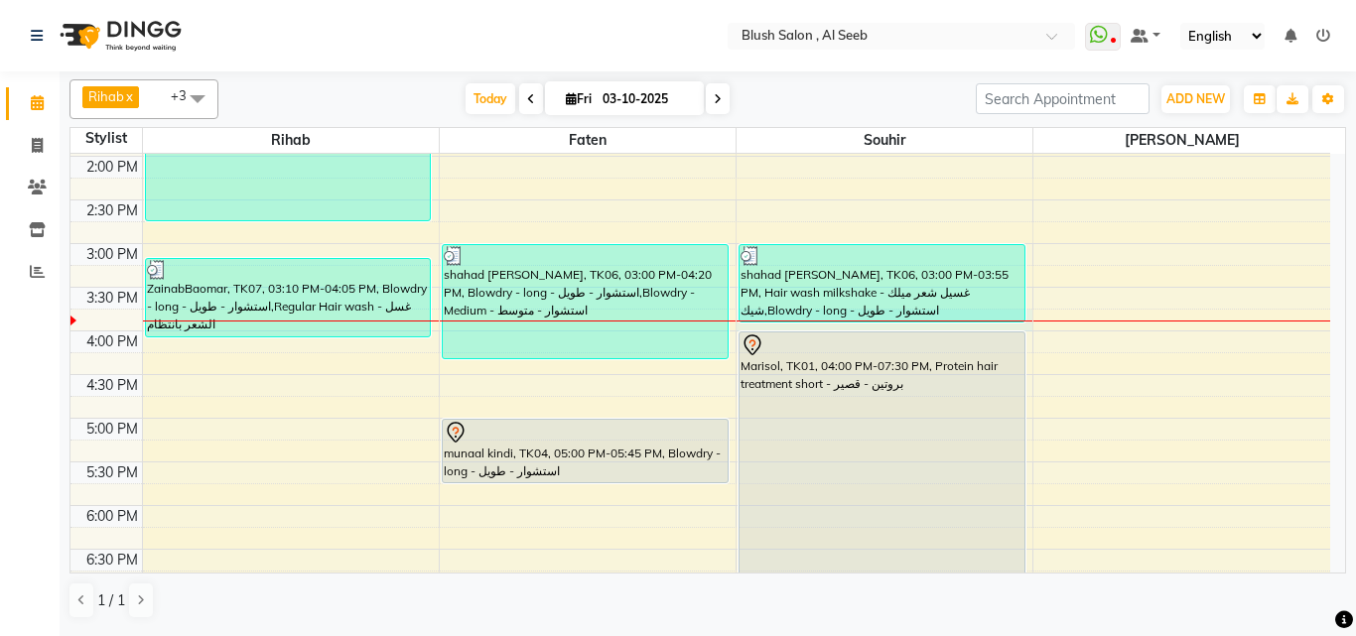
click at [766, 322] on div at bounding box center [884, 321] width 296 height 1
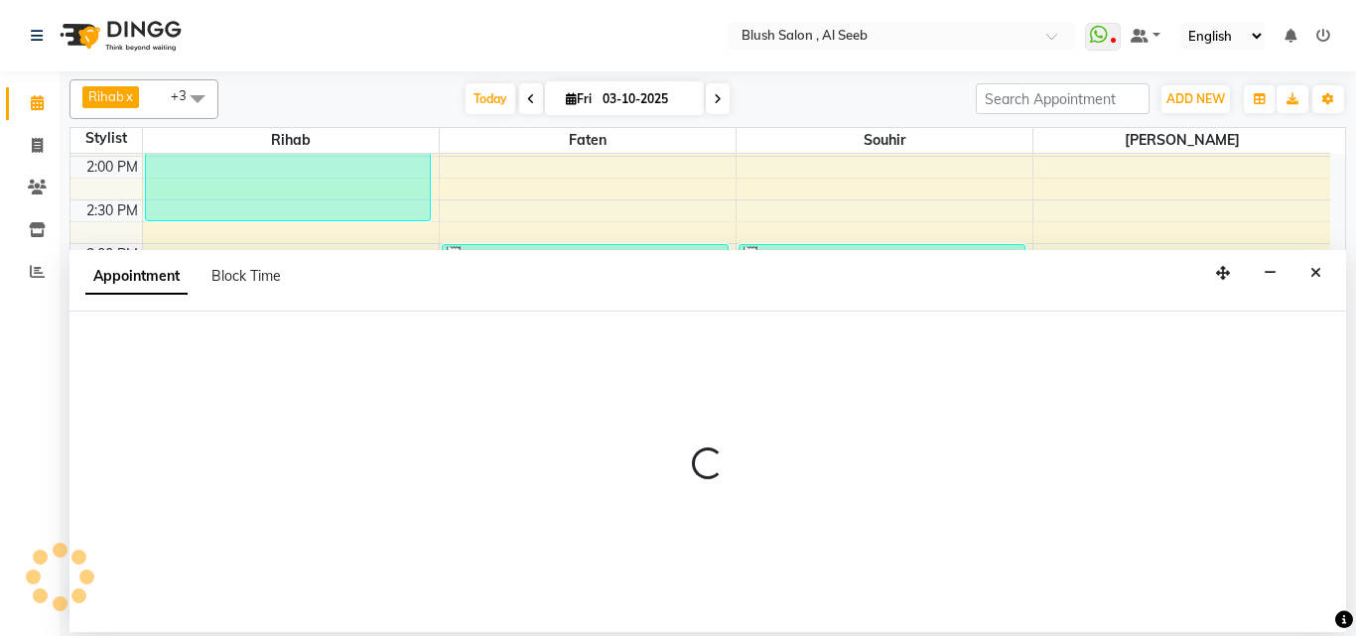
select select "40671"
select select "945"
select select "tentative"
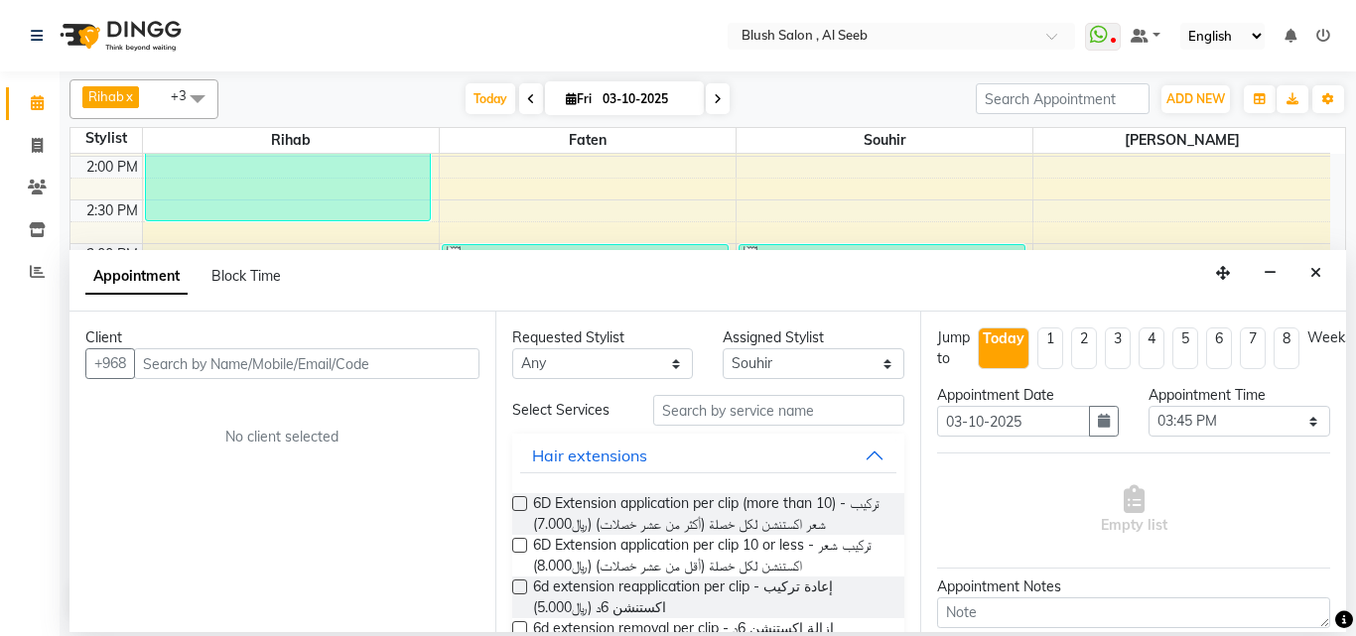
click at [434, 376] on input "text" at bounding box center [306, 363] width 345 height 31
click at [1317, 280] on icon "Close" at bounding box center [1315, 273] width 11 height 14
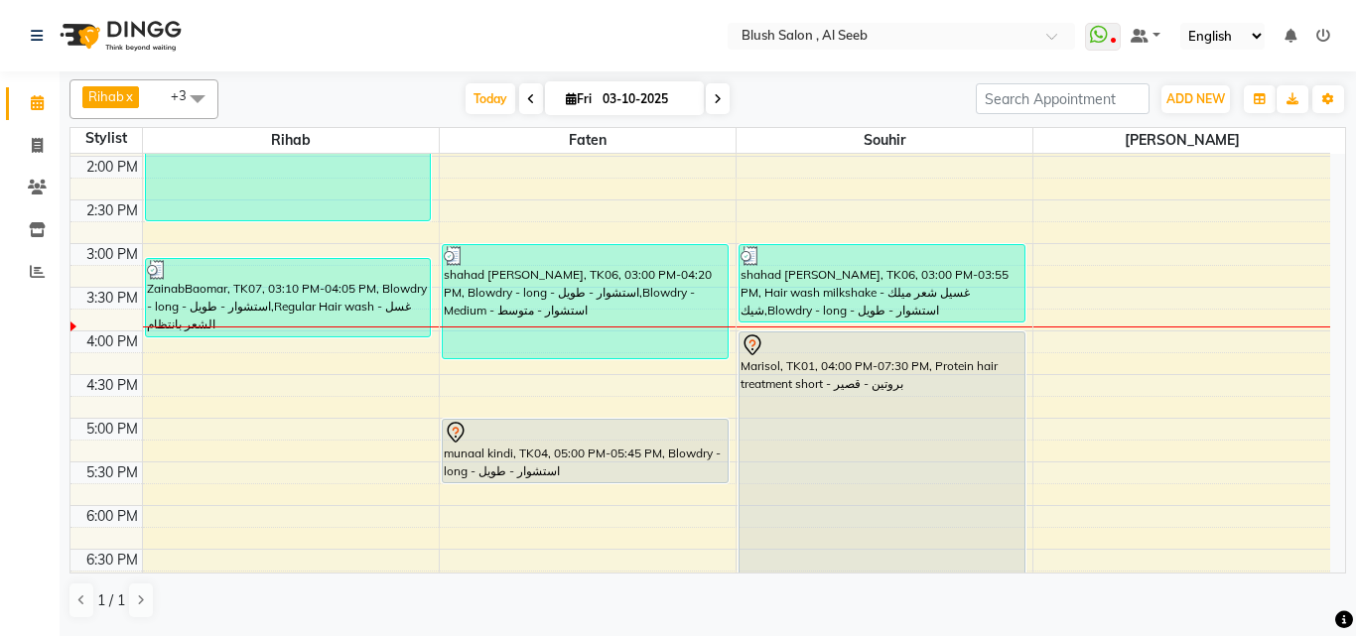
click at [901, 389] on div "Marisol, TK01, 04:00 PM-07:30 PM, Protein hair treatment short - بروتين - قصير" at bounding box center [881, 484] width 285 height 303
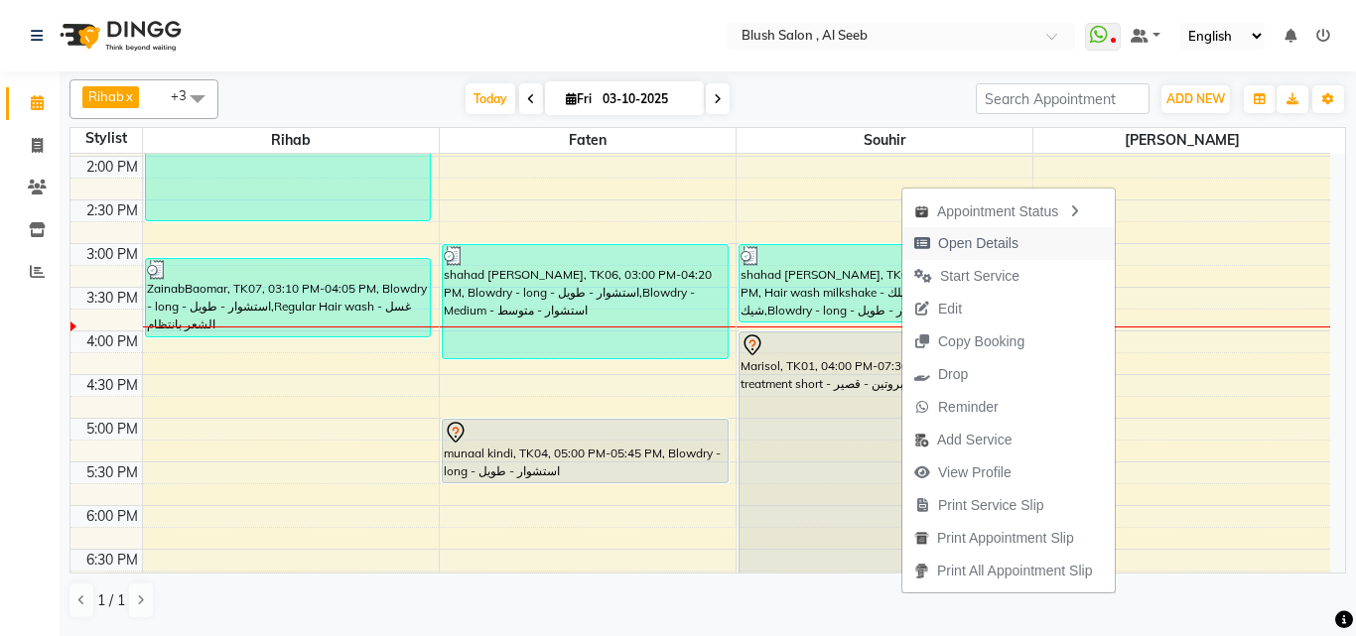
click at [983, 236] on span "Open Details" at bounding box center [978, 243] width 80 height 21
select select "7"
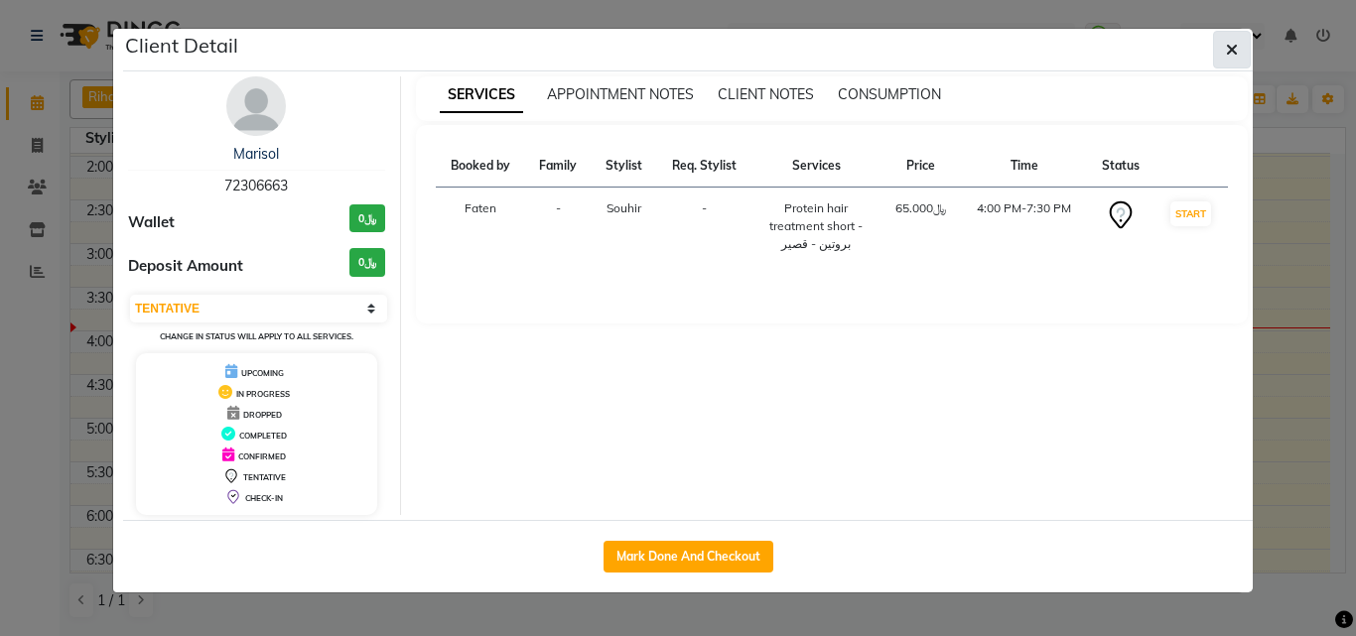
click at [1228, 49] on icon "button" at bounding box center [1232, 50] width 12 height 16
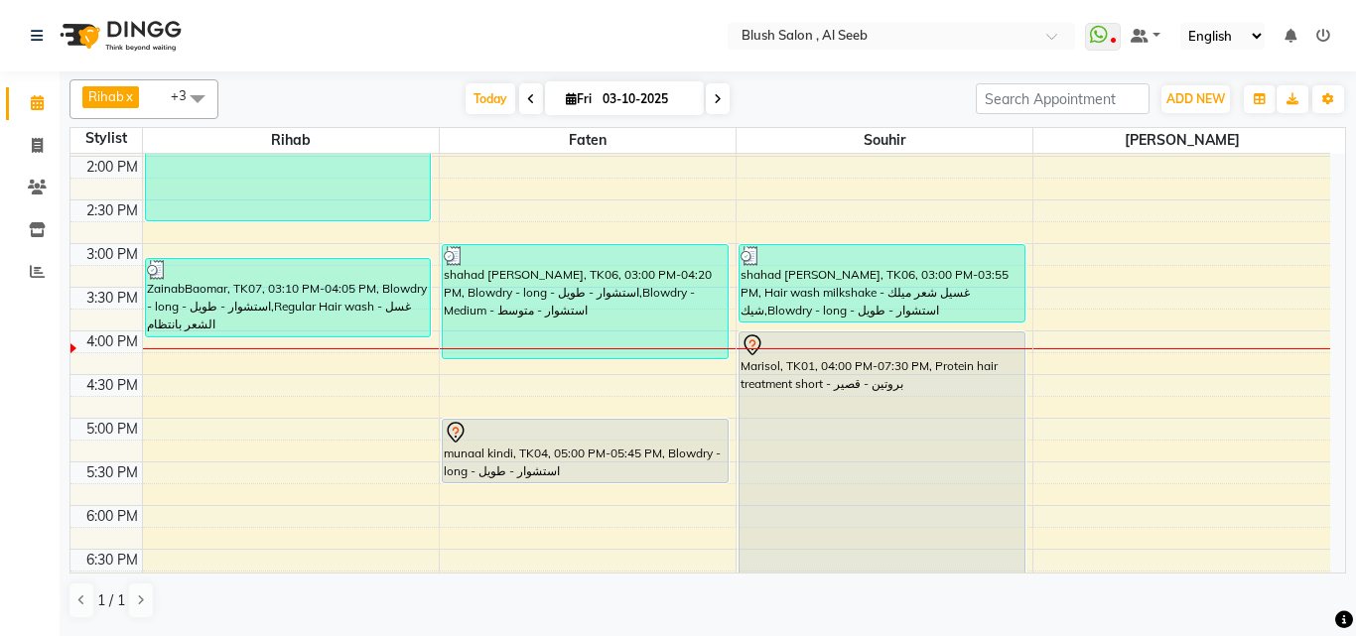
click at [865, 423] on div "Marisol, TK01, 04:00 PM-07:30 PM, Protein hair treatment short - بروتين - قصير" at bounding box center [881, 484] width 285 height 303
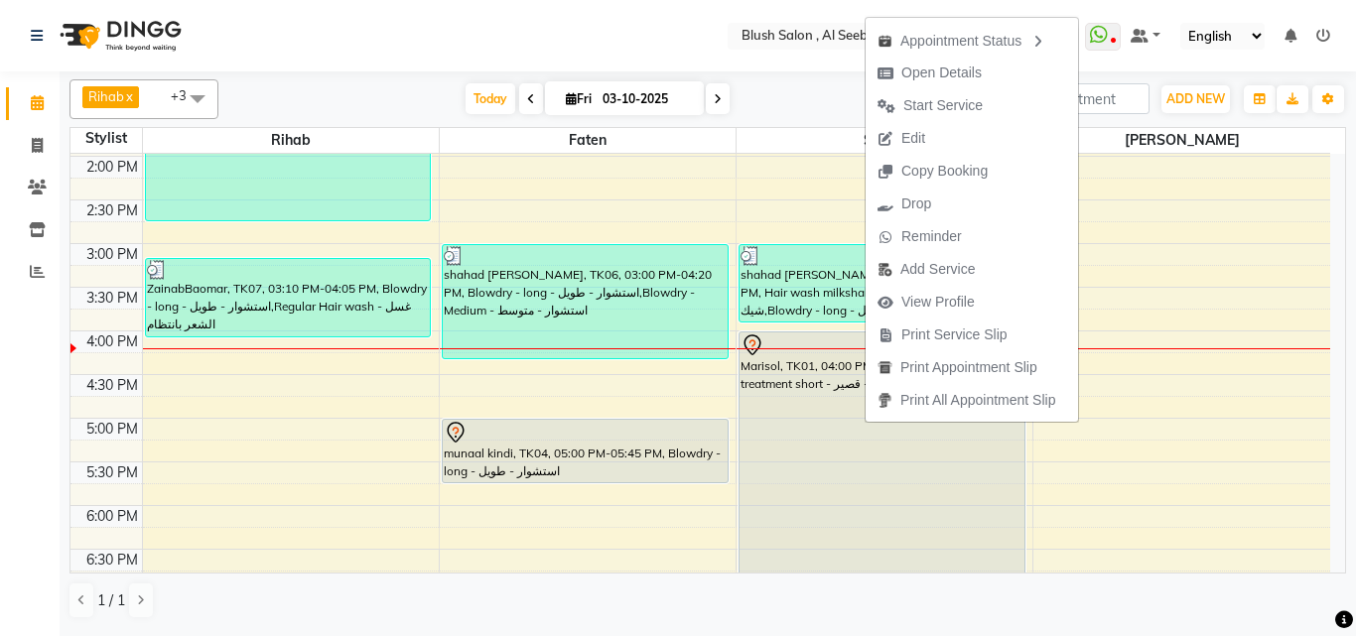
scroll to position [1121, 0]
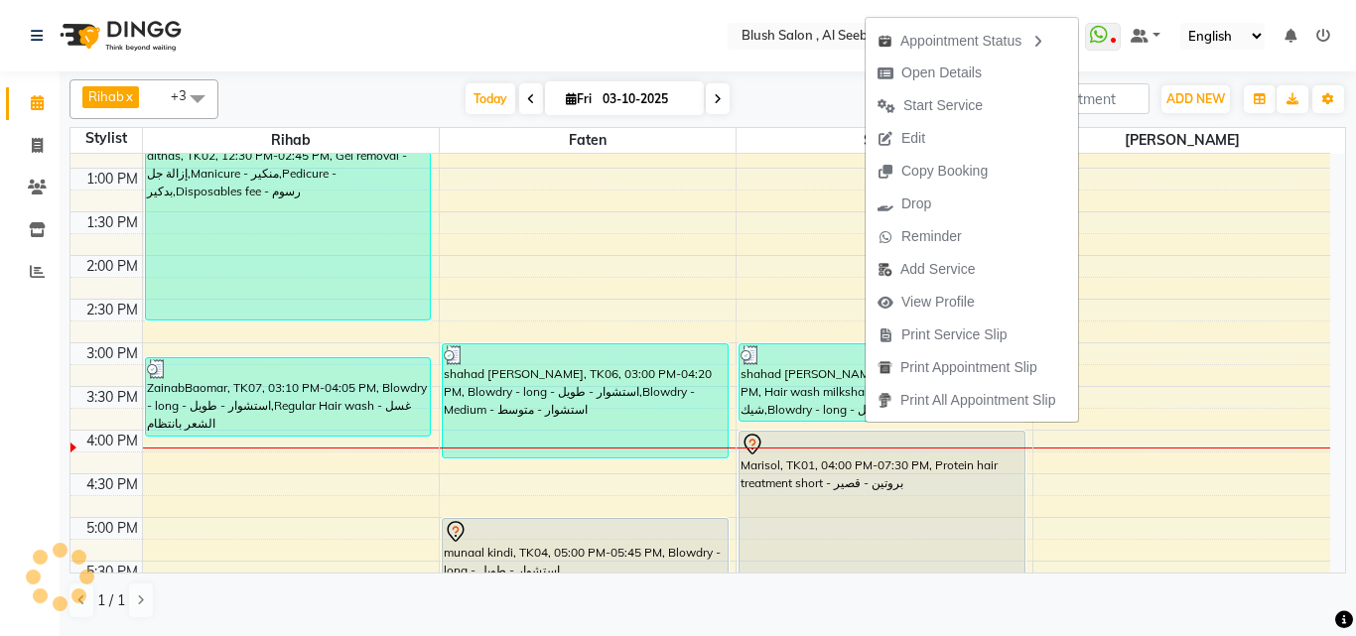
click at [861, 513] on div "Marisol, TK01, 04:00 PM-07:30 PM, Protein hair treatment short - بروتين - قصير" at bounding box center [881, 583] width 285 height 303
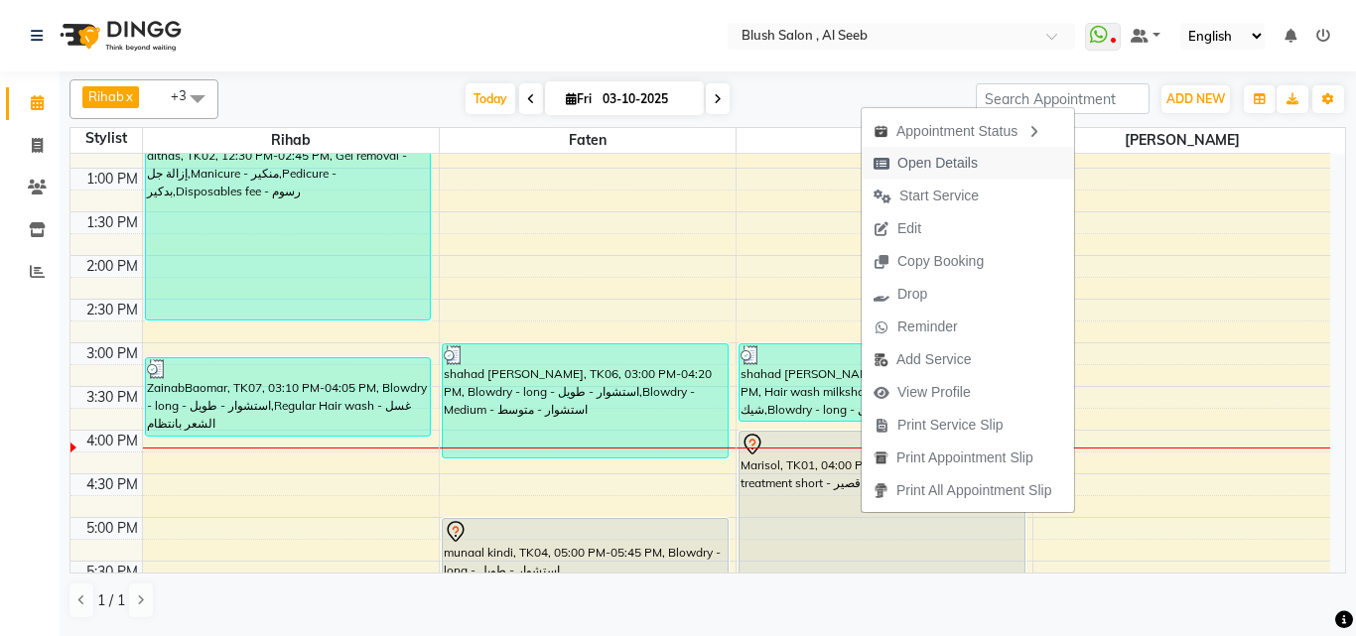
click at [953, 160] on span "Open Details" at bounding box center [937, 163] width 80 height 21
select select "7"
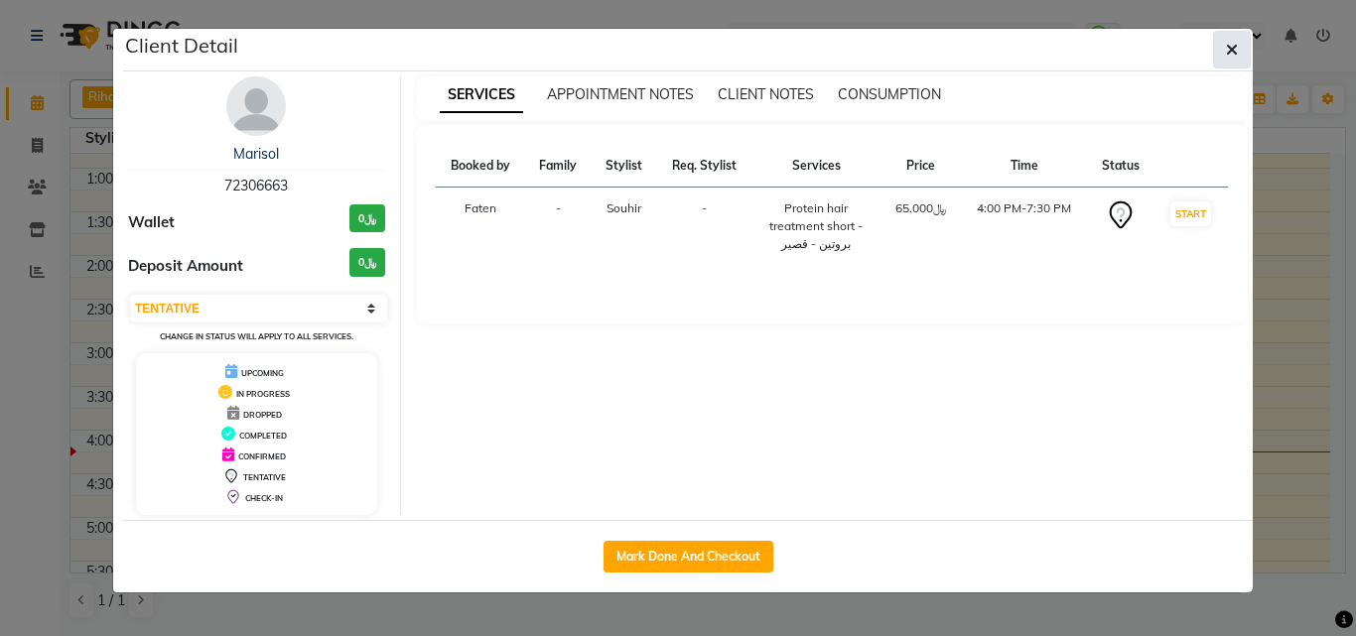
click at [1228, 60] on span "button" at bounding box center [1232, 50] width 12 height 20
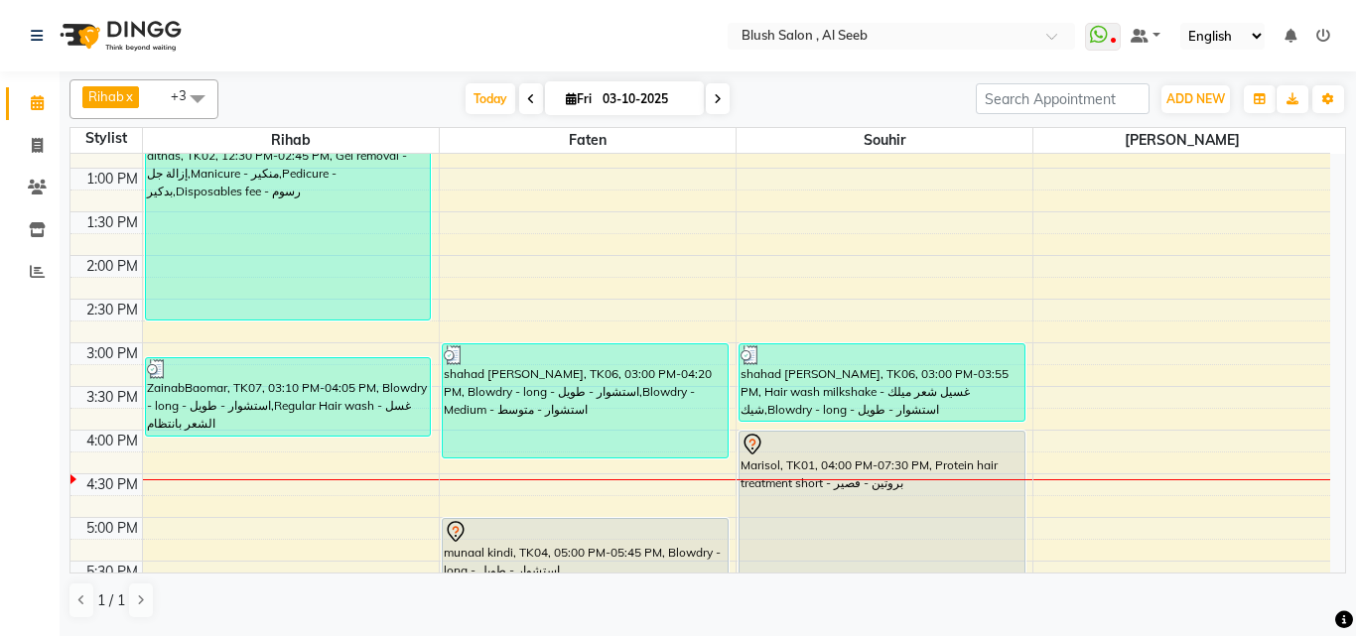
click at [911, 450] on div at bounding box center [881, 445] width 283 height 24
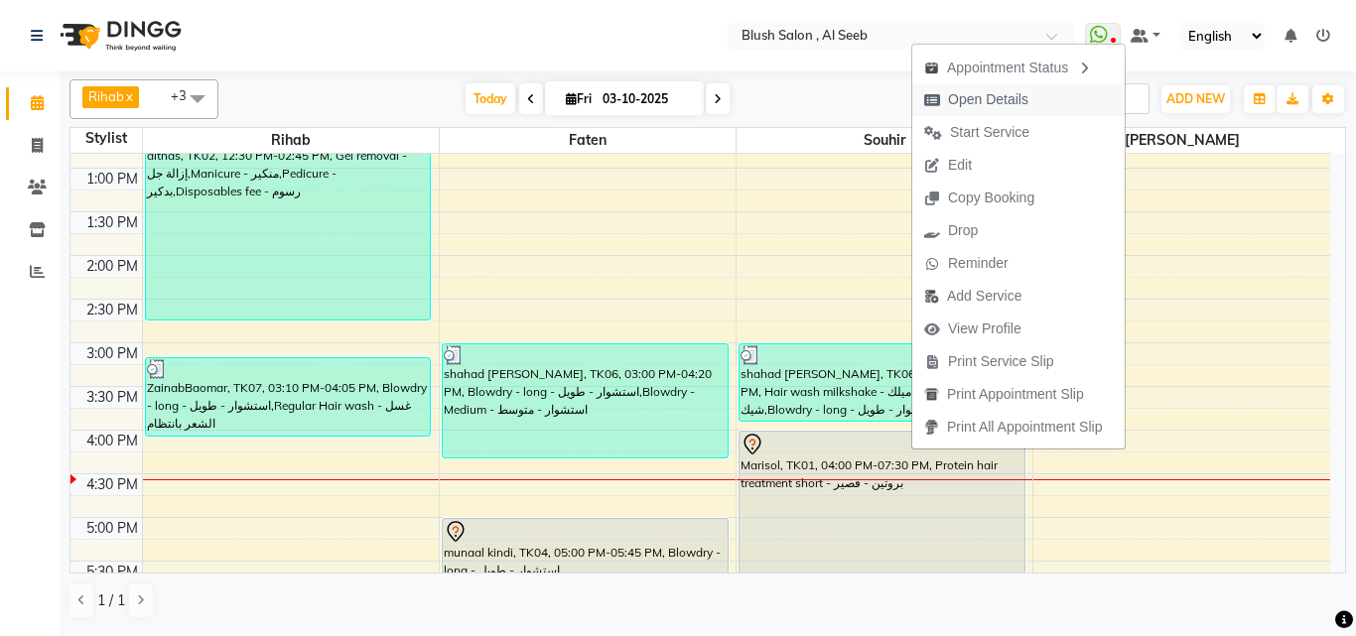
click at [1023, 98] on span "Open Details" at bounding box center [988, 99] width 80 height 21
select select "7"
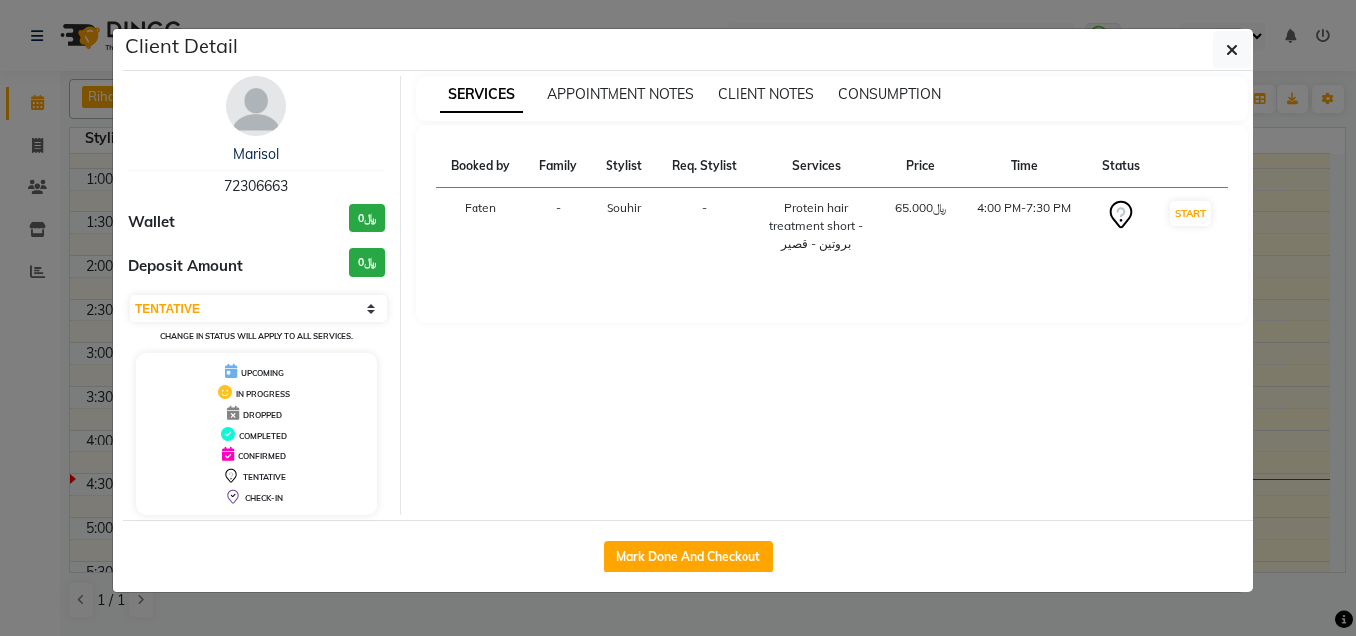
click at [0, 467] on ngb-modal-window "Client Detail Marisol 72306663 Wallet ﷼0 Deposit Amount ﷼0 Select IN SERVICE CO…" at bounding box center [678, 318] width 1356 height 636
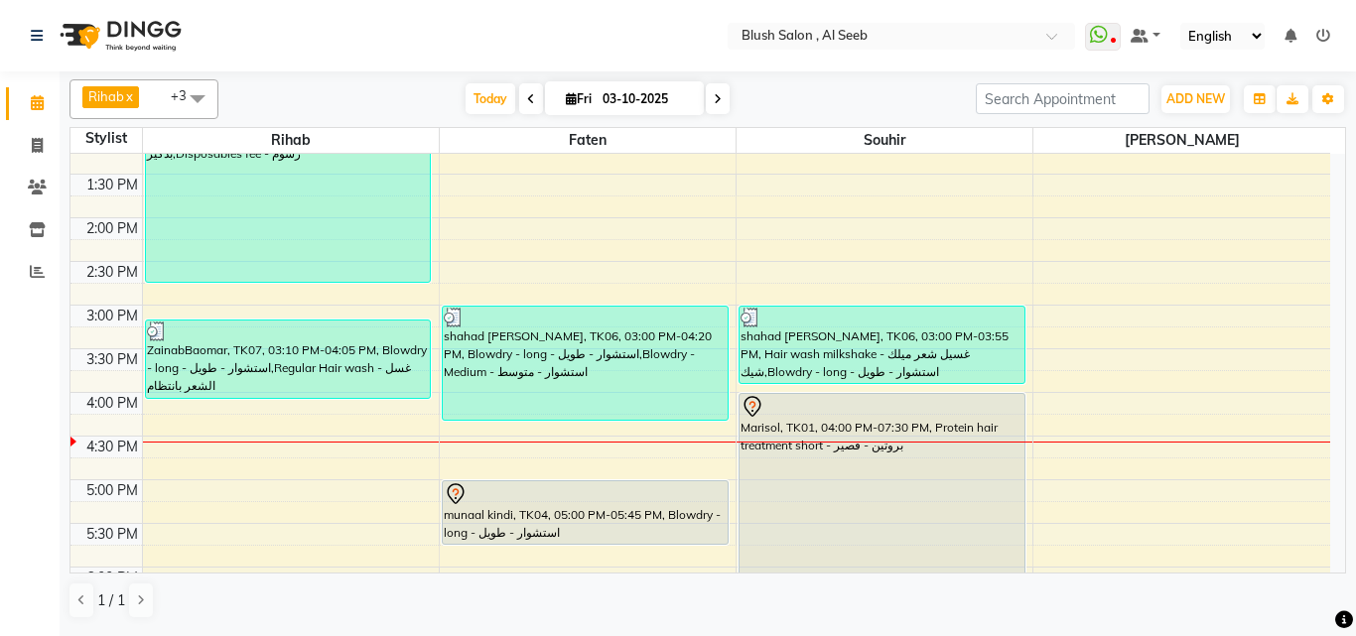
scroll to position [1220, 0]
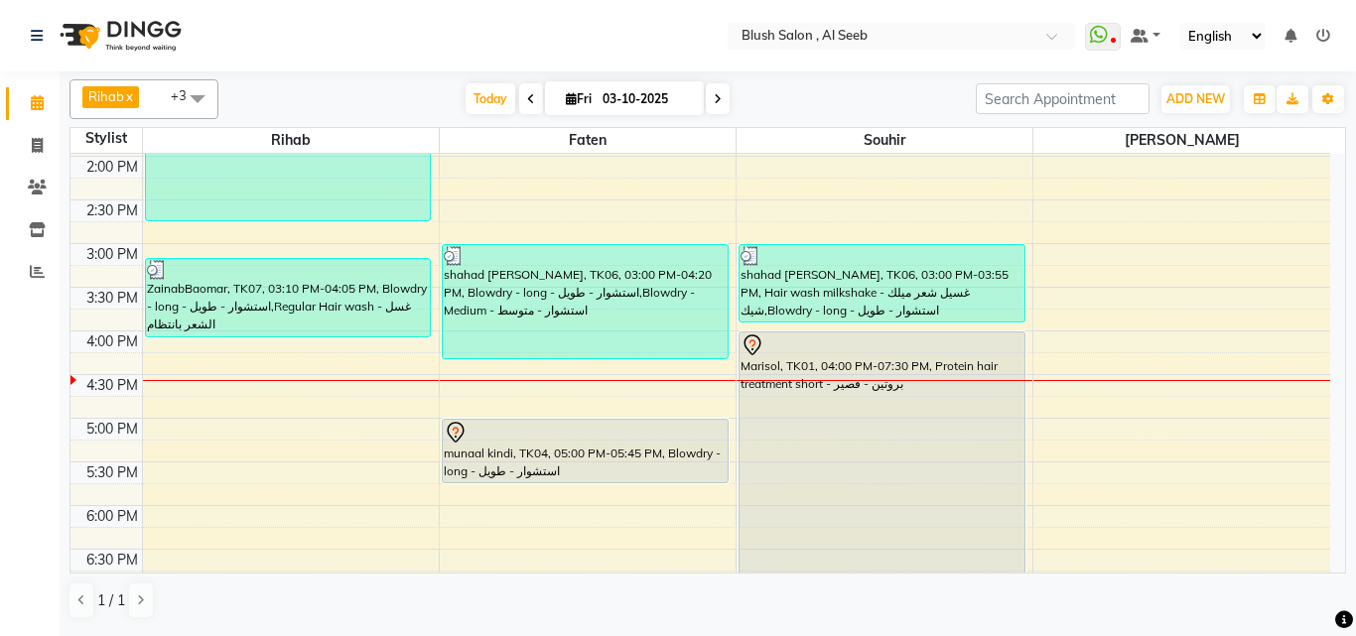
click at [929, 384] on div "Marisol, TK01, 04:00 PM-07:30 PM, Protein hair treatment short - بروتين - قصير" at bounding box center [881, 484] width 285 height 303
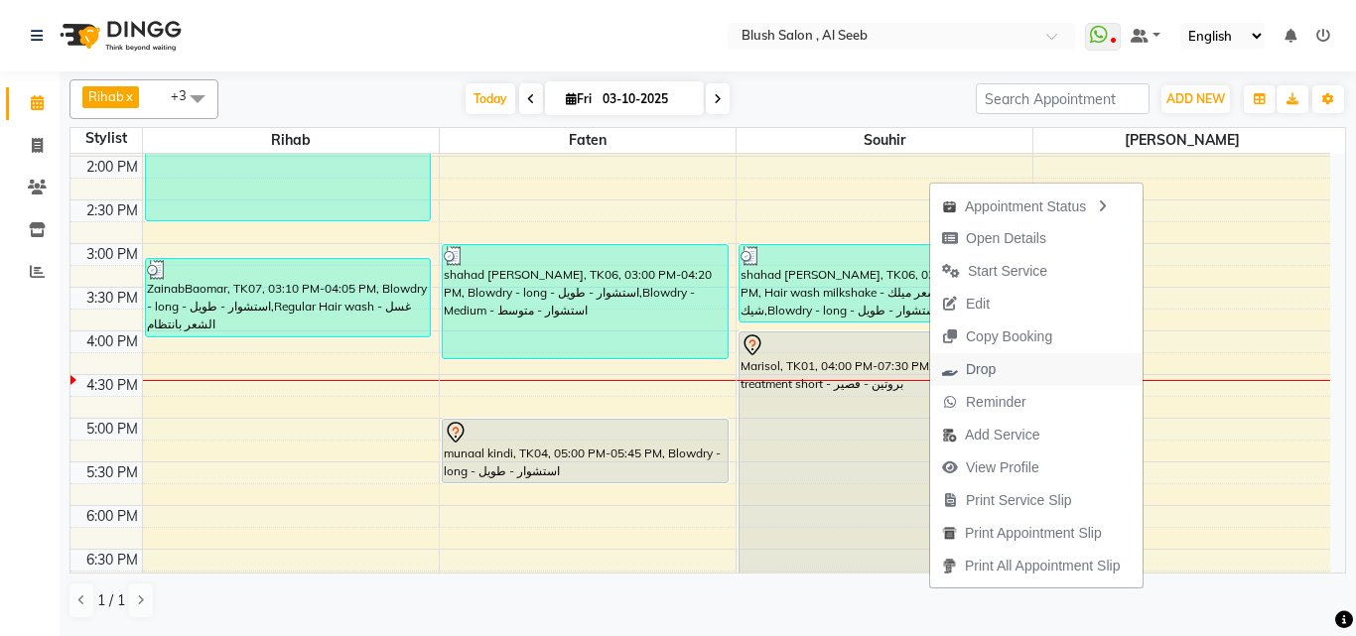
click at [991, 365] on span "Drop" at bounding box center [981, 369] width 30 height 21
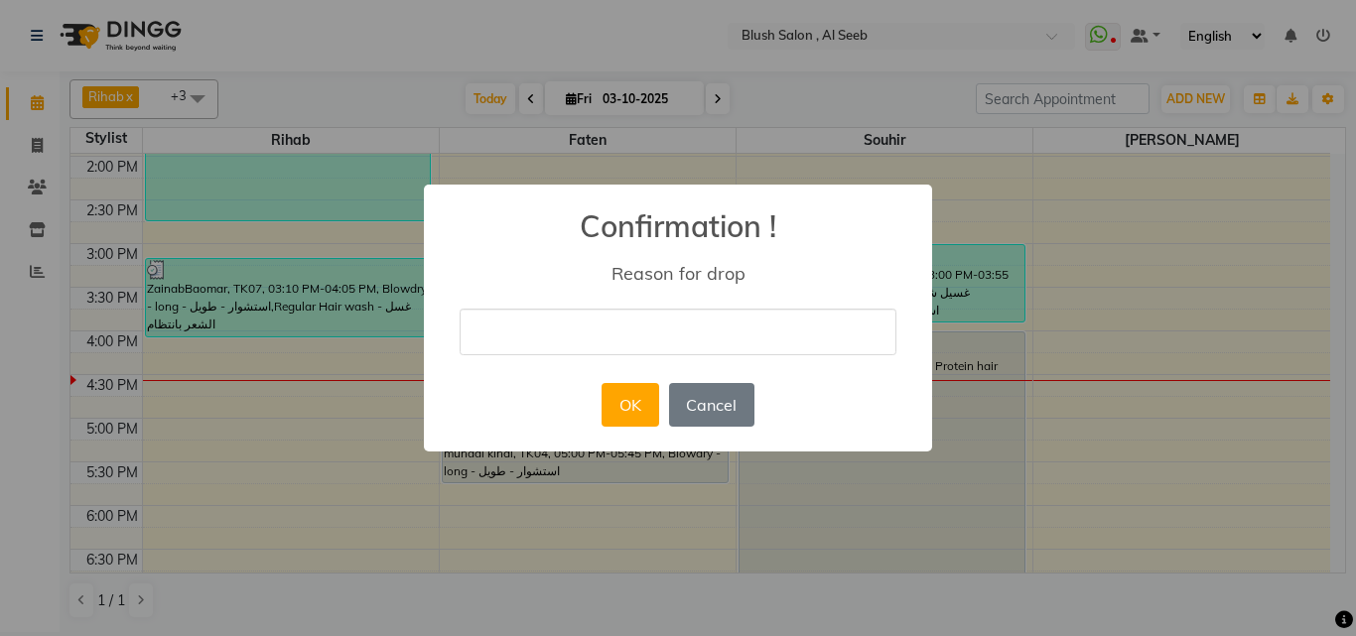
click at [728, 334] on input "text" at bounding box center [678, 332] width 437 height 47
type input "cancelled"
click at [635, 419] on button "OK" at bounding box center [629, 405] width 57 height 44
